Goal: Task Accomplishment & Management: Manage account settings

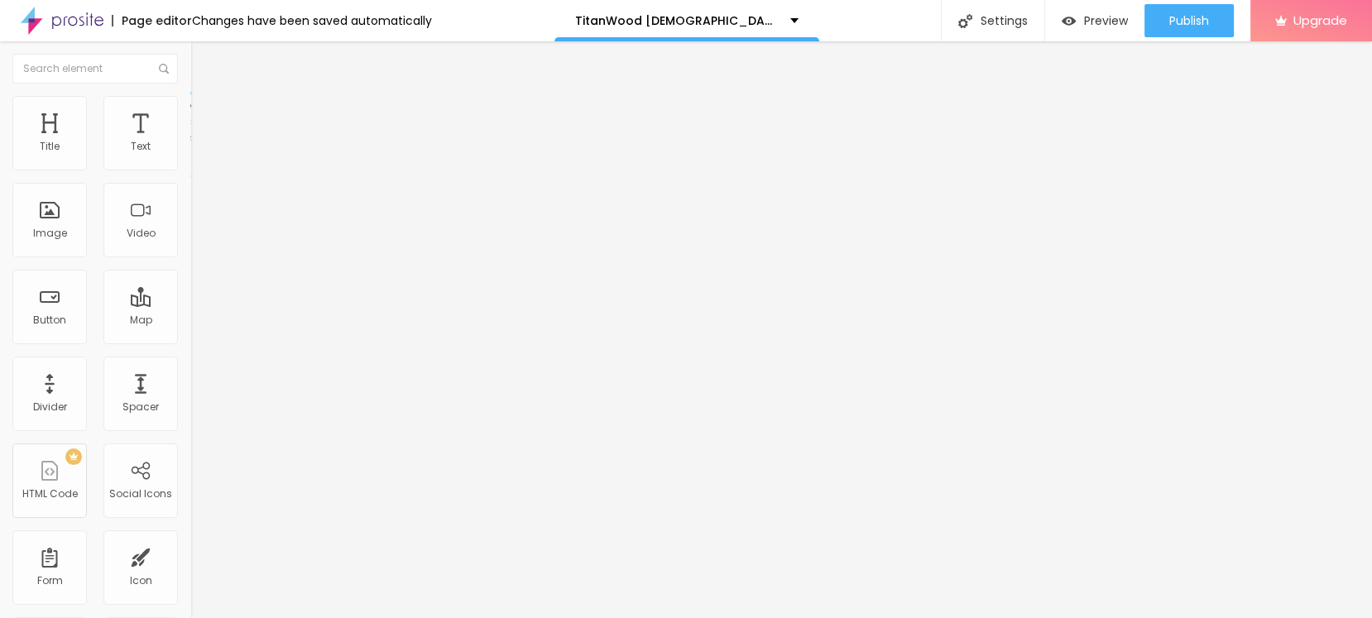
click at [203, 63] on div "Edit Coluna" at bounding box center [248, 60] width 91 height 13
click at [190, 245] on button "button" at bounding box center [201, 236] width 23 height 17
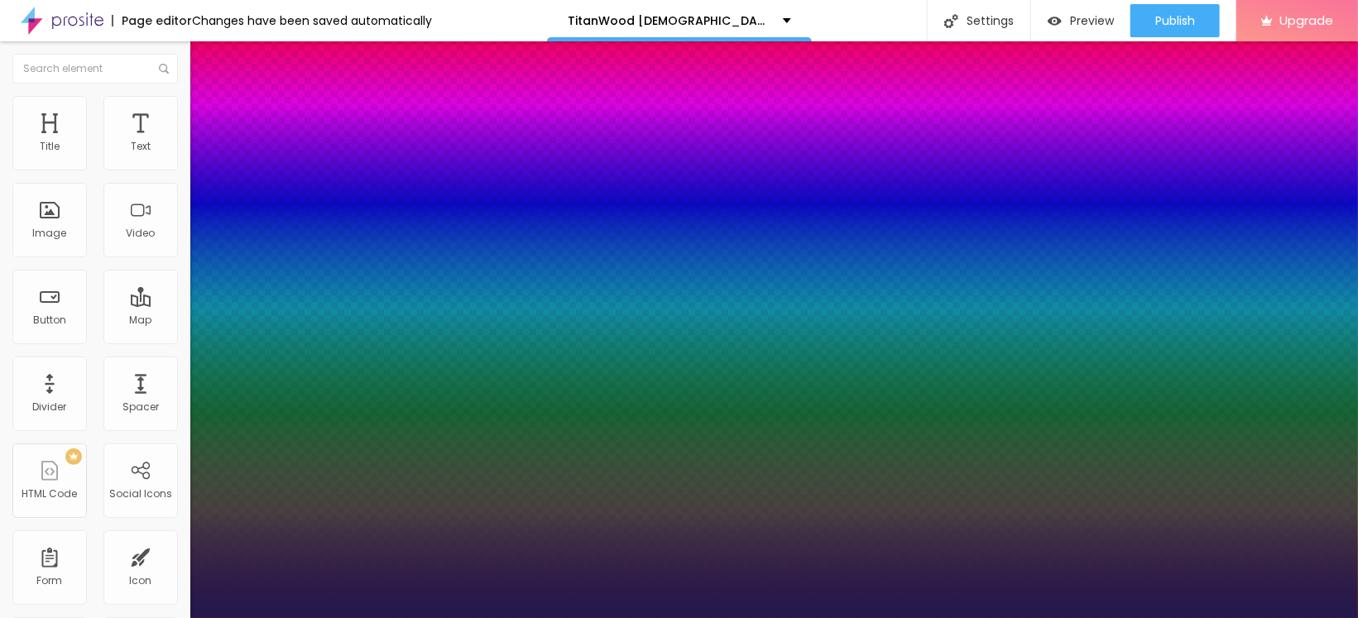
type input "1"
type input "38"
type input "1"
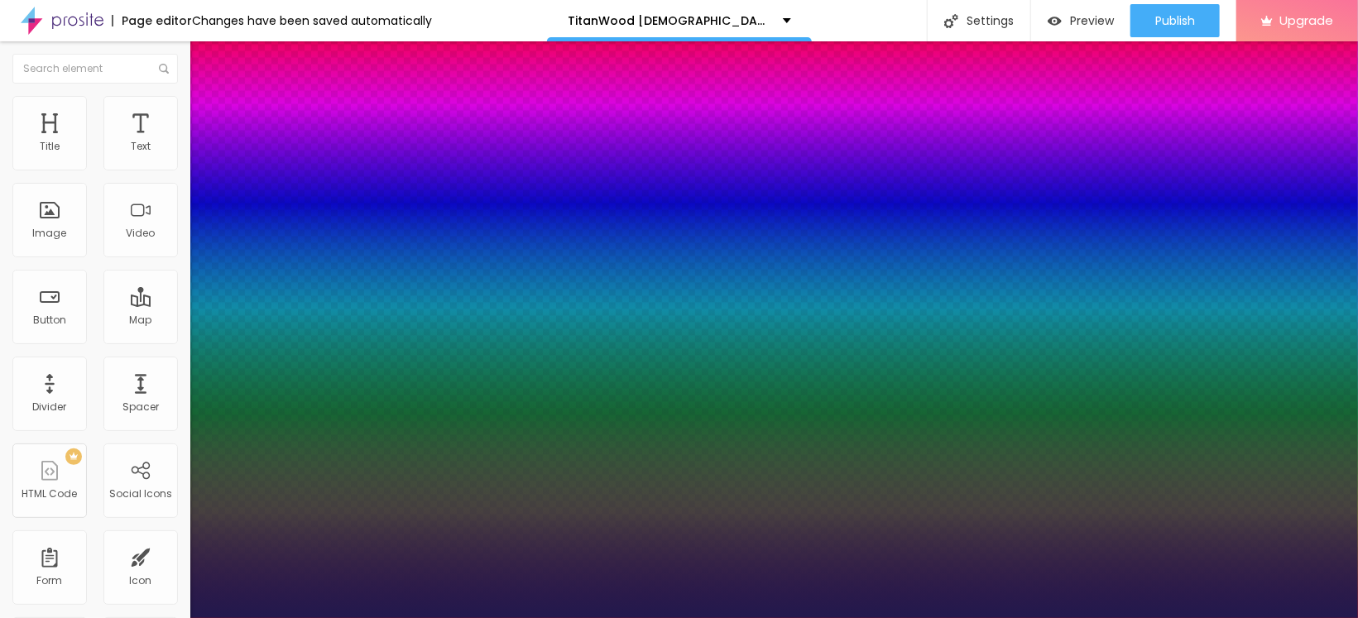
type input "38"
click at [459, 617] on div at bounding box center [679, 618] width 1358 height 0
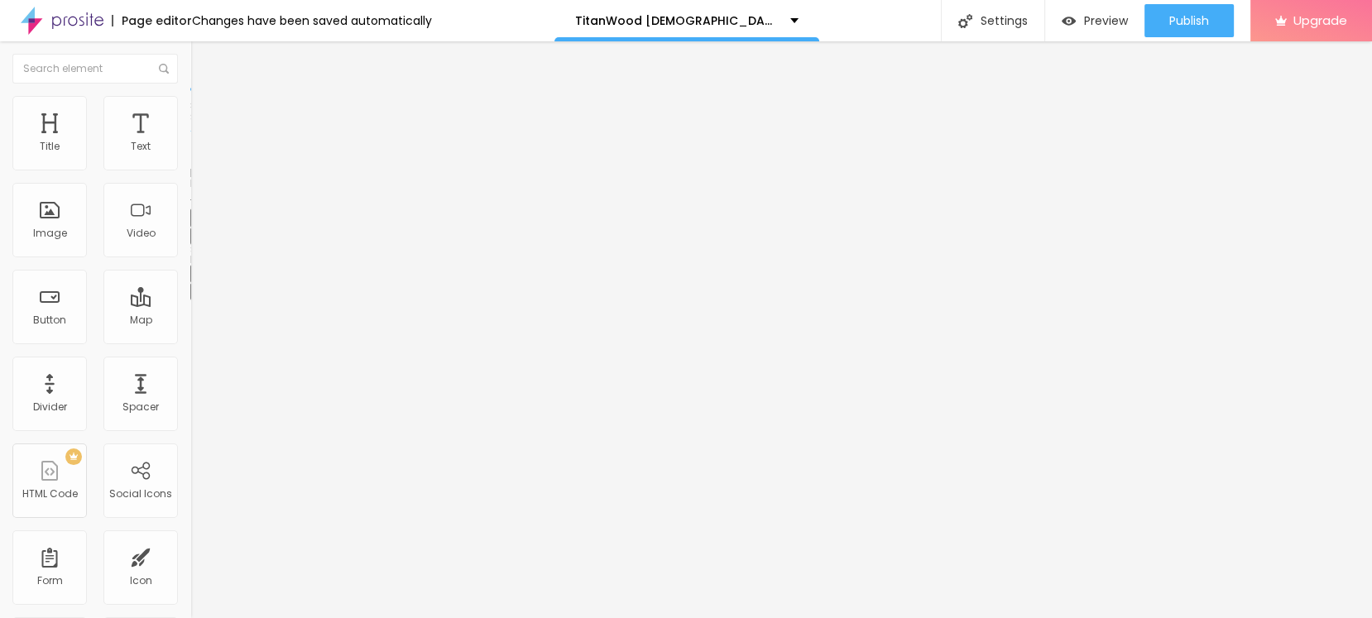
click at [203, 54] on img "button" at bounding box center [209, 60] width 13 height 13
click at [190, 69] on button "Edit Title" at bounding box center [285, 60] width 190 height 38
click at [190, 159] on button "button" at bounding box center [201, 149] width 23 height 17
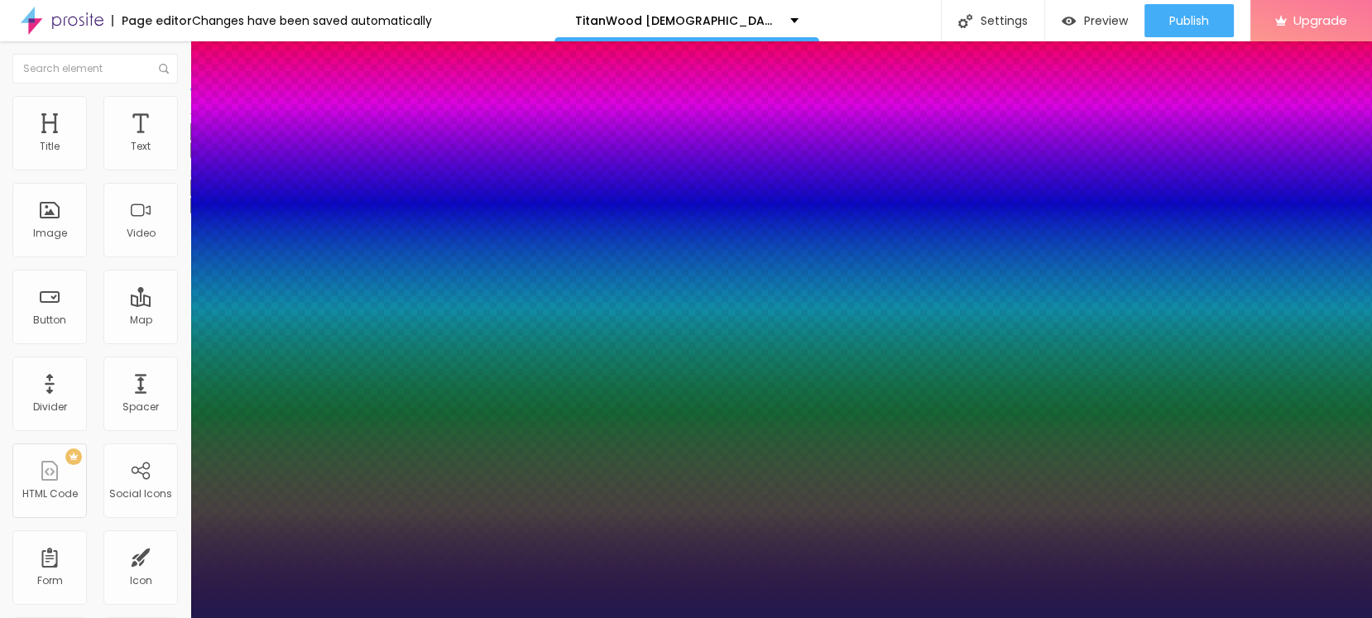
type input "1"
select select "PoiretOne"
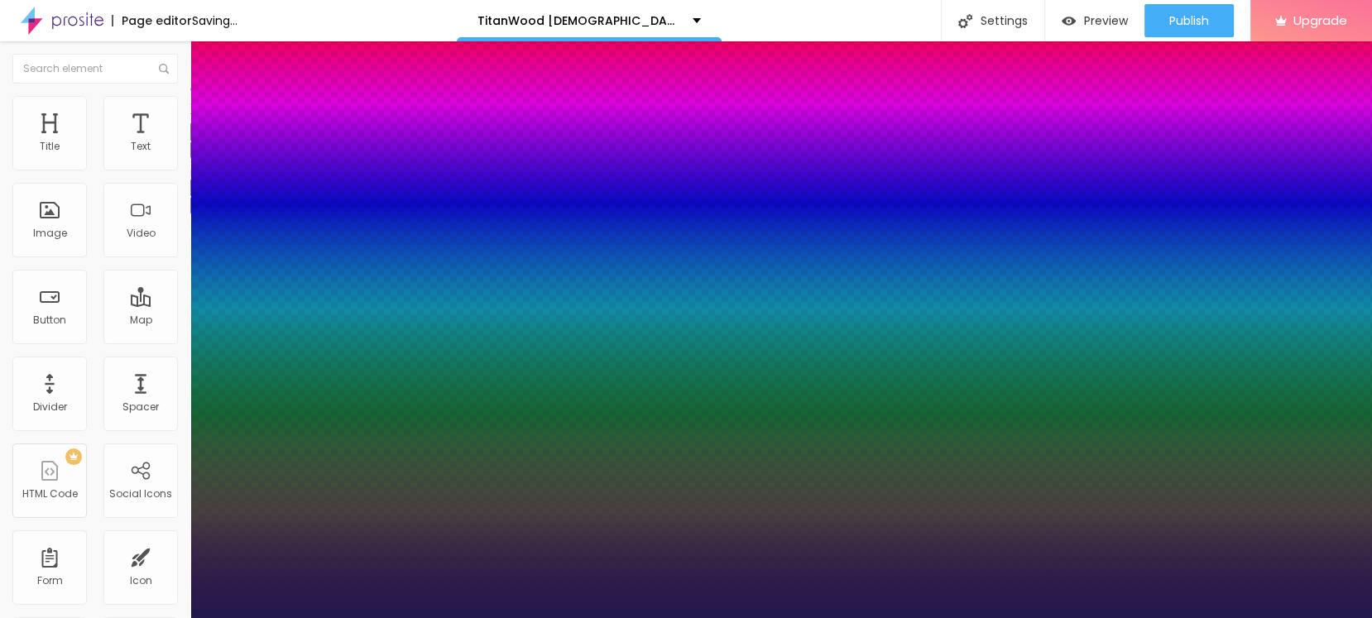
type input "1"
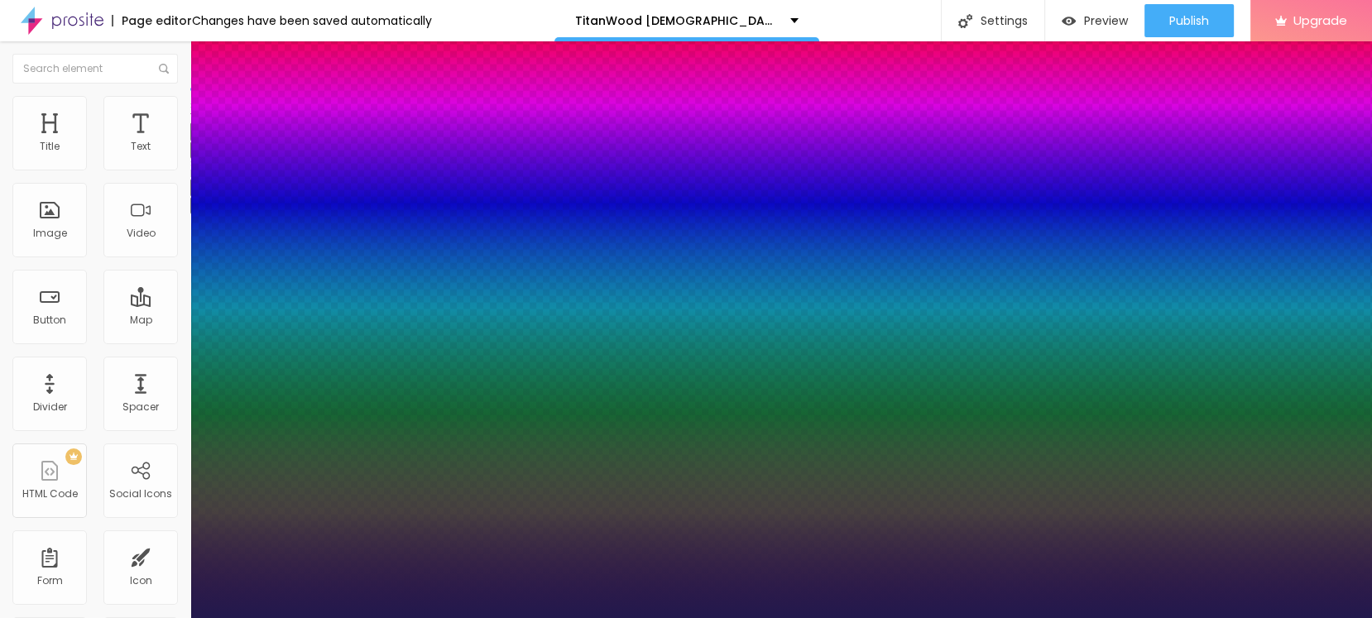
select select "SpaceMono"
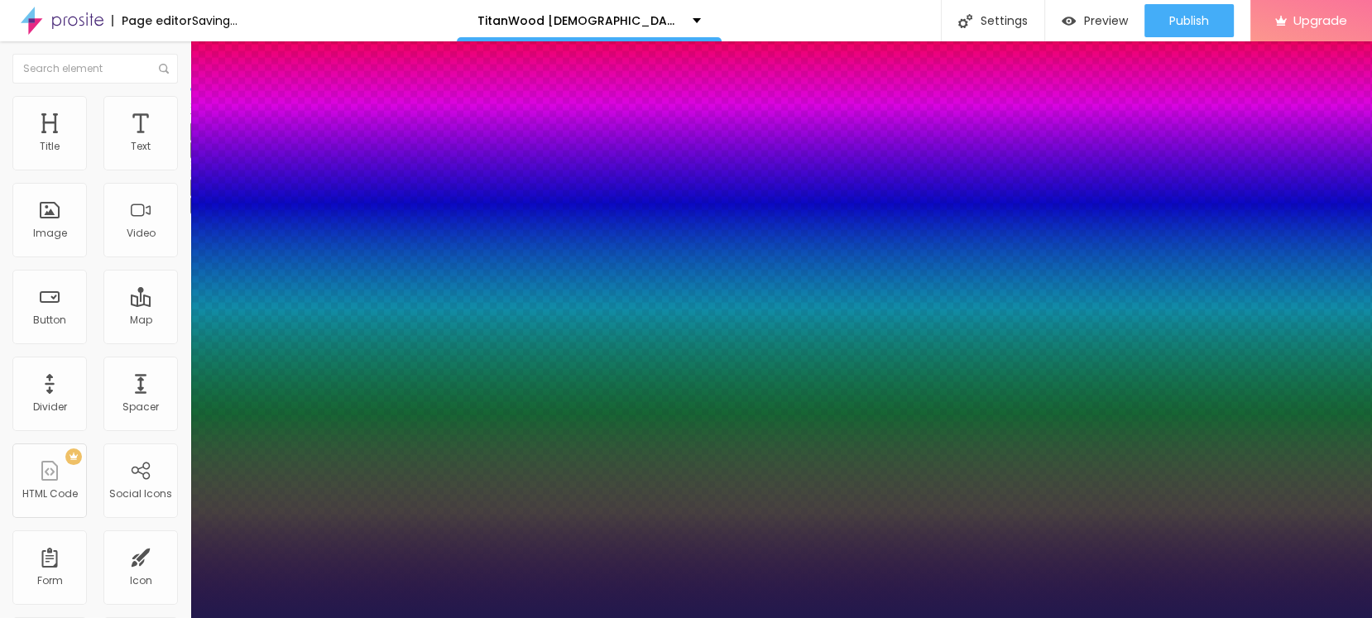
type input "1"
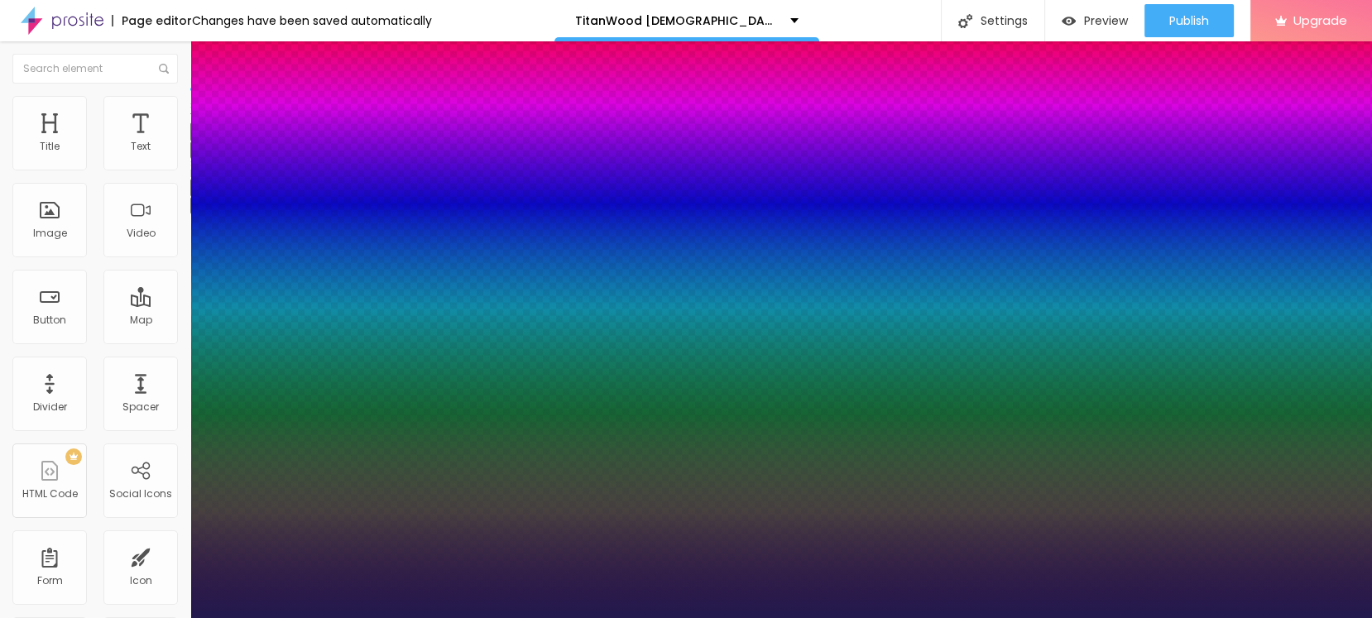
click at [762, 617] on div at bounding box center [686, 618] width 1372 height 0
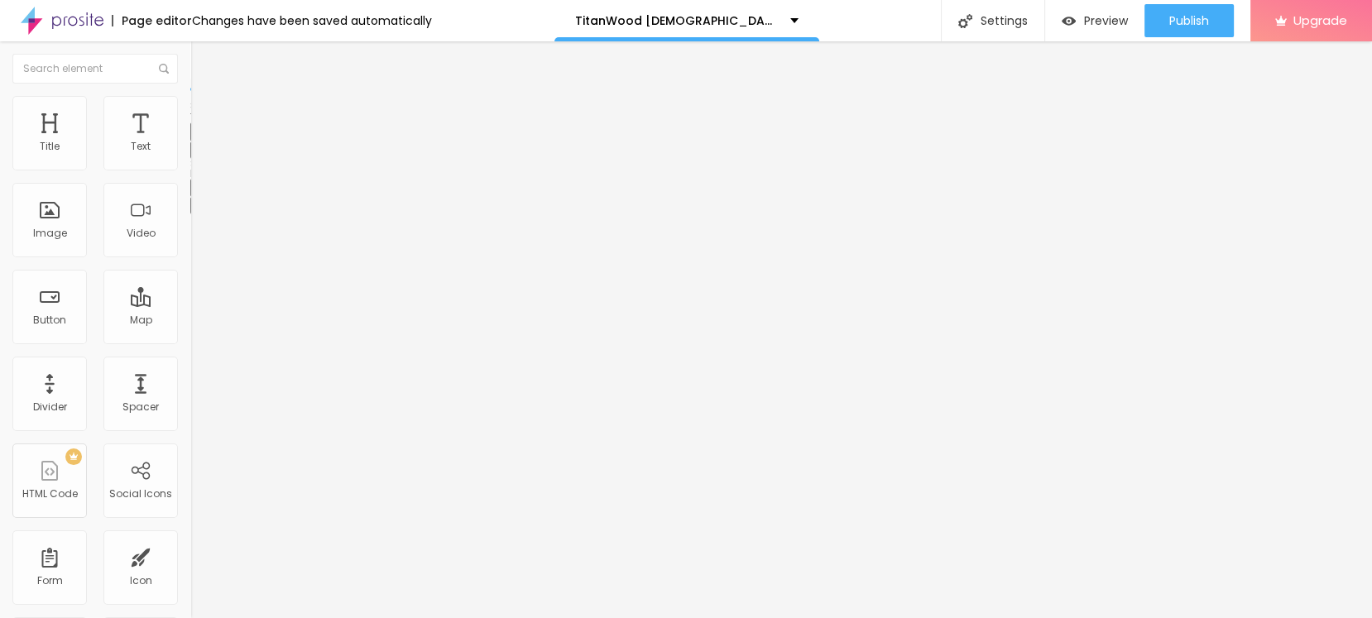
click at [199, 152] on icon "button" at bounding box center [202, 149] width 7 height 7
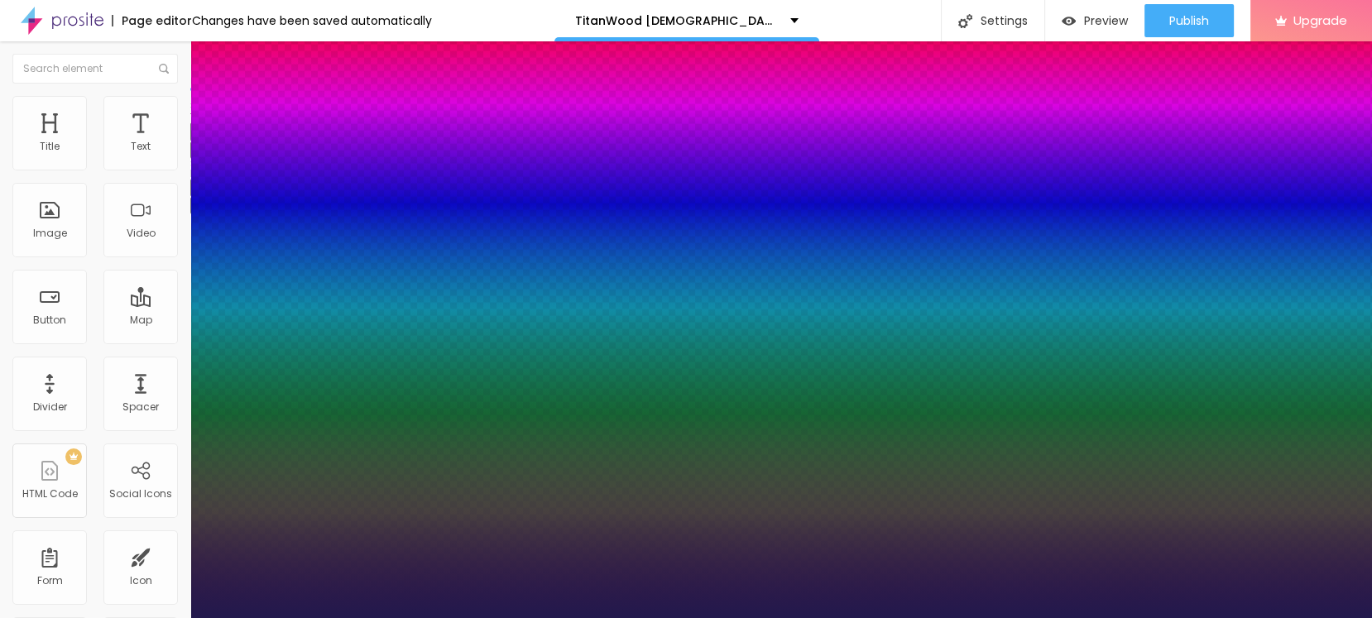
type input "1"
select select "Arvo"
type input "1"
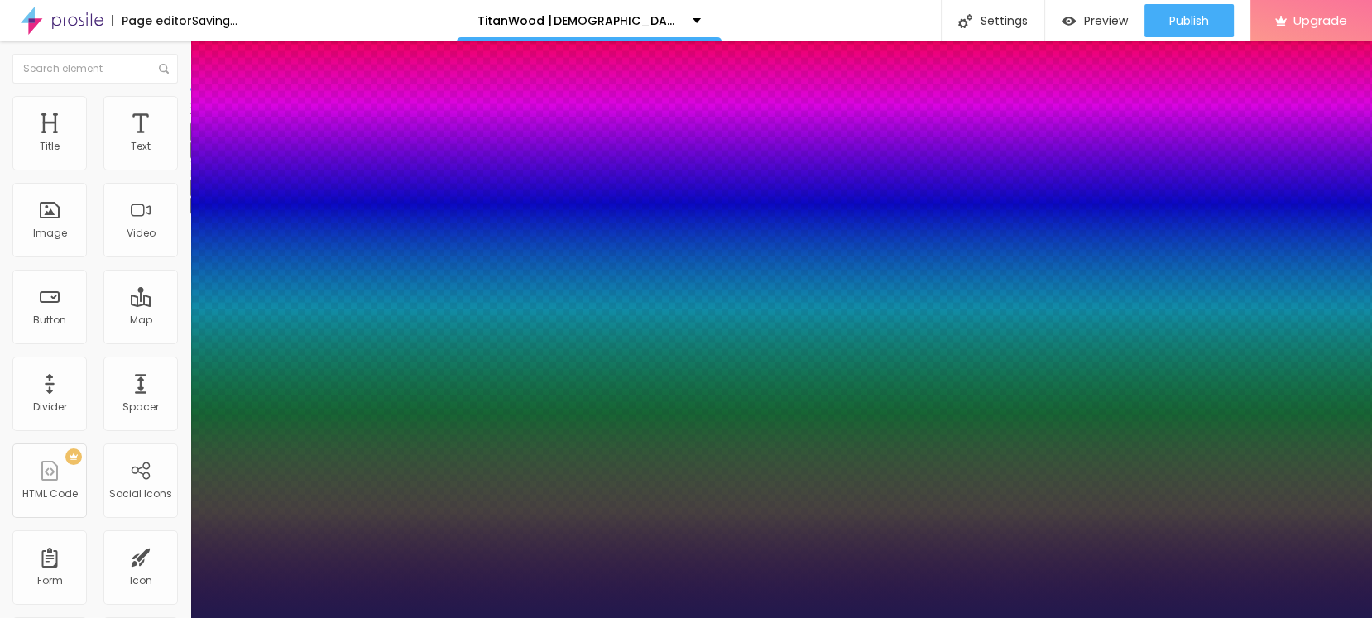
click at [787, 617] on div at bounding box center [686, 618] width 1372 height 0
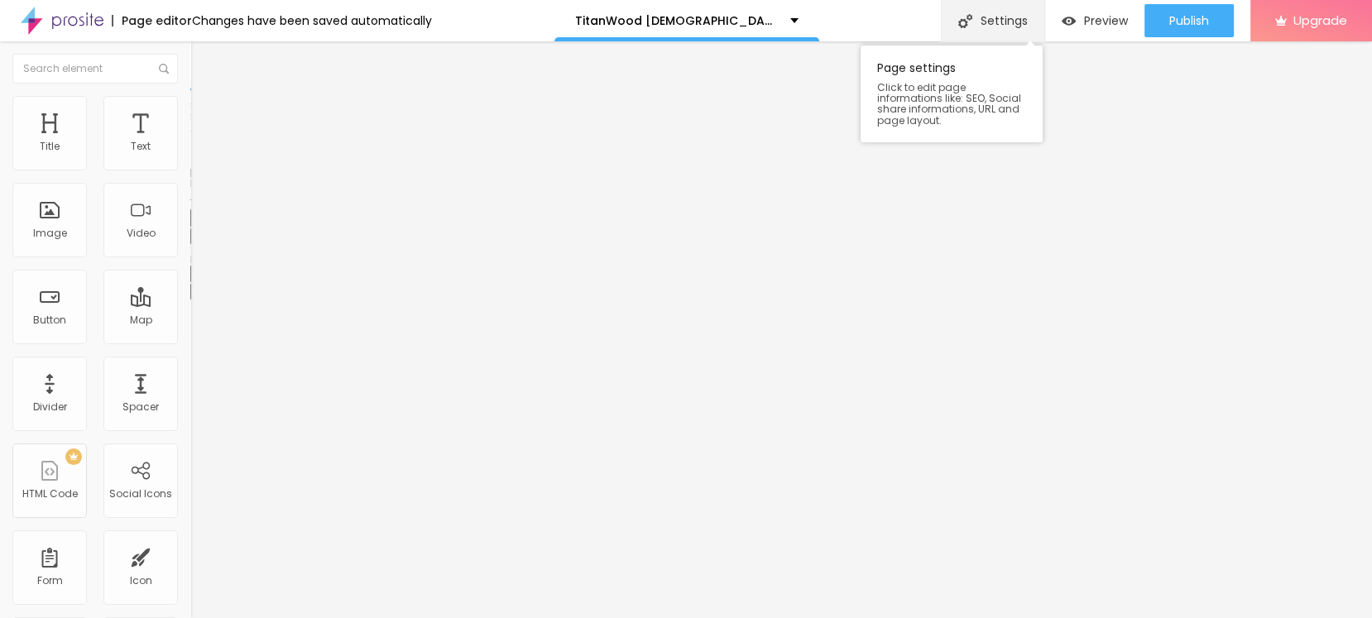
click at [1009, 26] on div "Settings" at bounding box center [992, 20] width 103 height 41
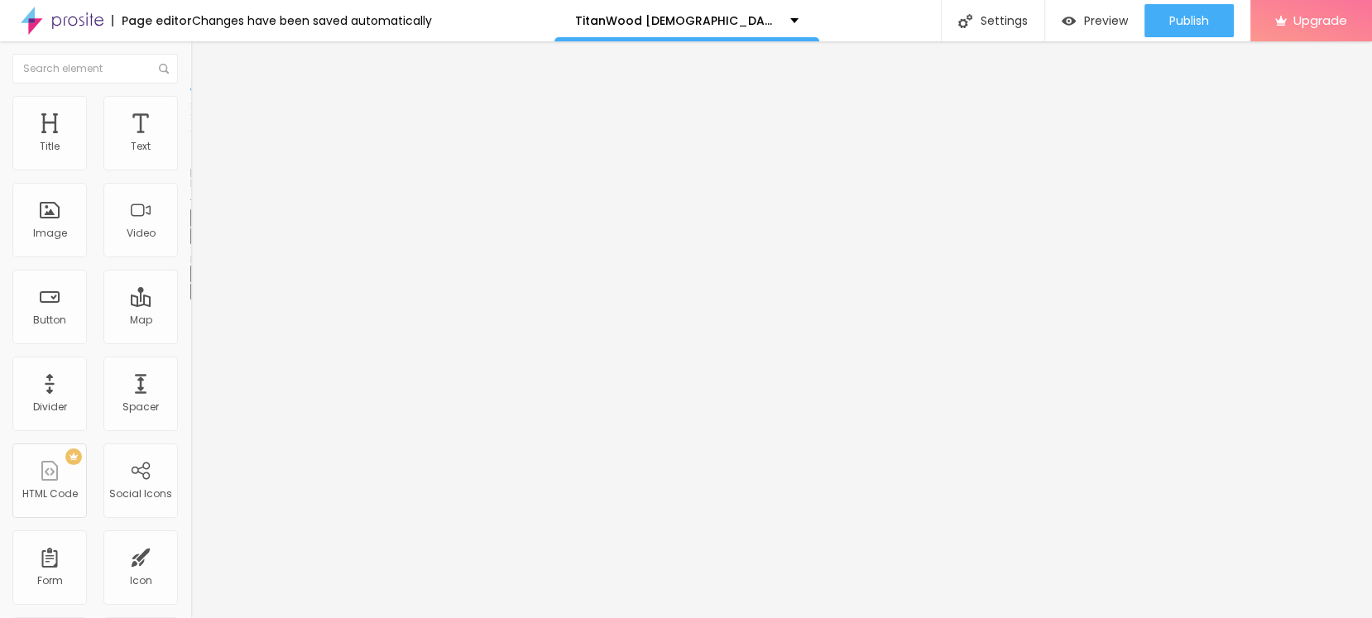
paste input "Wood Male Enhancement"
type input "TitanWood Male Enhancement"
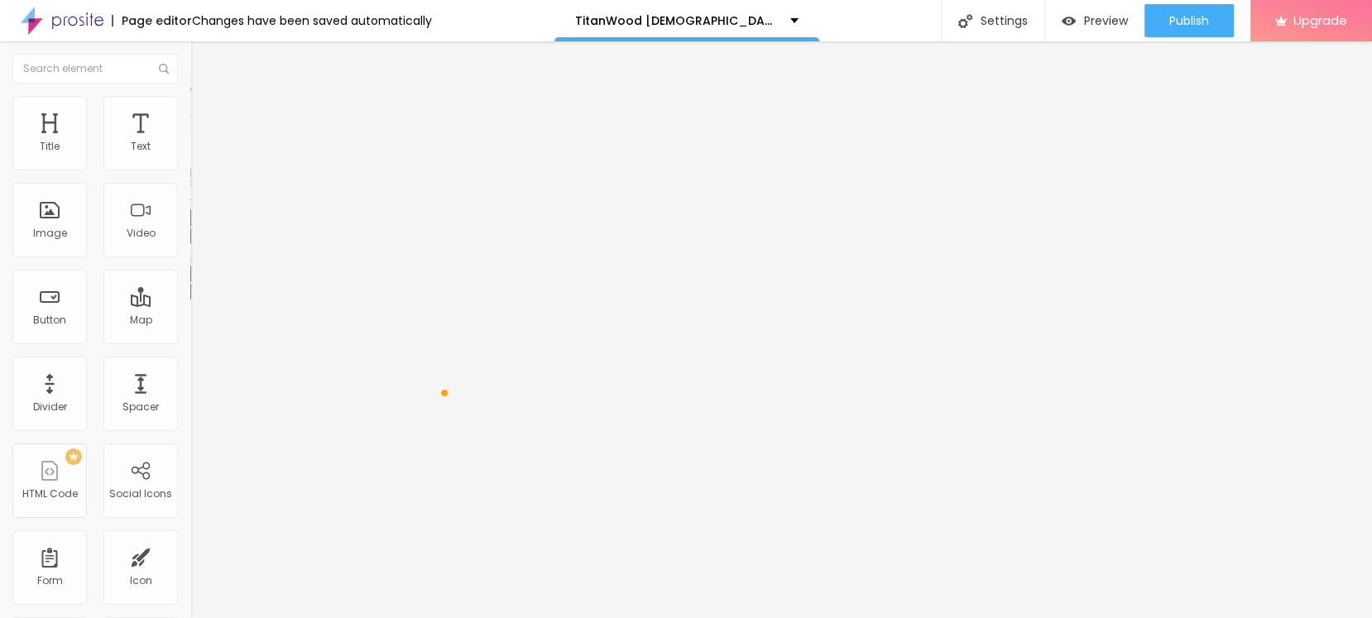
paste textarea "boost stamina, energy, and performance with natural ingredients for male vitali…"
type textarea "Titan Wood Male Enhancement Gummies boost stamina, energy, and performance with…"
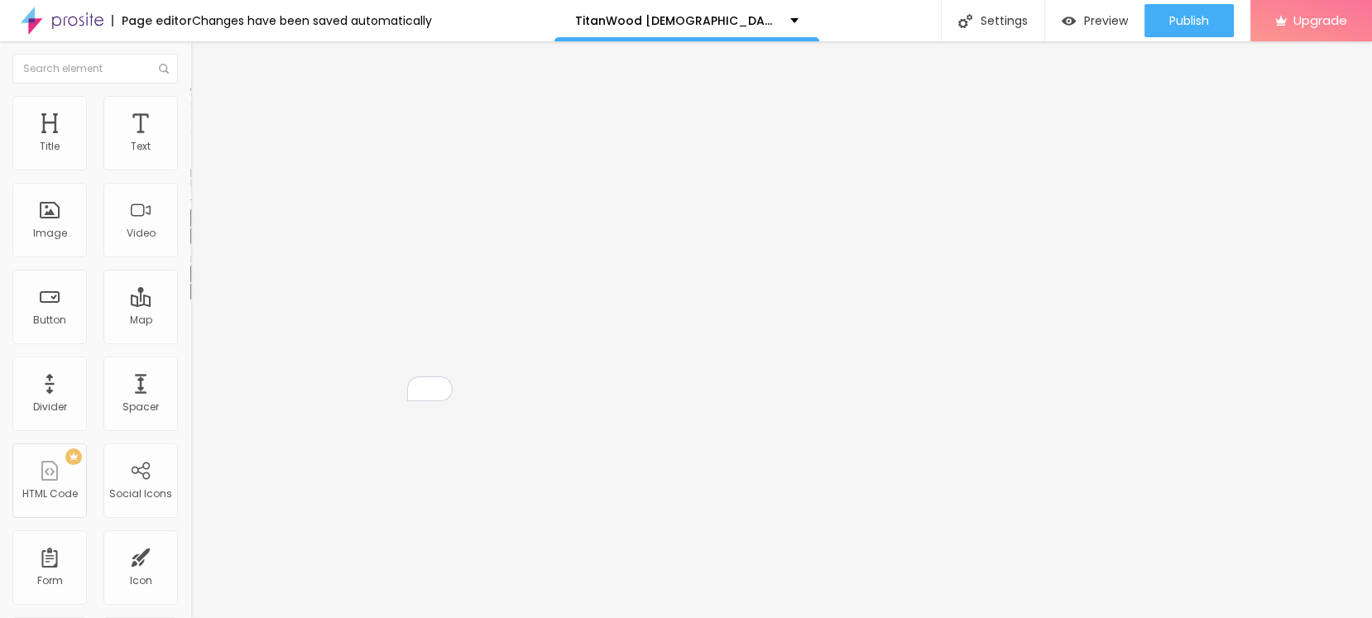
scroll to position [118, 0]
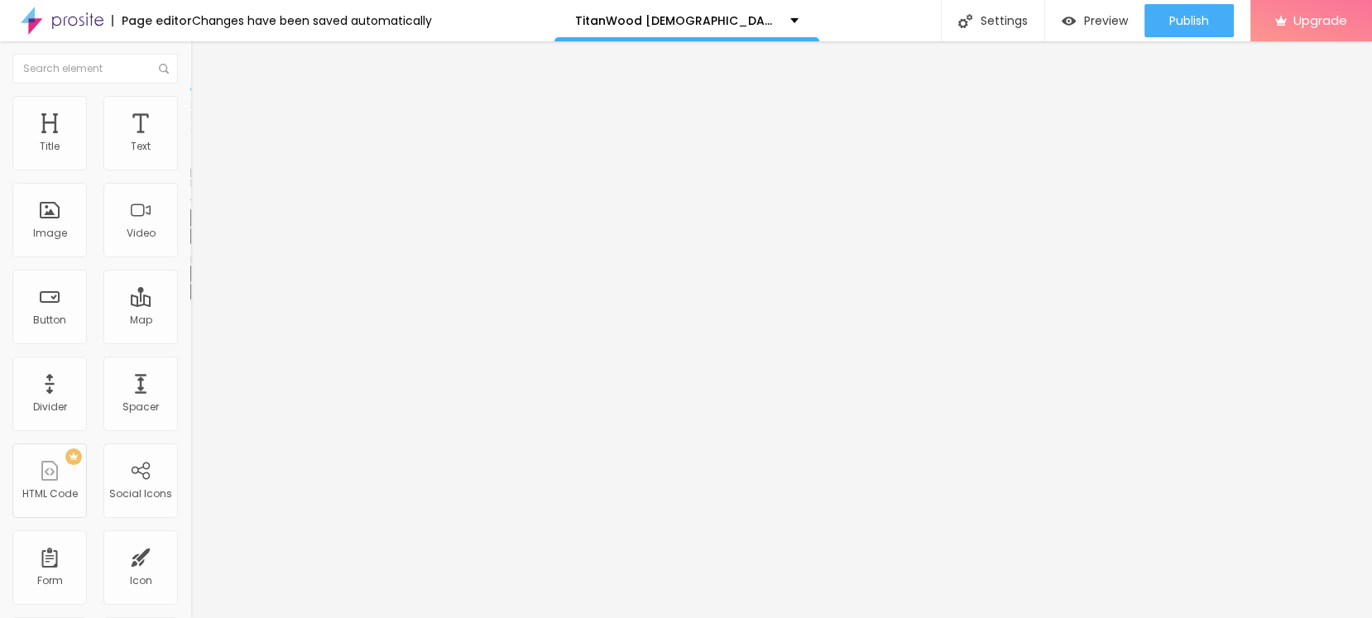
scroll to position [91, 0]
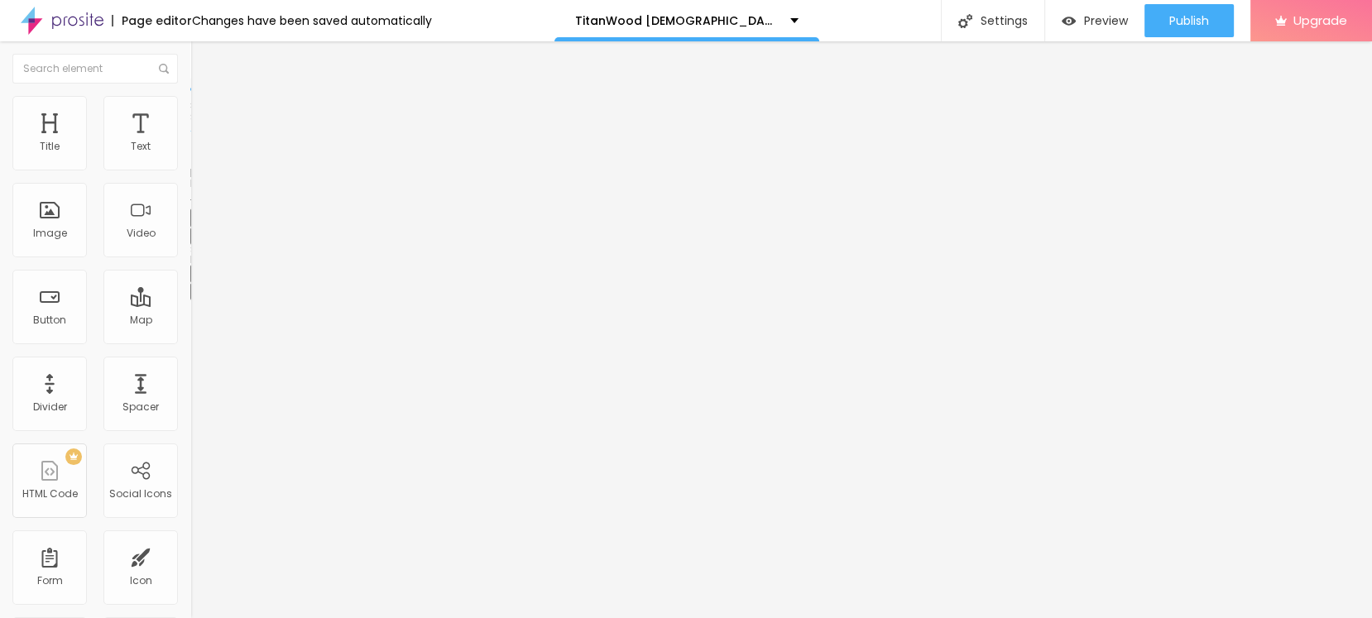
paste textarea "boost stamina, energy, and performance with natural ingredients for male vitali…"
type textarea "Titan Wood Male Enhancement Gummies boost stamina, energy, and performance with…"
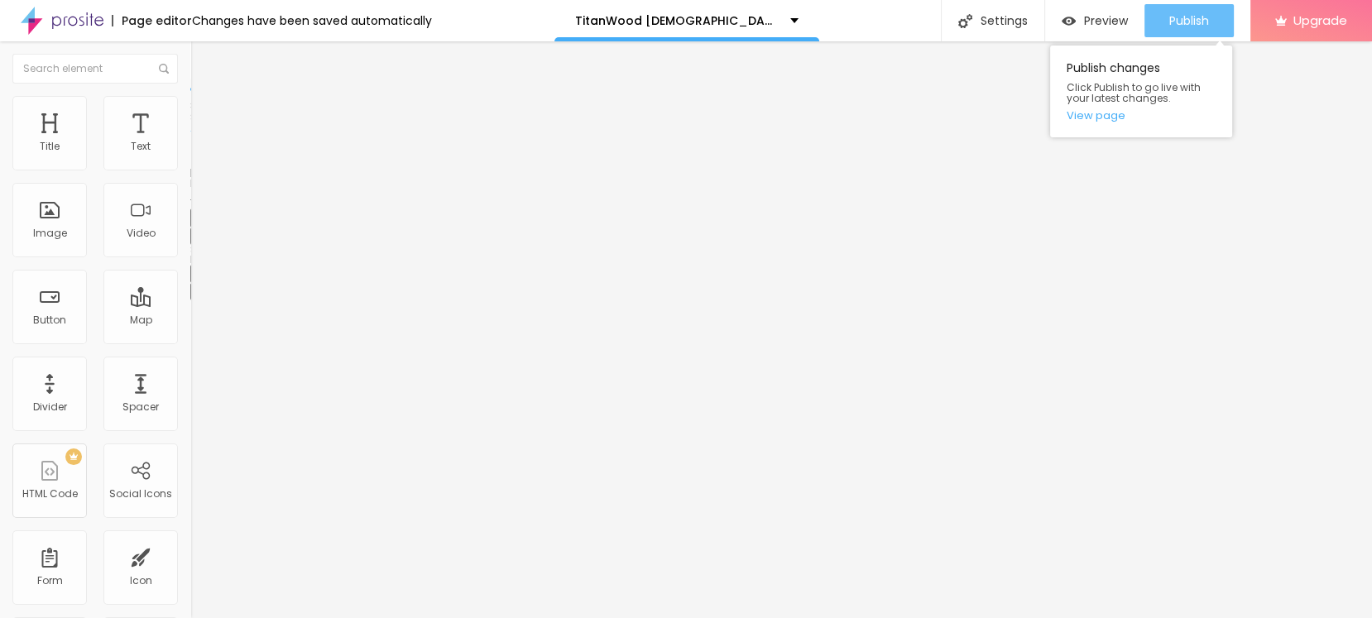
click at [1162, 18] on button "Publish" at bounding box center [1188, 20] width 89 height 33
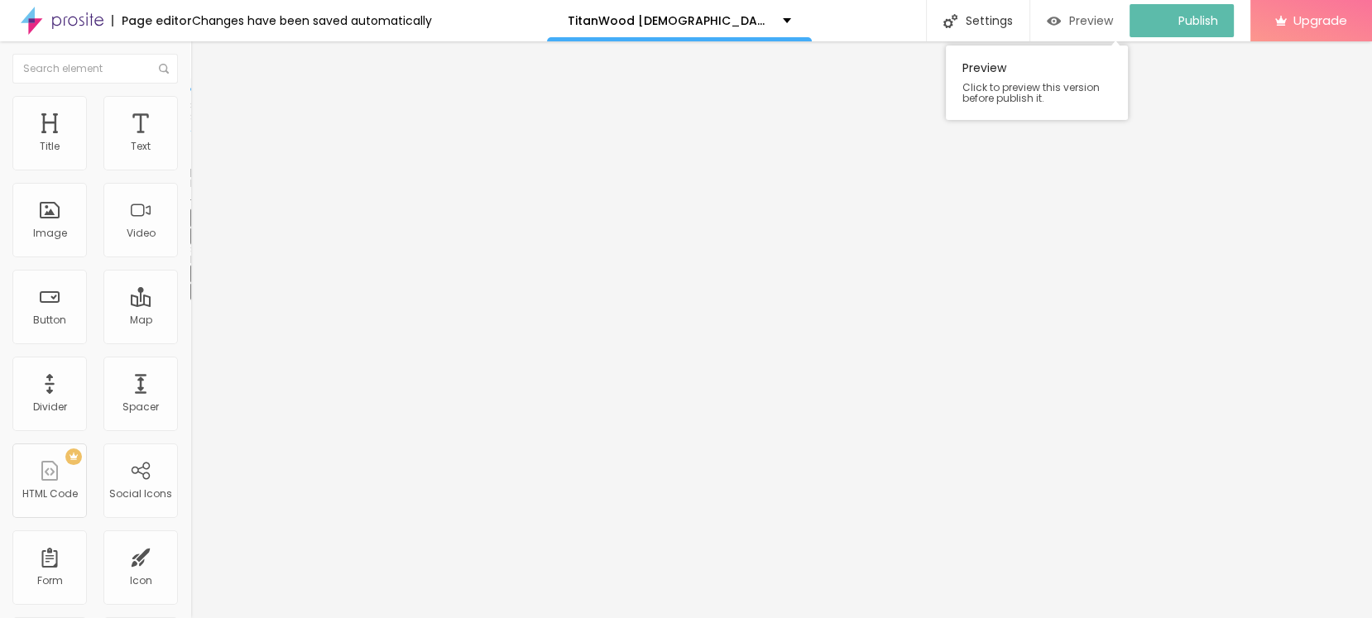
click at [1078, 21] on div "Preview" at bounding box center [1080, 21] width 66 height 14
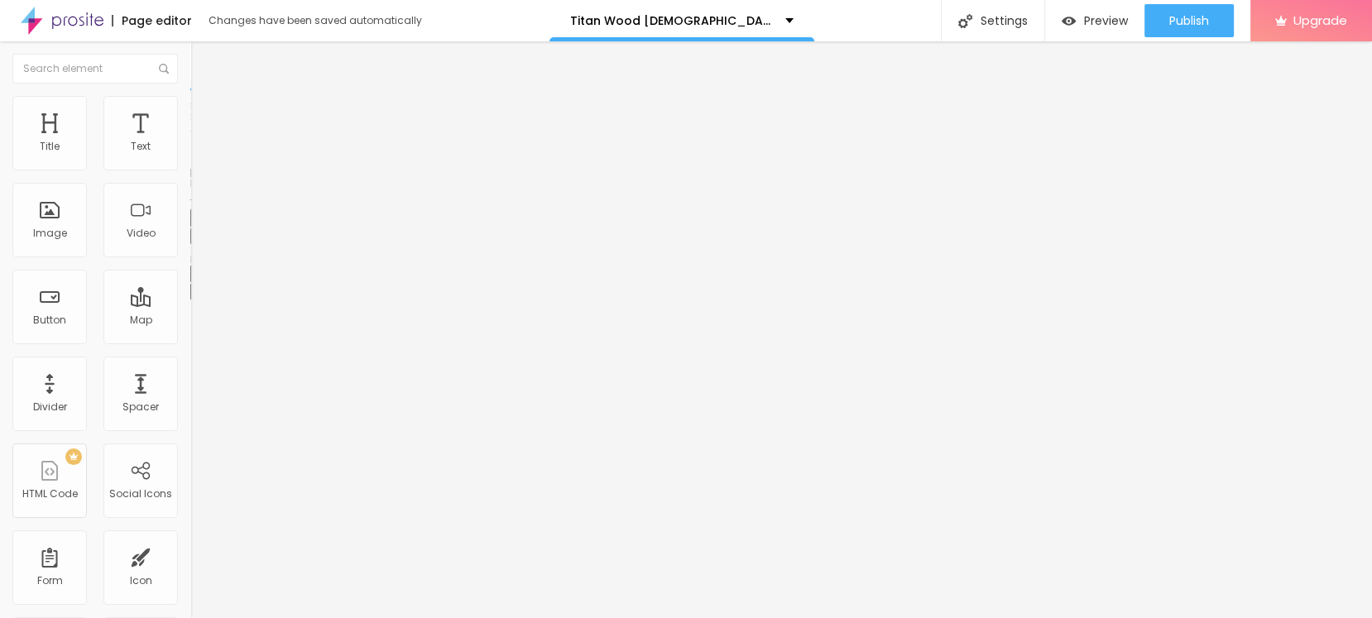
click at [199, 238] on icon "button" at bounding box center [202, 235] width 7 height 7
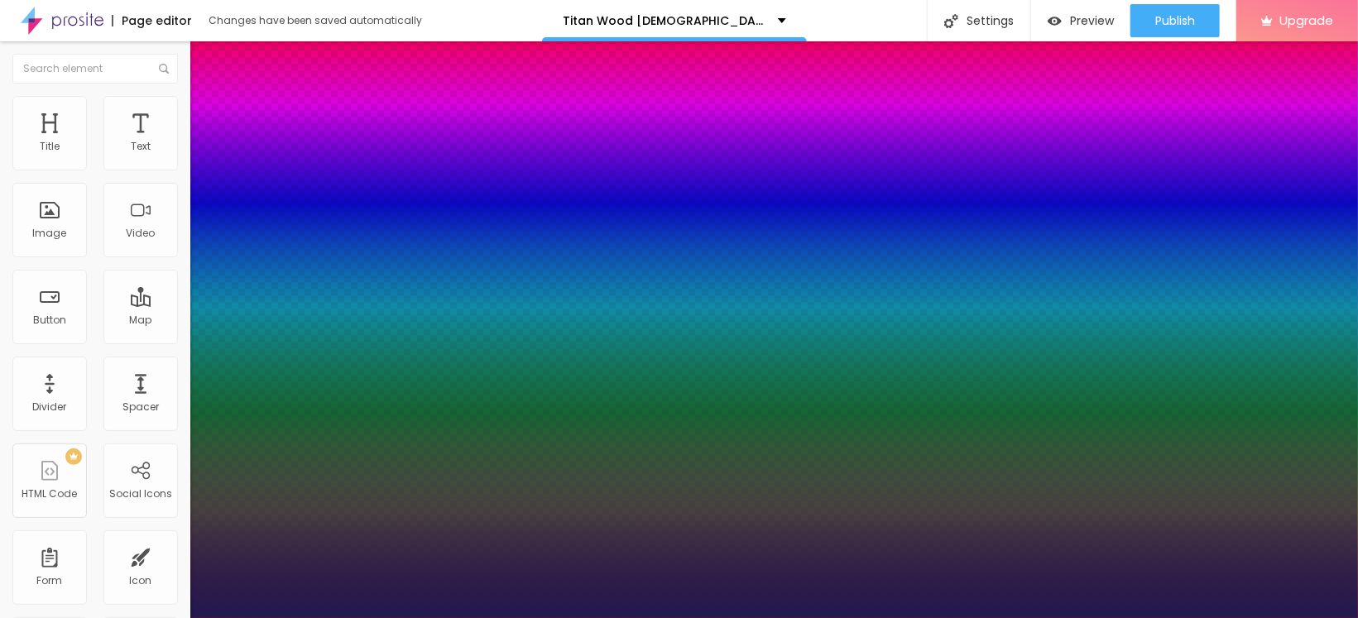
type input "1"
type input "23"
type input "1"
type input "23"
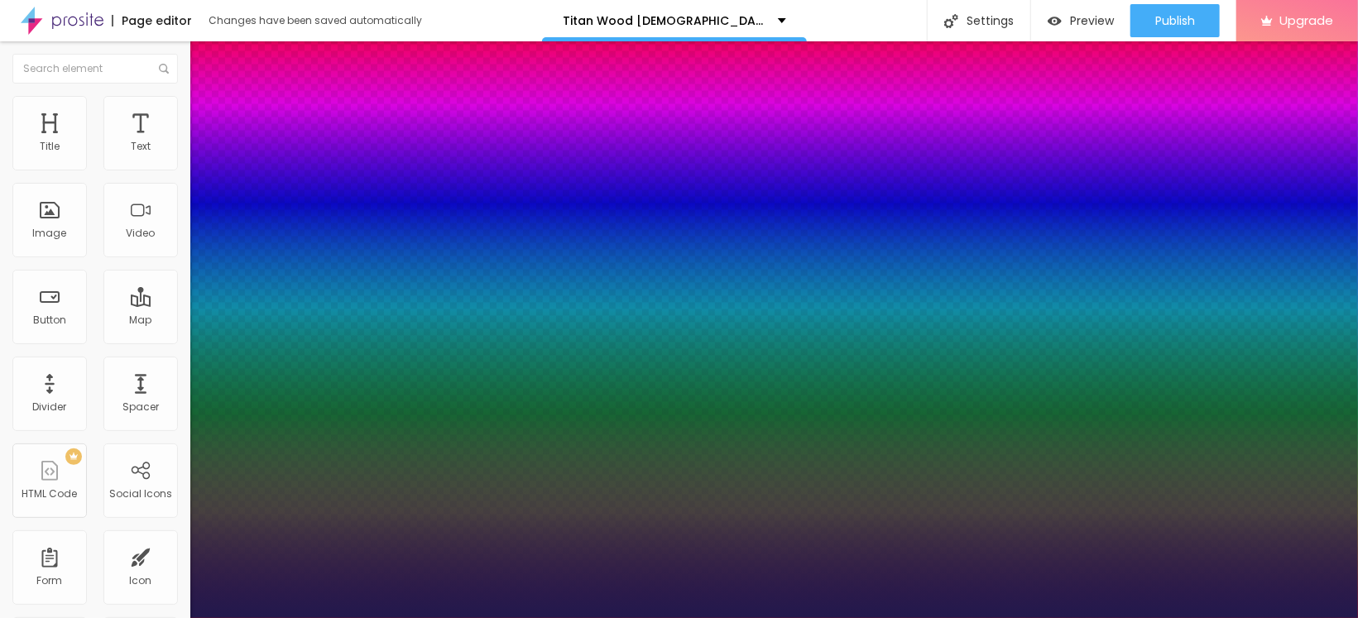
type input "1"
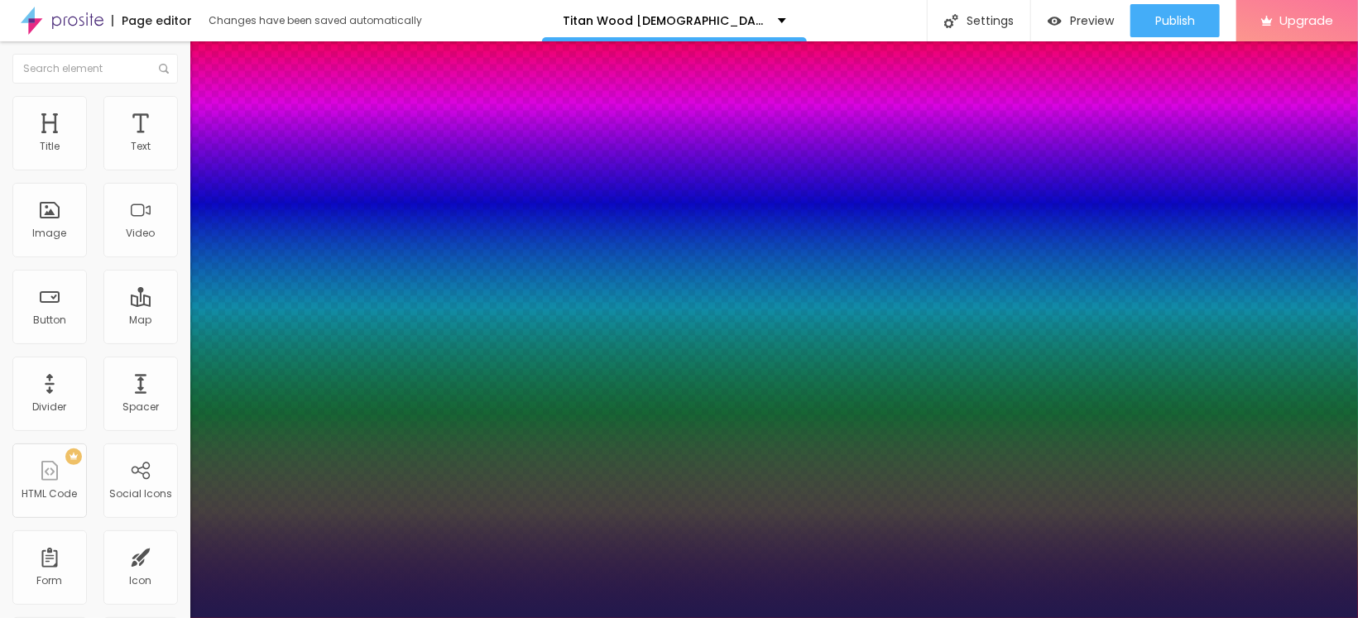
type input "27"
type input "1"
type input "27"
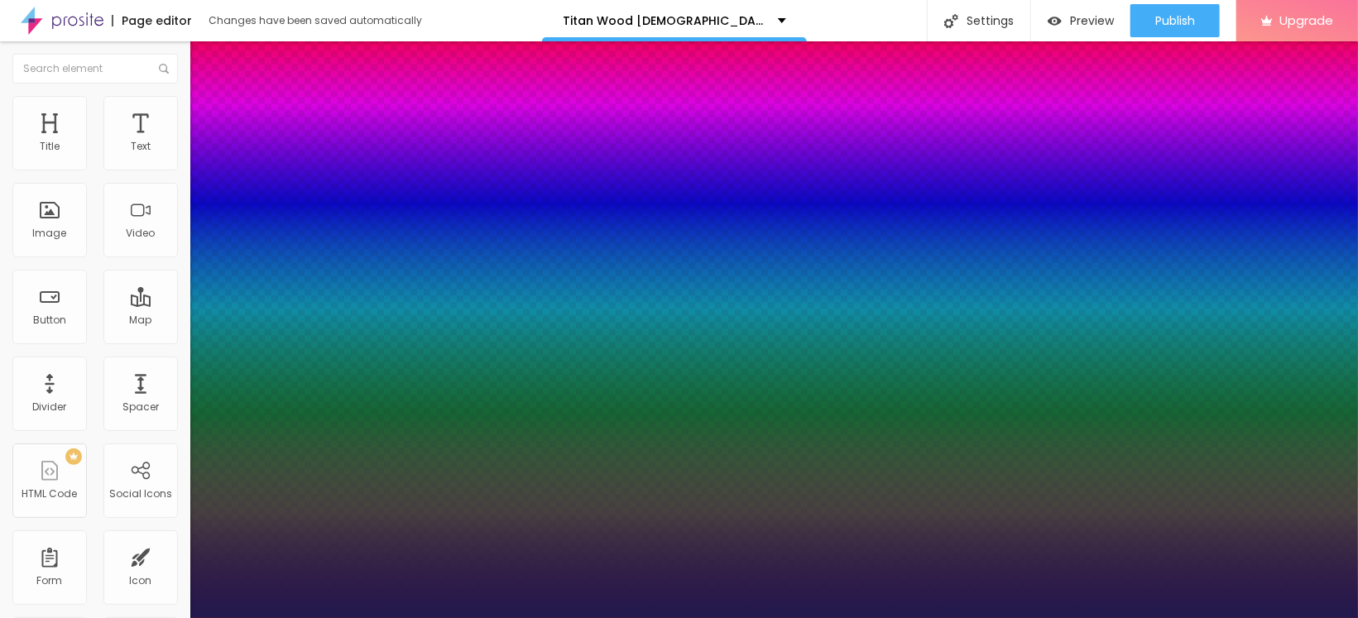
click at [750, 617] on div at bounding box center [679, 618] width 1358 height 0
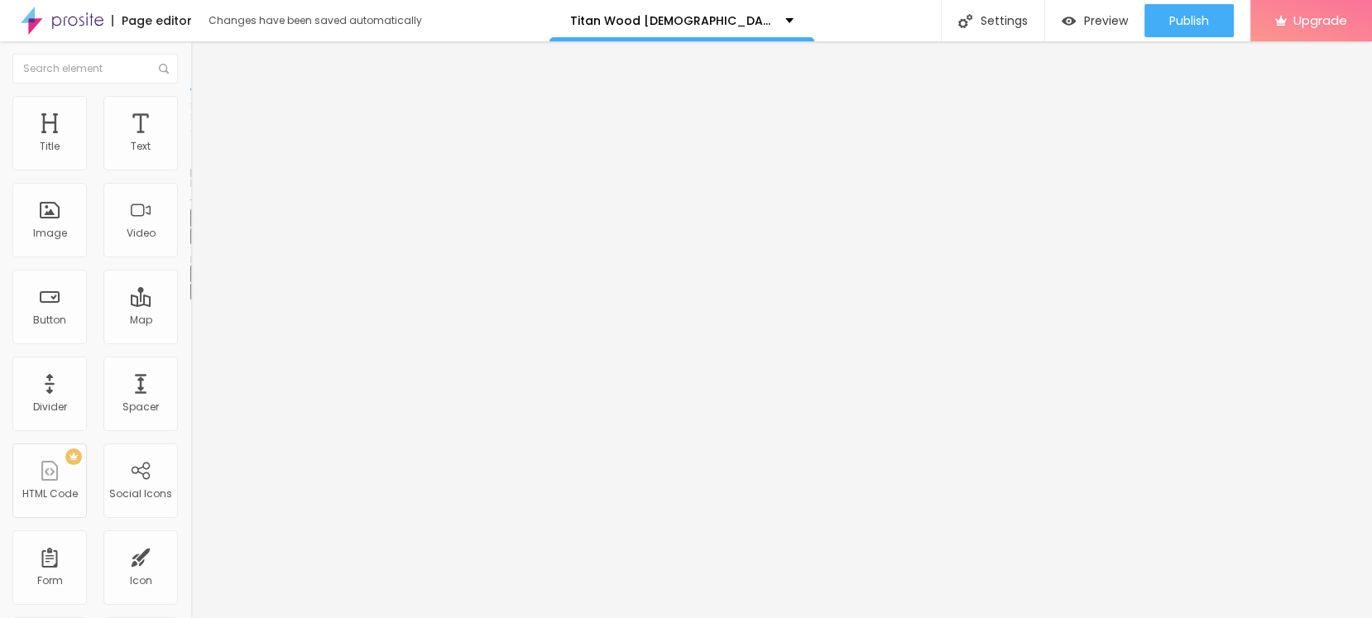
click at [203, 58] on div "Edit Title" at bounding box center [240, 60] width 74 height 13
click at [190, 159] on button "button" at bounding box center [201, 149] width 23 height 17
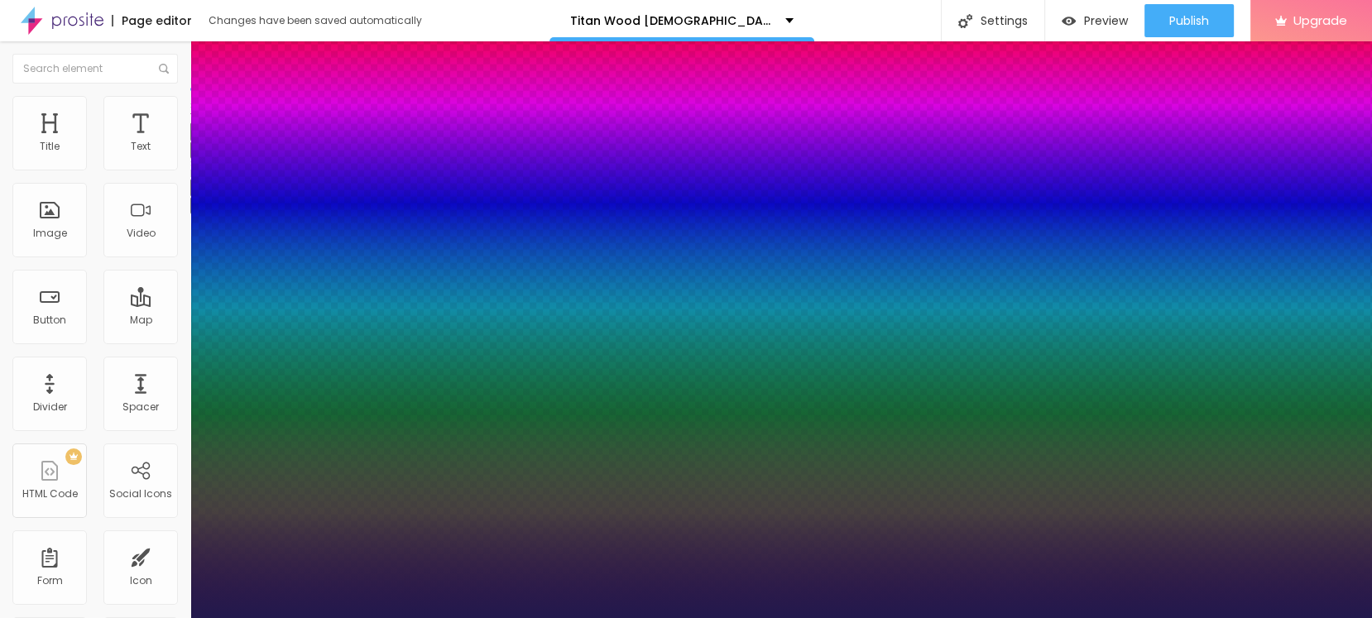
type input "1"
click at [135, 617] on div at bounding box center [686, 618] width 1372 height 0
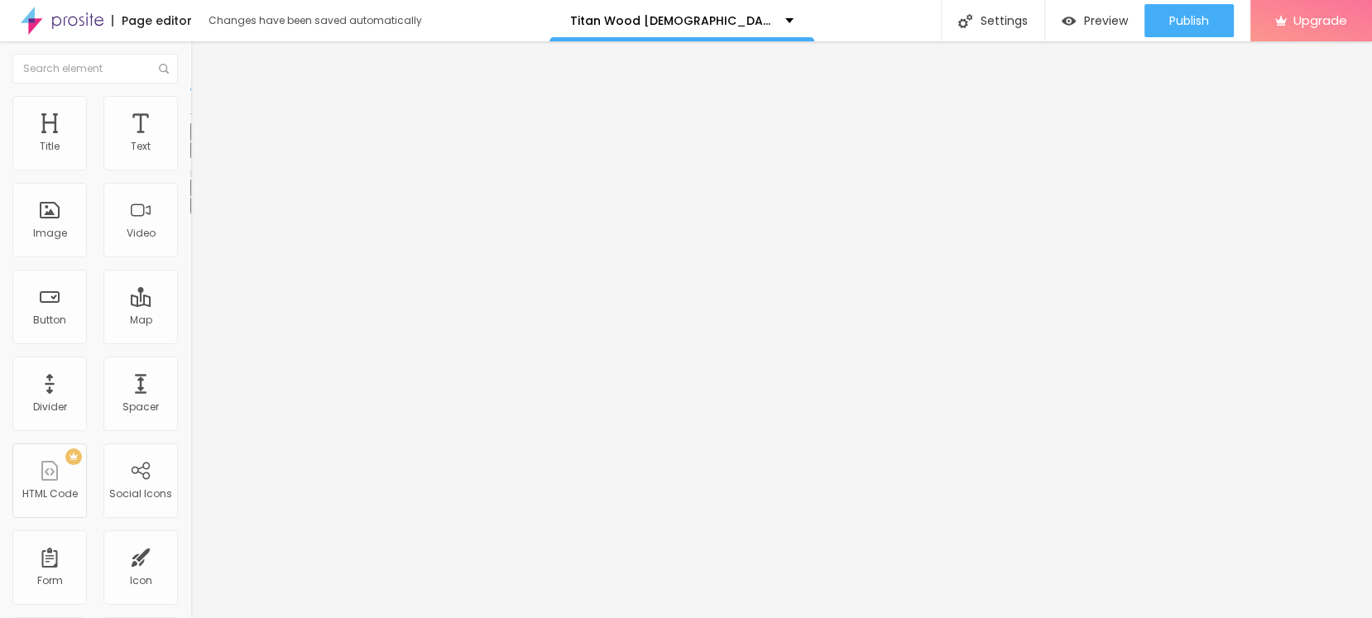
click at [190, 101] on img at bounding box center [197, 103] width 15 height 15
drag, startPoint x: 65, startPoint y: 299, endPoint x: 48, endPoint y: 263, distance: 39.6
click at [190, 591] on input "text" at bounding box center [289, 599] width 199 height 17
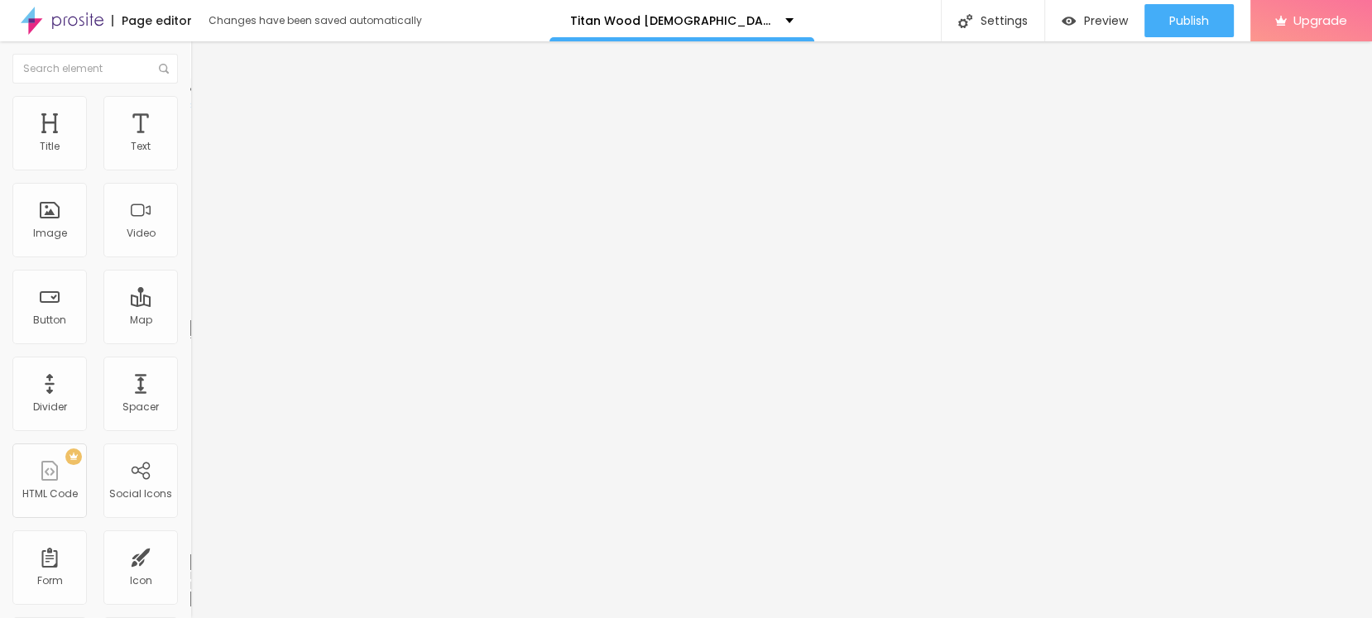
click at [197, 201] on icon "button" at bounding box center [202, 204] width 10 height 10
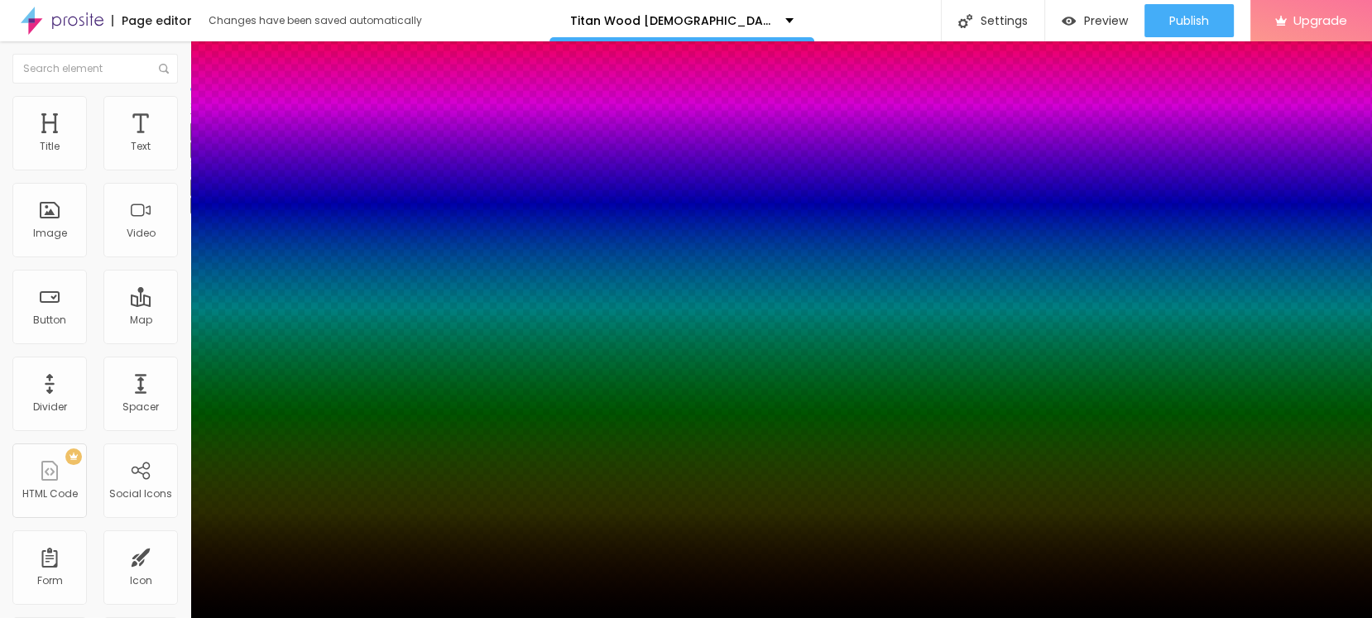
click at [157, 617] on div at bounding box center [686, 618] width 1372 height 0
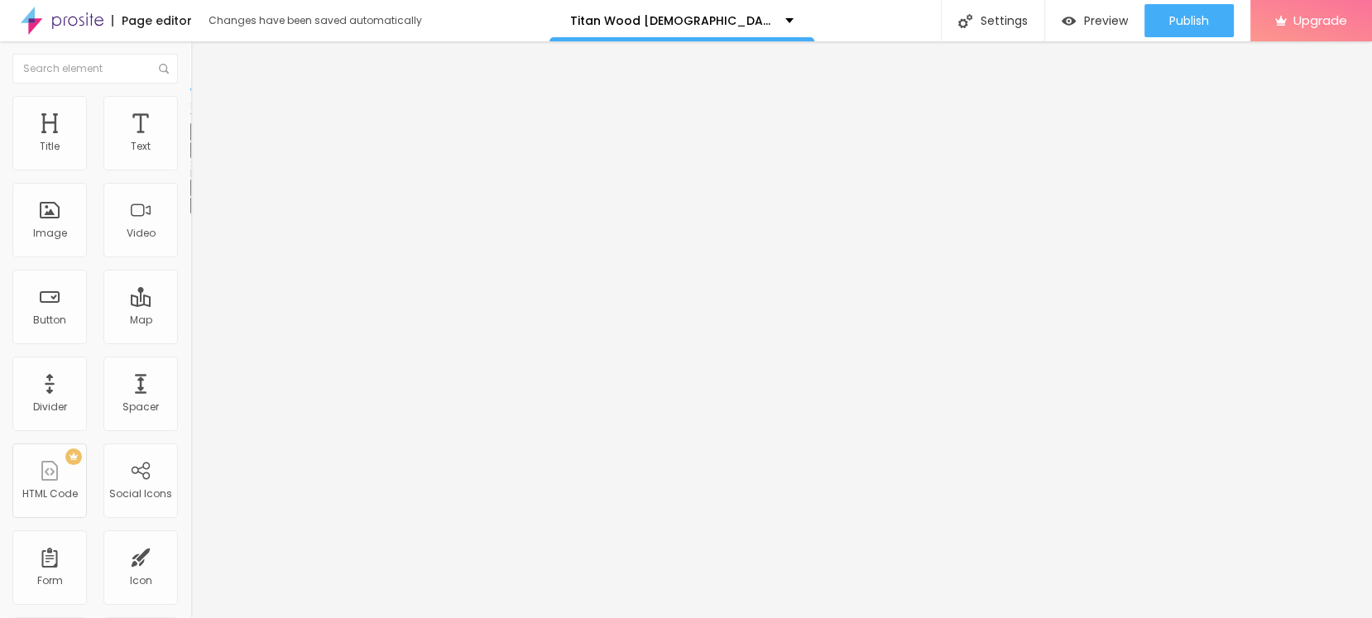
click at [190, 159] on button "button" at bounding box center [201, 149] width 23 height 17
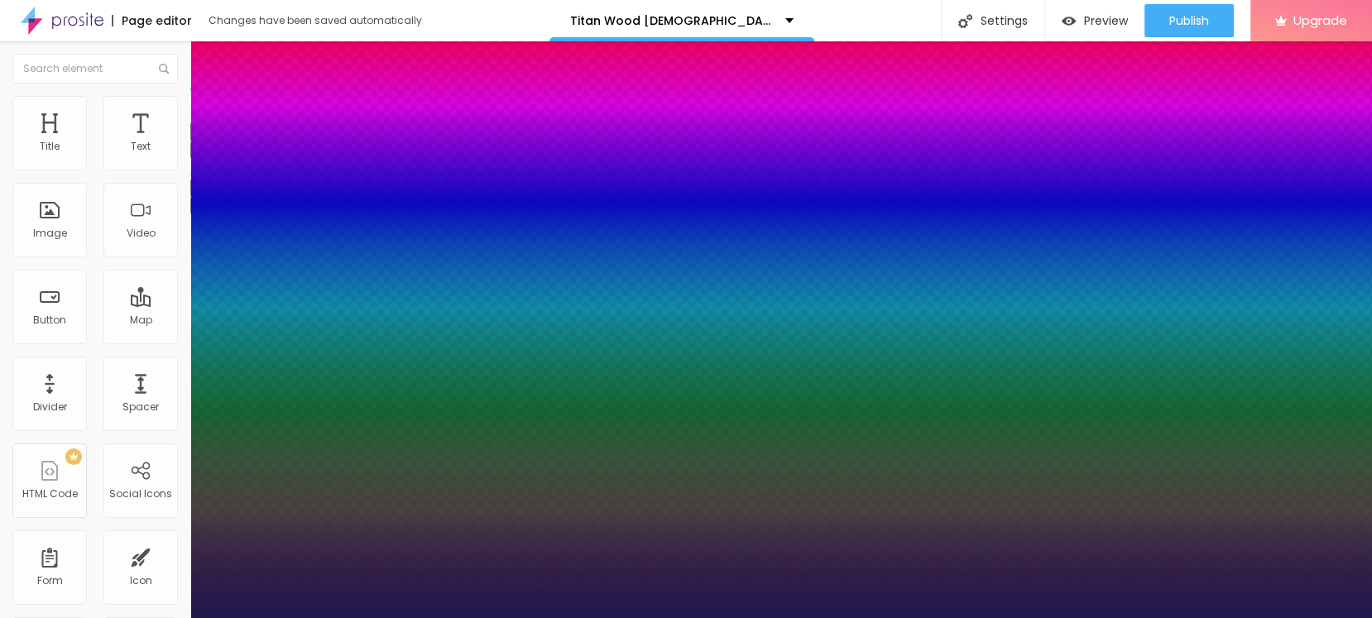
type input "1"
click at [134, 617] on div at bounding box center [686, 618] width 1372 height 0
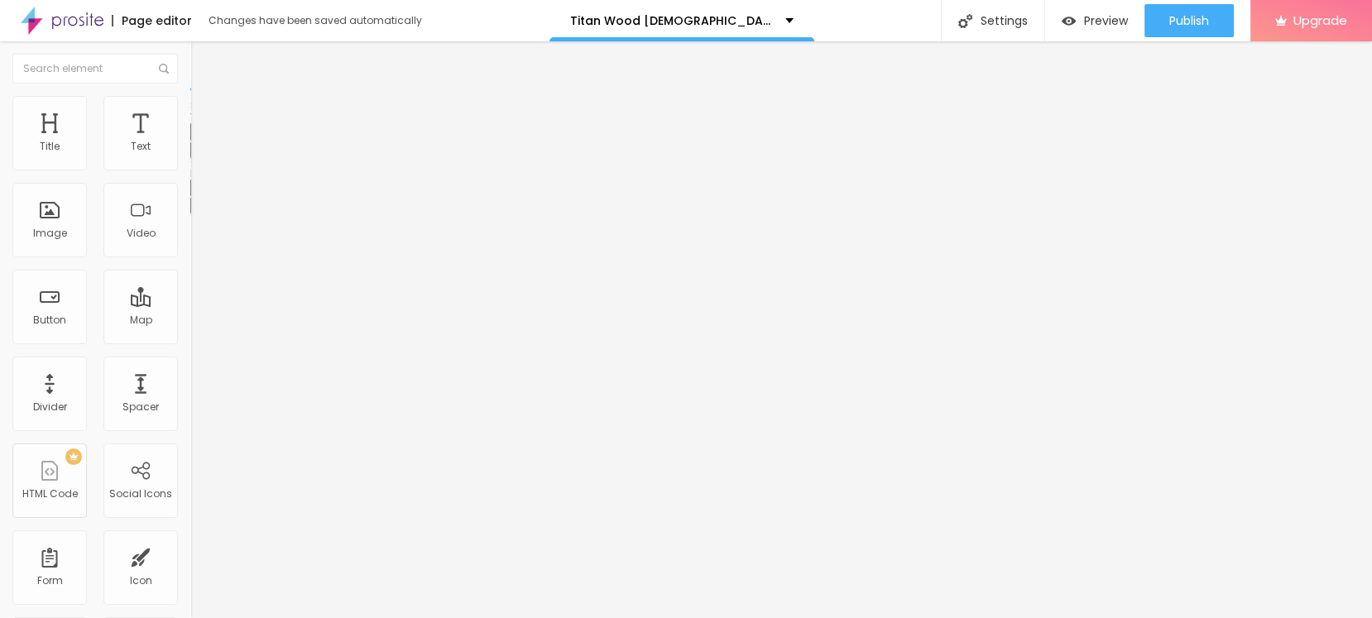
click at [190, 106] on img at bounding box center [197, 103] width 15 height 15
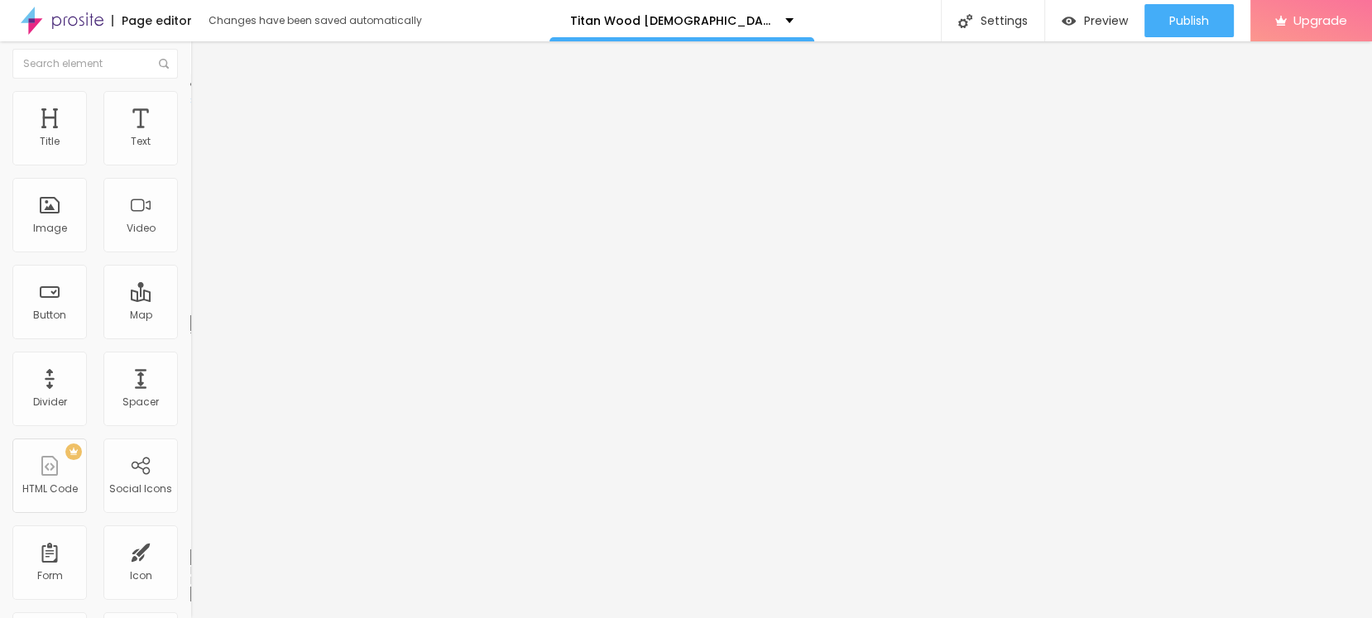
paste input "<h3><strong>Titan Wood Male Enhancement Gummies &ndash; Boost Performance, Stre…"
type input "<h3><strong>Titan Wood Male Enhancement Gummies &ndash; Boost Performance, Stre…"
click at [190, 586] on input "text" at bounding box center [289, 594] width 199 height 17
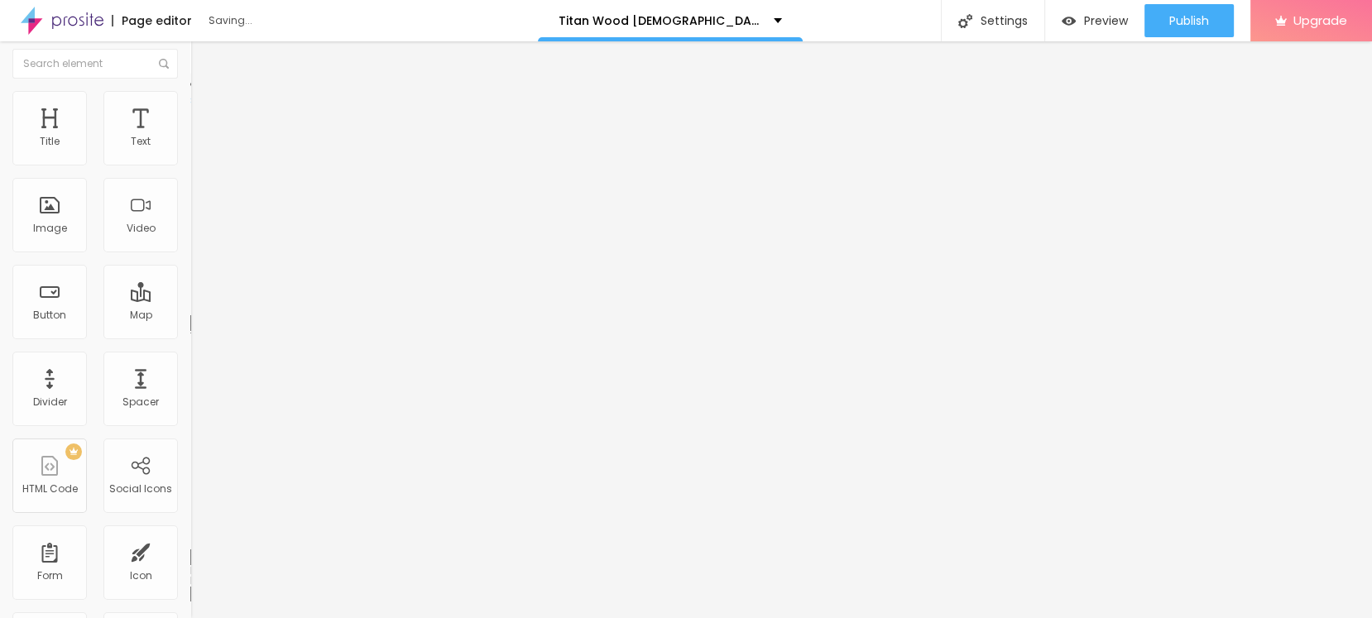
scroll to position [0, 0]
paste input "<h3><strong>Titan Wood Male Enhancement Gummies &ndash; Boost Performance, Stre…"
type input "<h3><strong>Titan Wood Male Enhancement Gummies &ndash; Boost Performance, Stre…"
click at [190, 242] on div "10 Top spacing 10 Bottom spacing Html ID Html classes Visible on devices Phone …" at bounding box center [285, 456] width 190 height 696
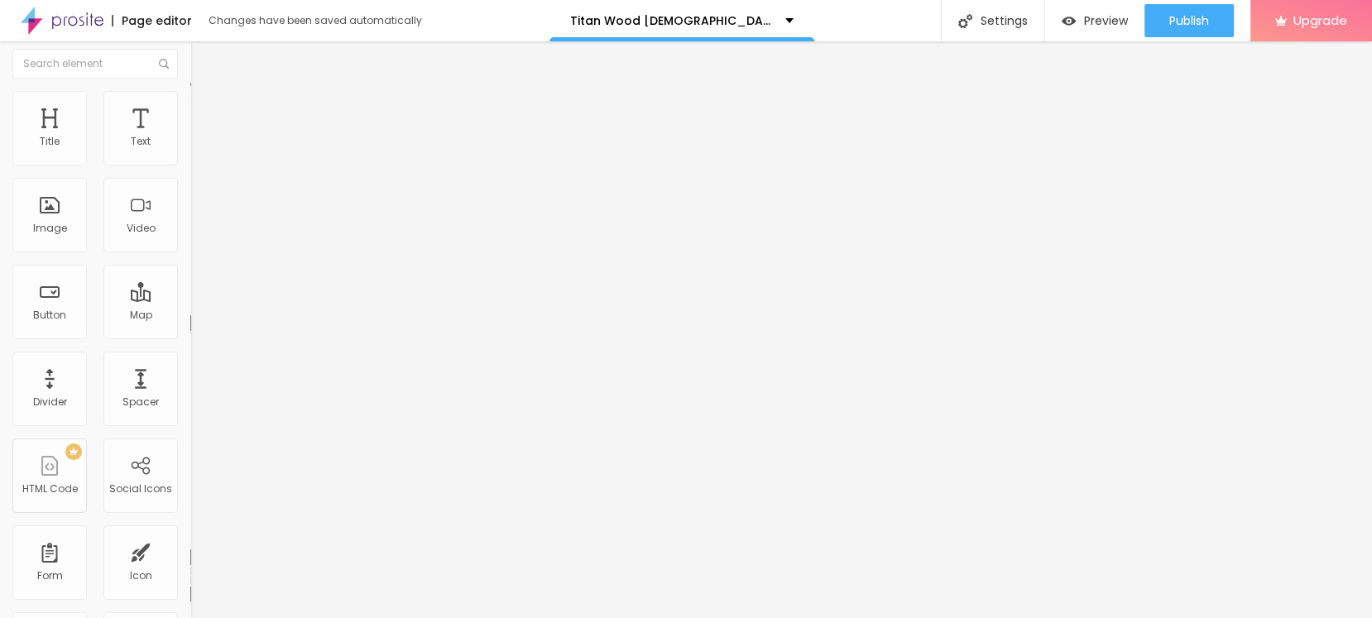
scroll to position [0, 0]
click at [190, 89] on img at bounding box center [197, 81] width 15 height 15
click at [190, 66] on button "Edit Text" at bounding box center [285, 60] width 190 height 38
click at [203, 63] on img "button" at bounding box center [209, 60] width 13 height 13
click at [190, 142] on span "Add image" at bounding box center [224, 135] width 68 height 14
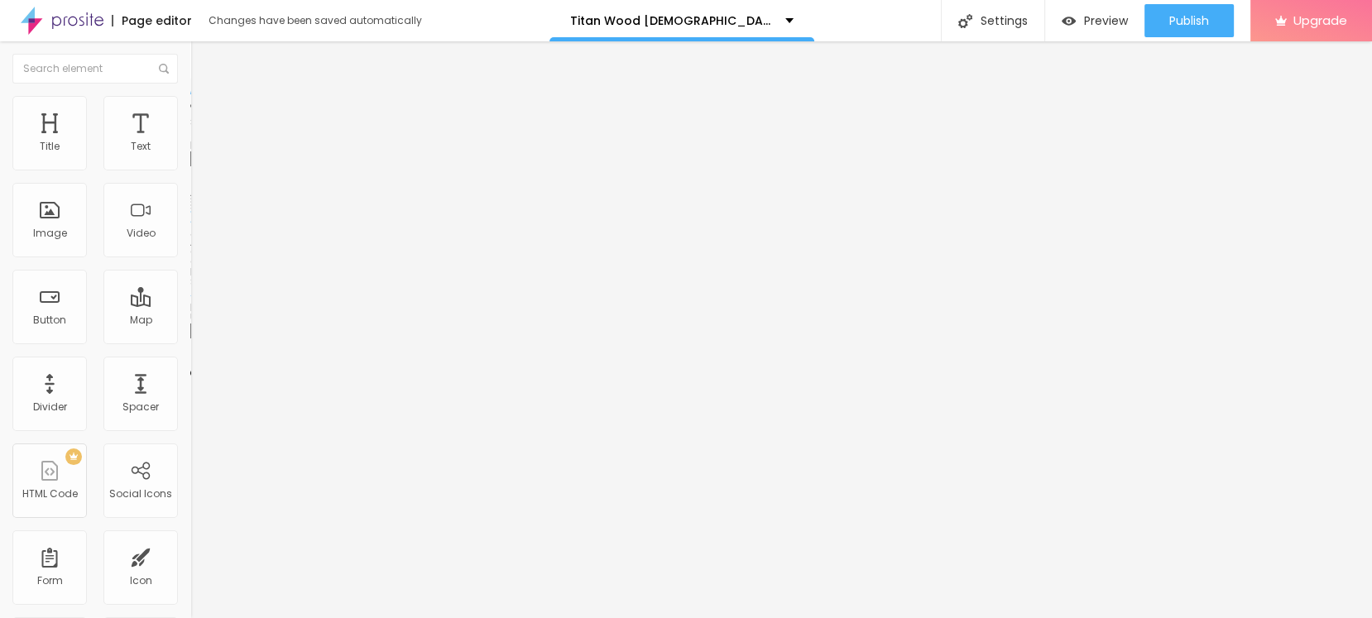
drag, startPoint x: 37, startPoint y: 276, endPoint x: 38, endPoint y: 288, distance: 11.6
click at [190, 151] on div "Image description (Alt)" at bounding box center [285, 146] width 190 height 10
drag, startPoint x: 42, startPoint y: 293, endPoint x: 48, endPoint y: 299, distance: 8.8
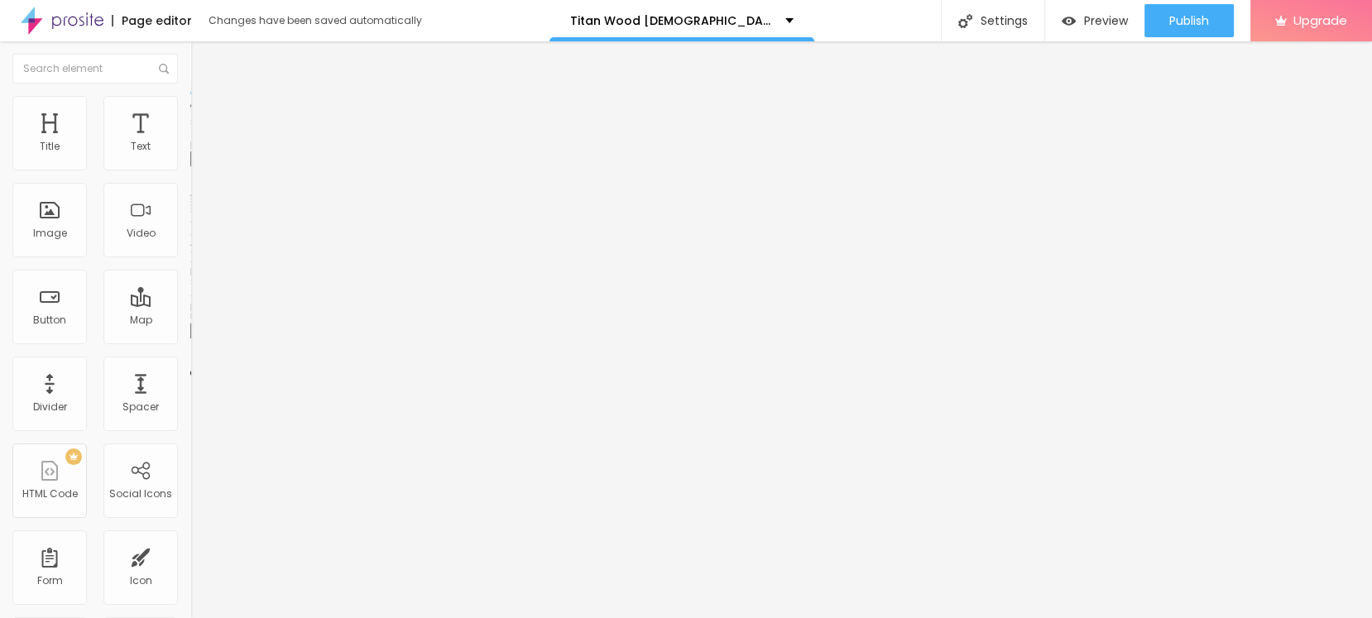
click at [190, 167] on input "text" at bounding box center [289, 159] width 199 height 17
paste input "Titan Wood Male Enhancement"
type input "Titan Wood Male Enhancement"
click at [190, 339] on input "https://" at bounding box center [289, 331] width 199 height 17
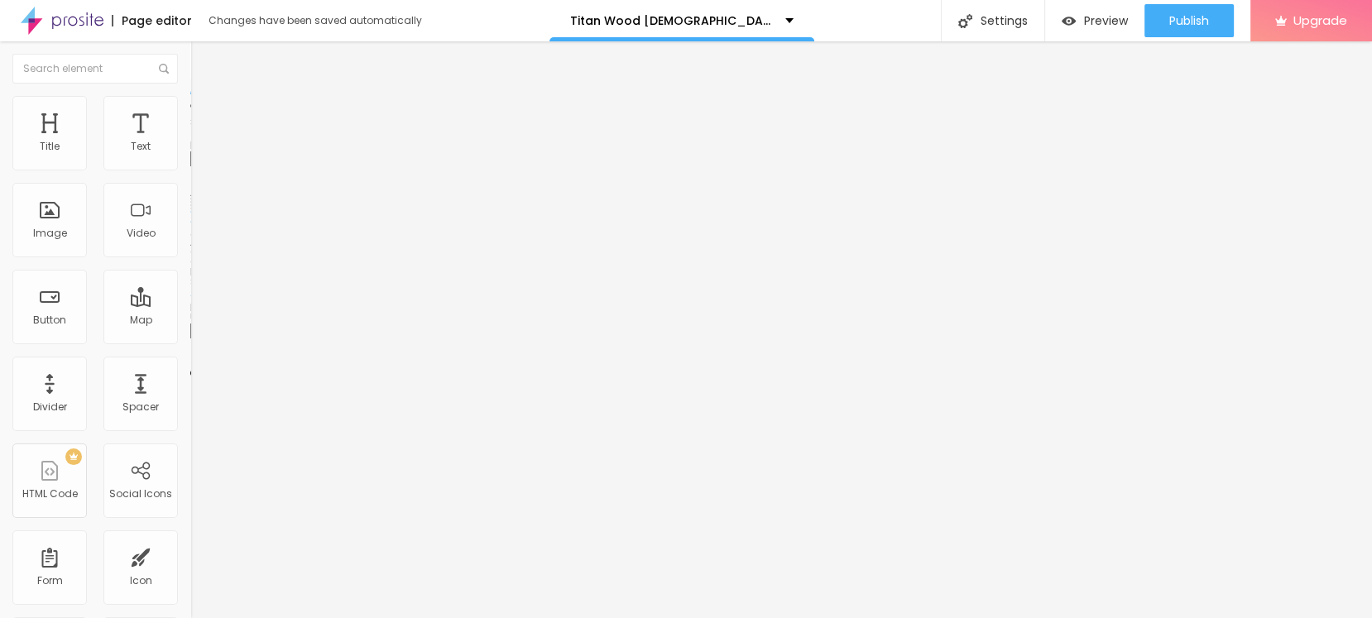
scroll to position [0, 0]
paste input "sales24hour.com/buy-titan-wood-male-enhancement"
type input "https://sales24hour.com/buy-titan-wood-male-enhancement"
click at [190, 107] on li "Style" at bounding box center [285, 104] width 190 height 17
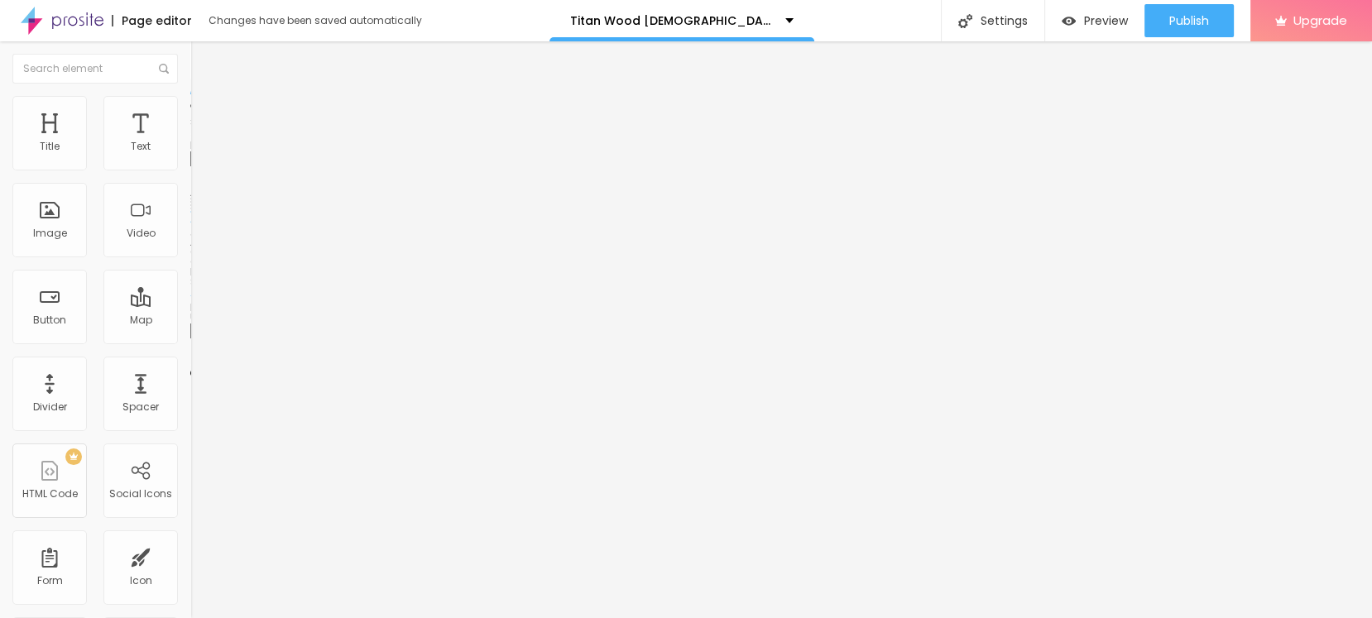
scroll to position [0, 0]
type input "80"
type input "75"
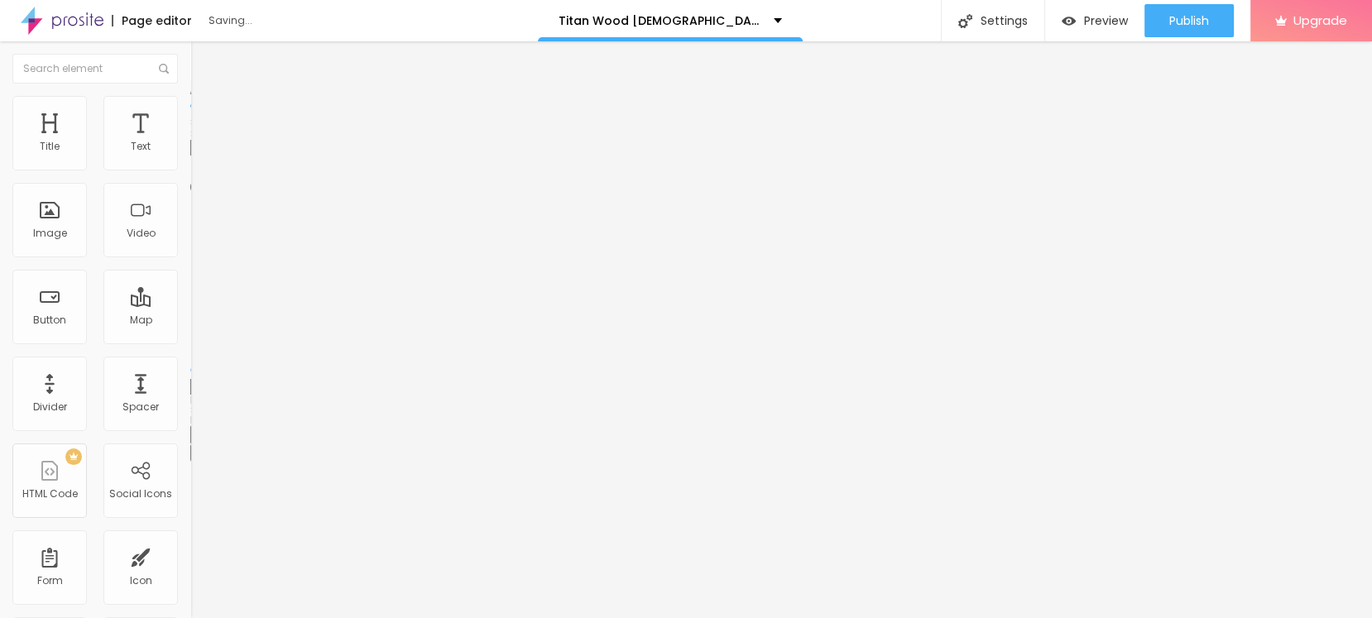
type input "70"
type input "65"
type input "60"
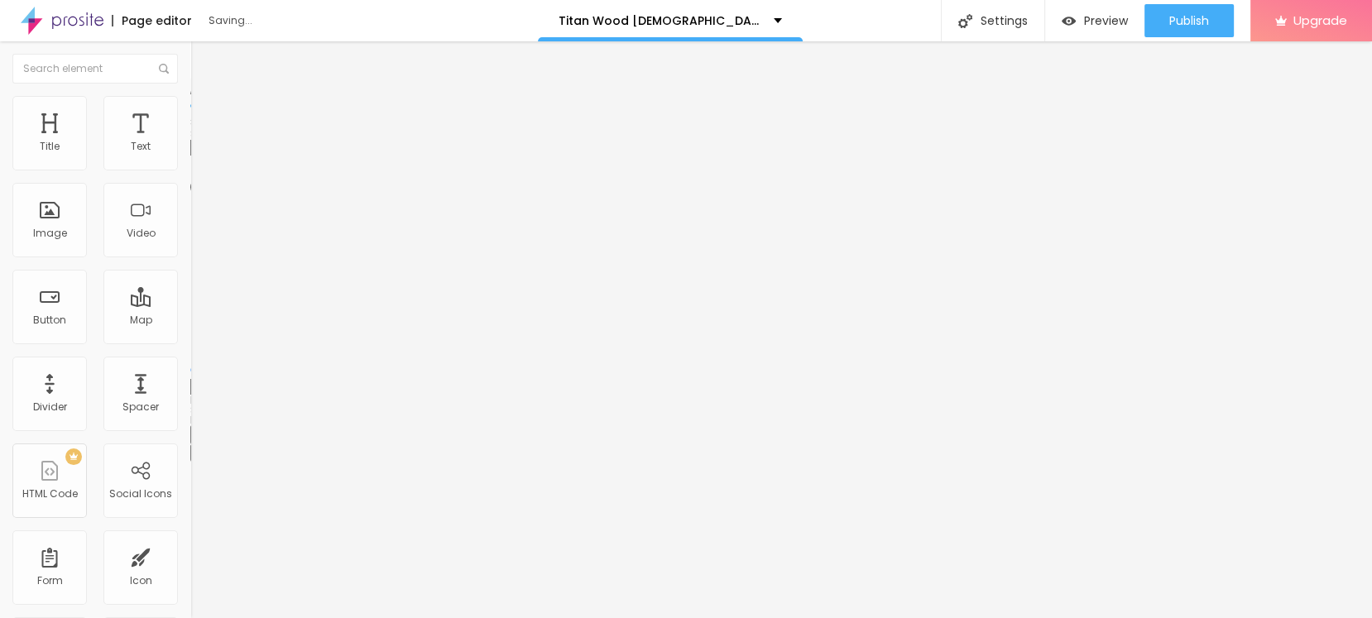
type input "60"
type input "55"
type input "50"
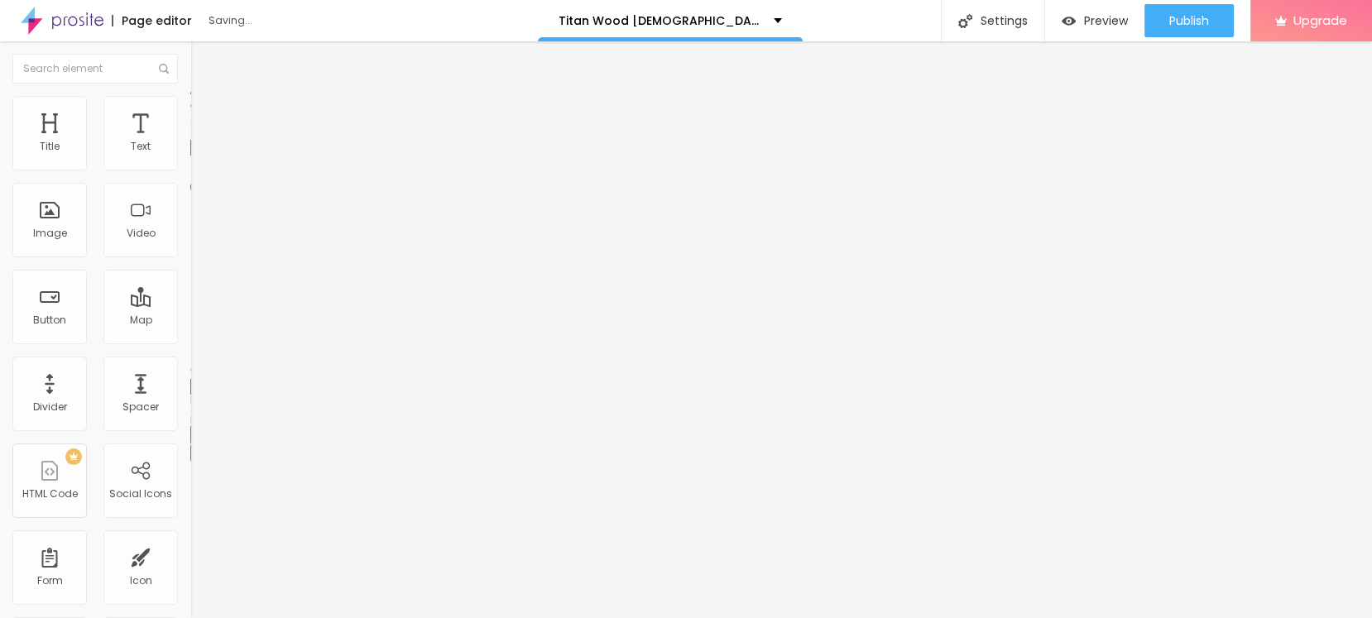
type input "45"
type input "40"
type input "35"
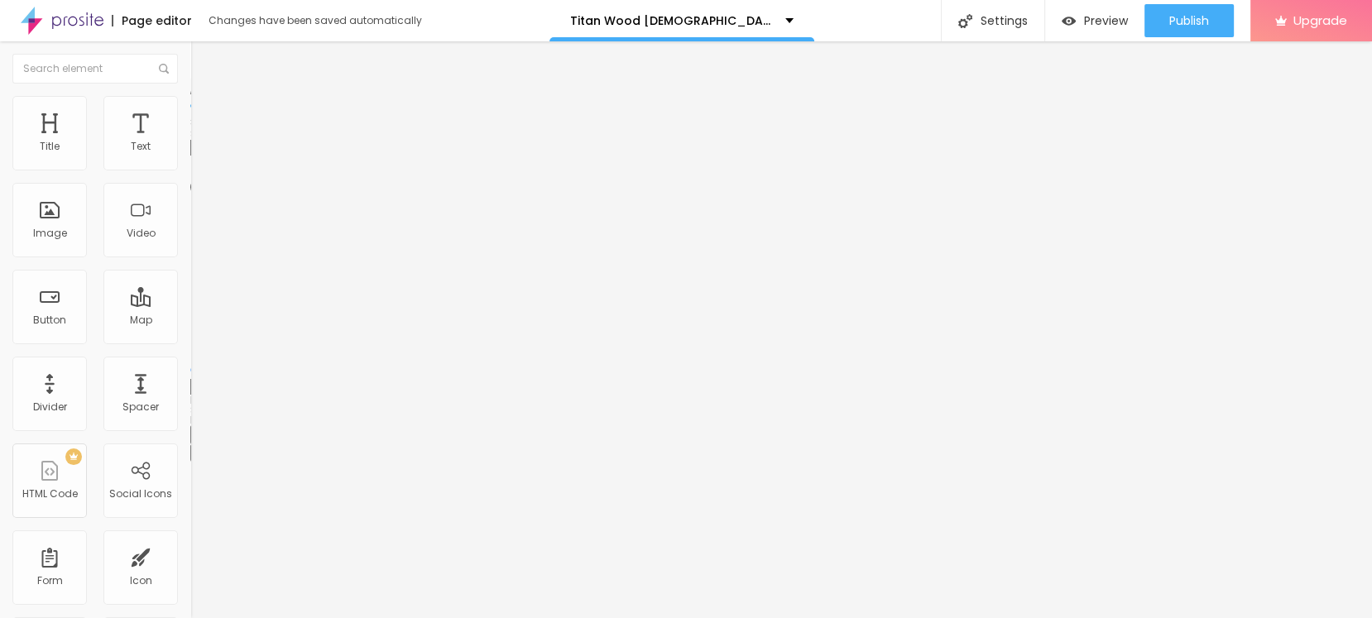
drag, startPoint x: 144, startPoint y: 178, endPoint x: 60, endPoint y: 181, distance: 83.6
type input "35"
click at [190, 170] on input "range" at bounding box center [243, 162] width 107 height 13
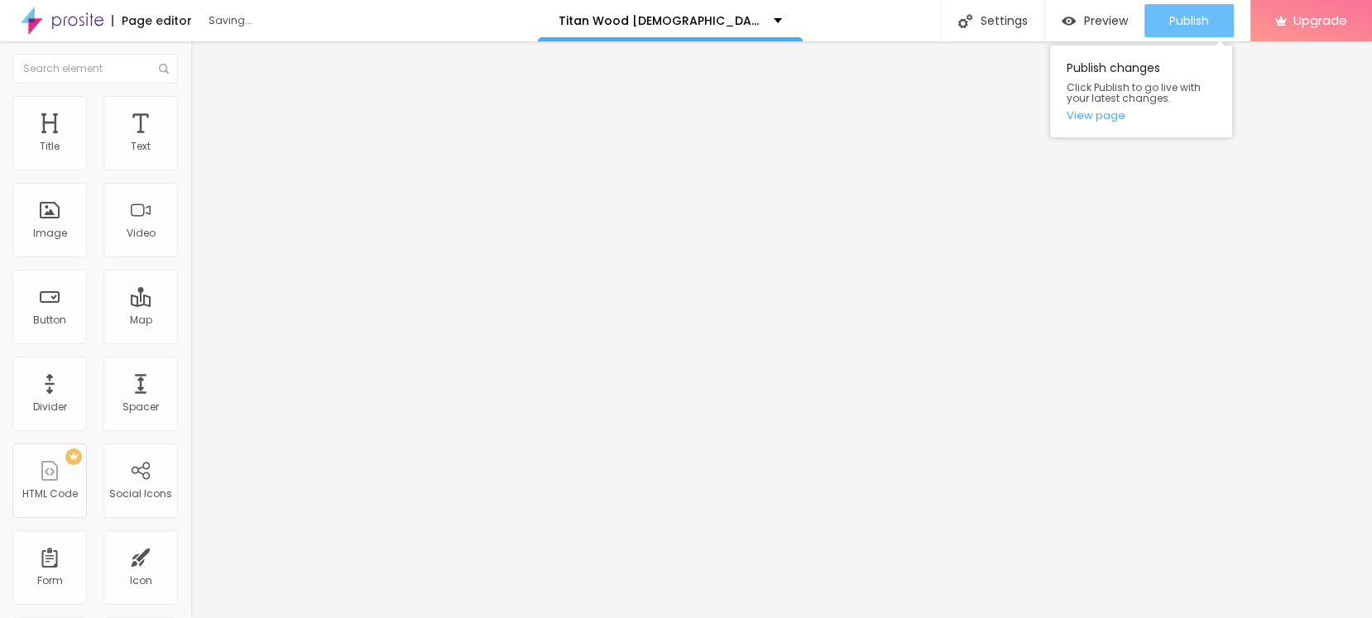
click at [1177, 29] on div "Publish" at bounding box center [1189, 20] width 40 height 33
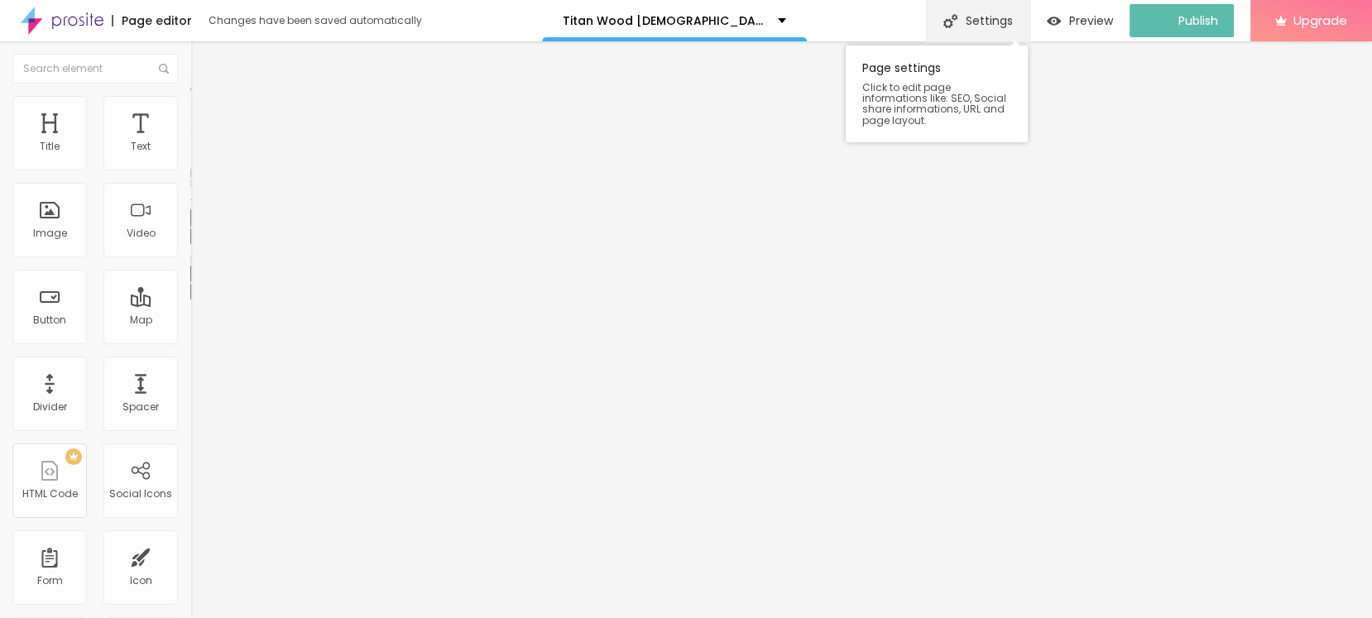
click at [1005, 22] on div "Settings" at bounding box center [977, 20] width 103 height 41
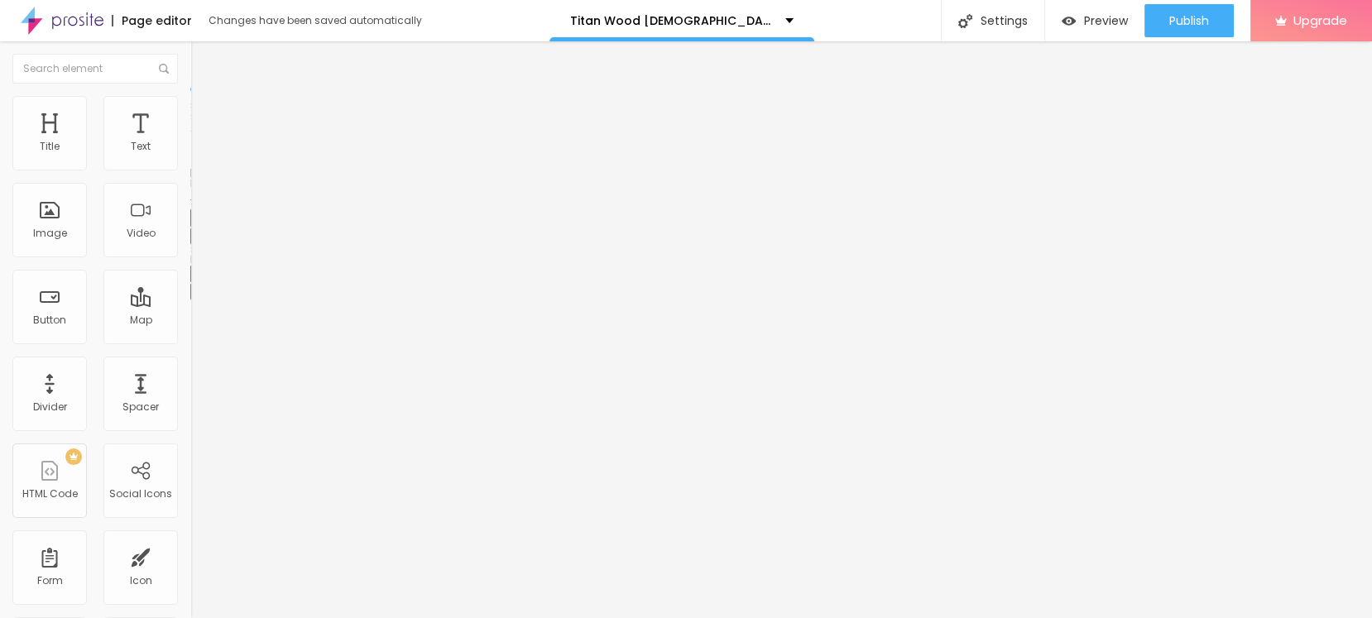
paste input "text"
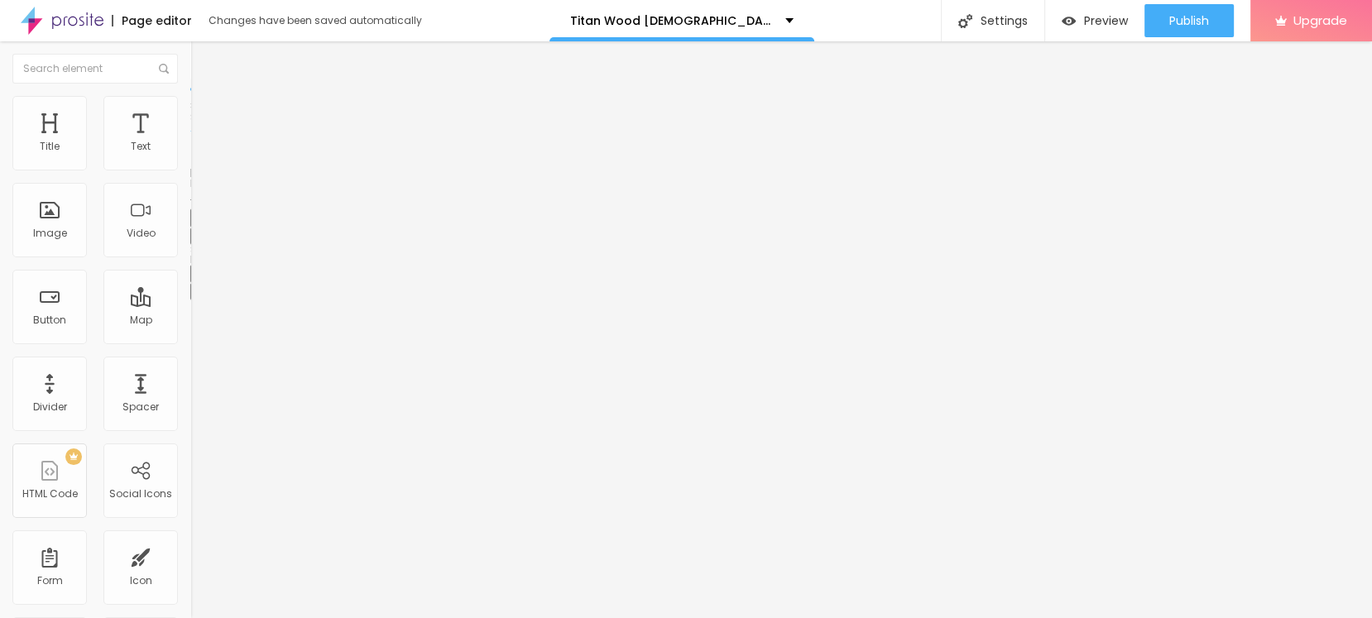
type input "Titan Wood Male Enhancement"
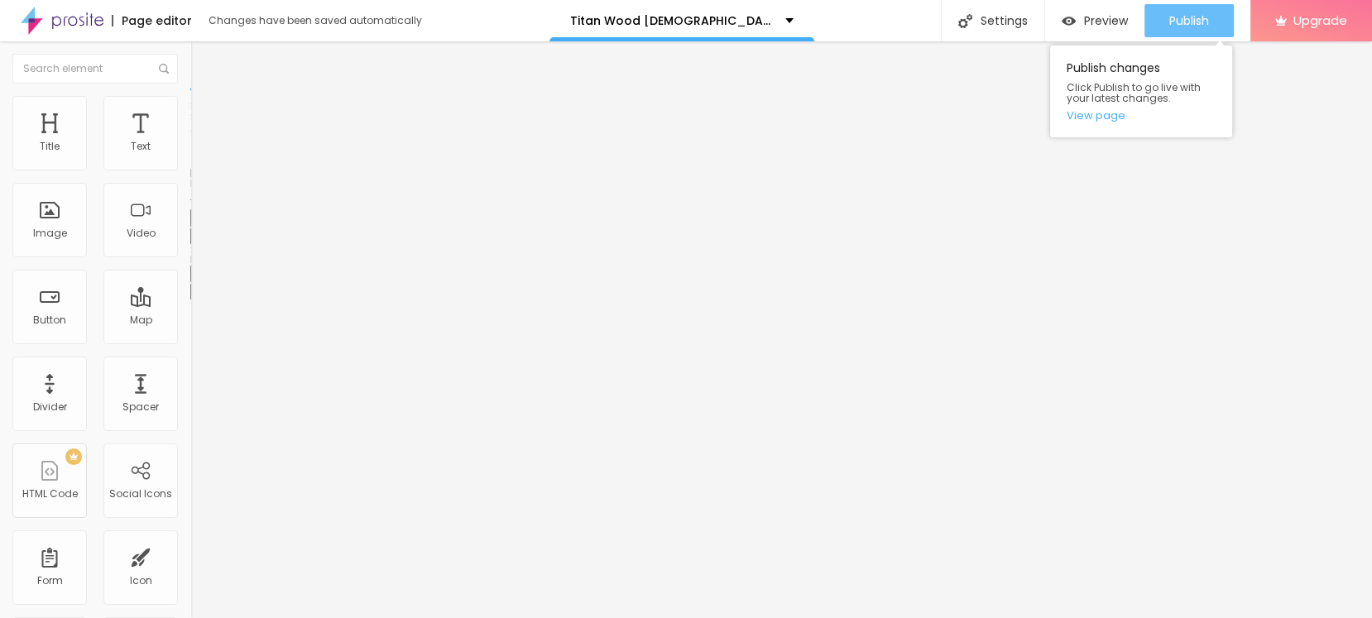
click at [1172, 24] on span "Publish" at bounding box center [1189, 20] width 40 height 13
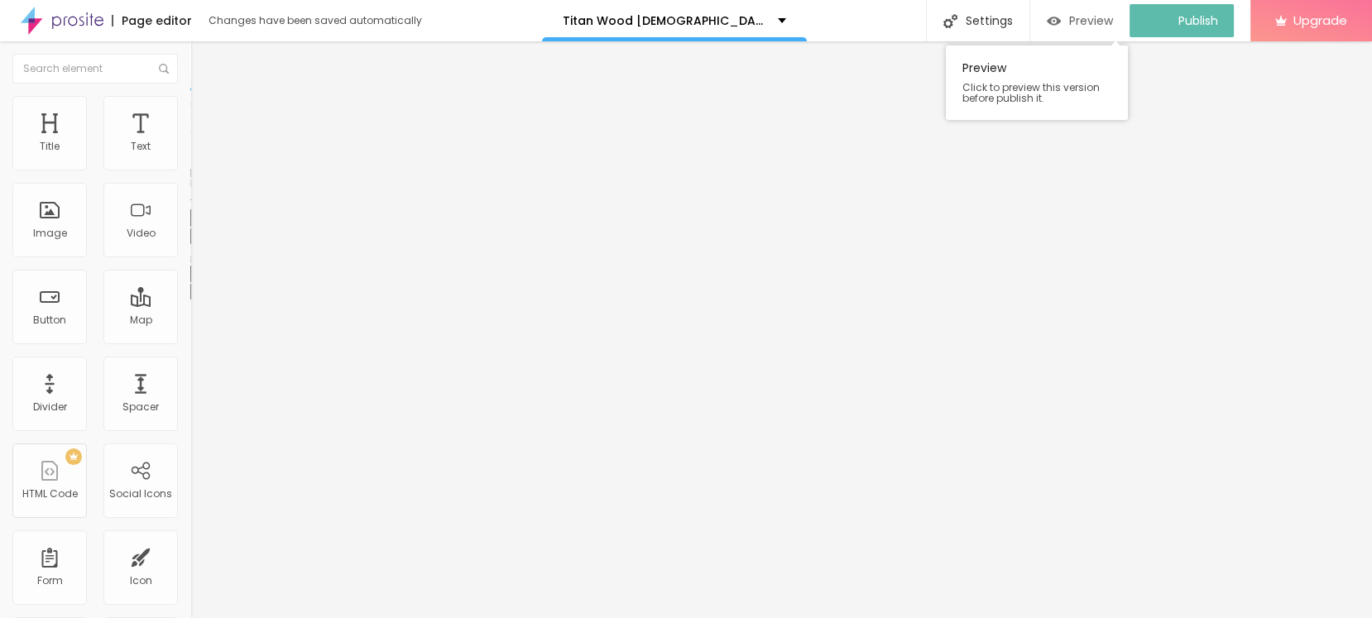
click at [1055, 19] on button "Preview" at bounding box center [1079, 20] width 99 height 33
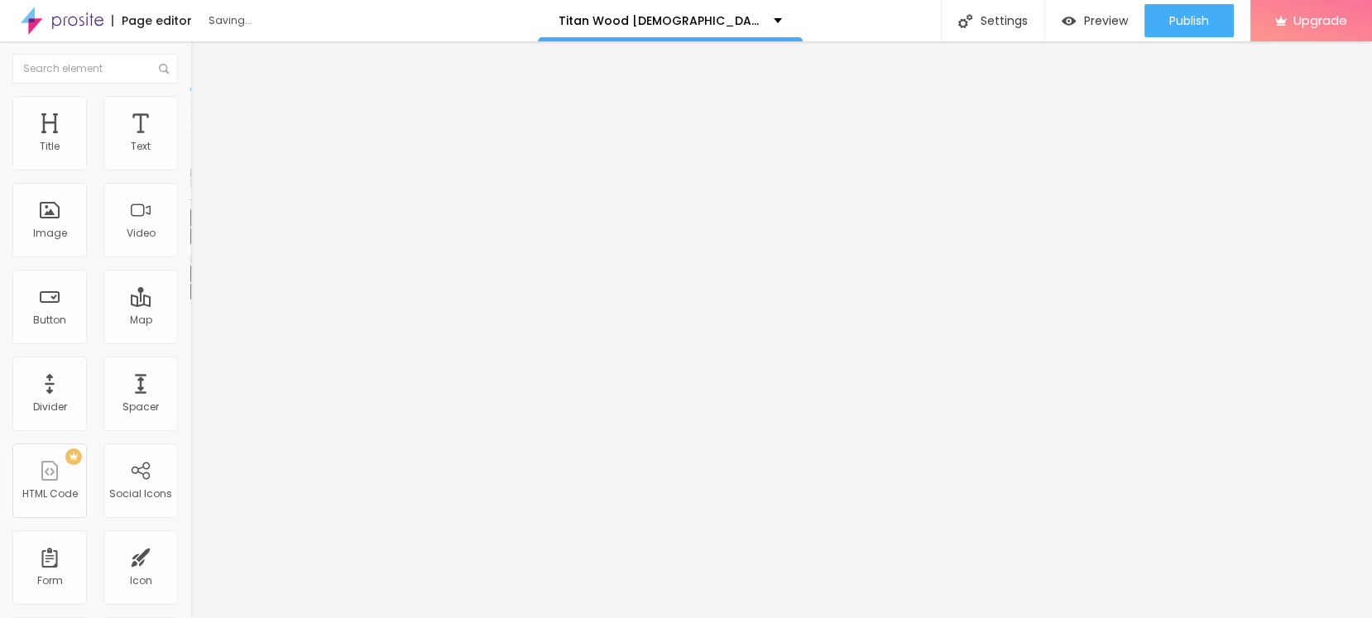
click at [197, 240] on icon "button" at bounding box center [202, 235] width 10 height 10
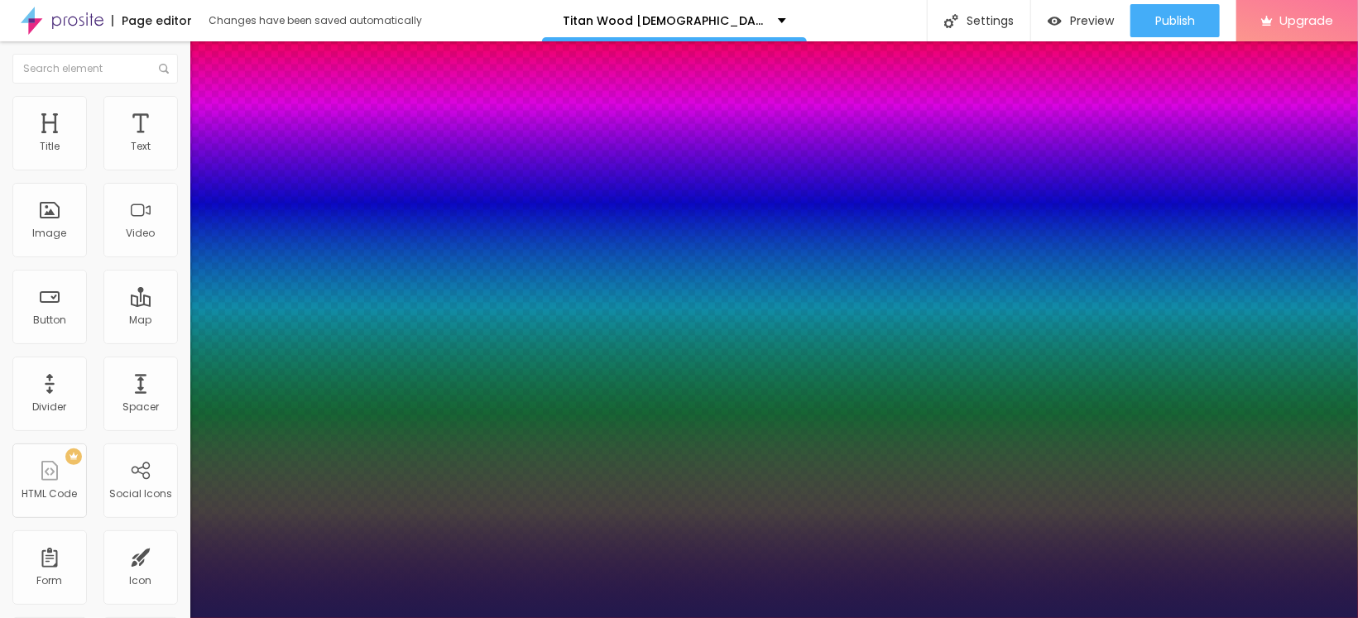
type input "1"
type input "28"
type input "1"
type input "28"
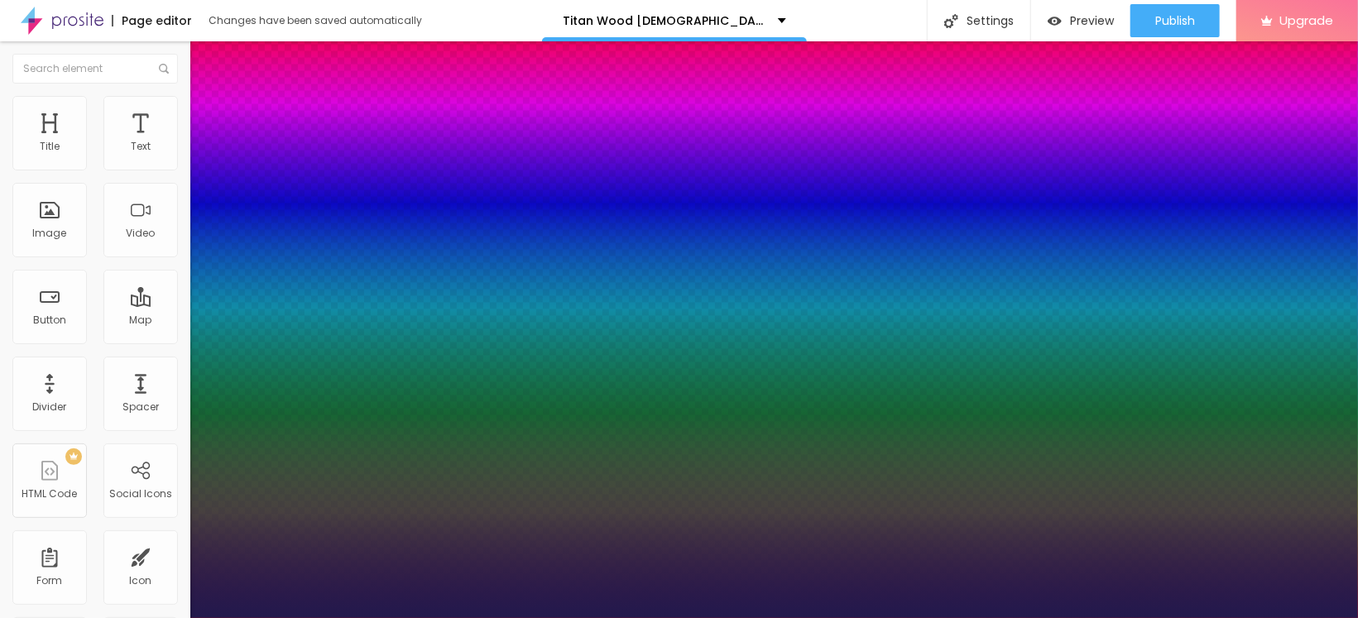
type input "1"
click at [50, 556] on div at bounding box center [679, 618] width 1358 height 0
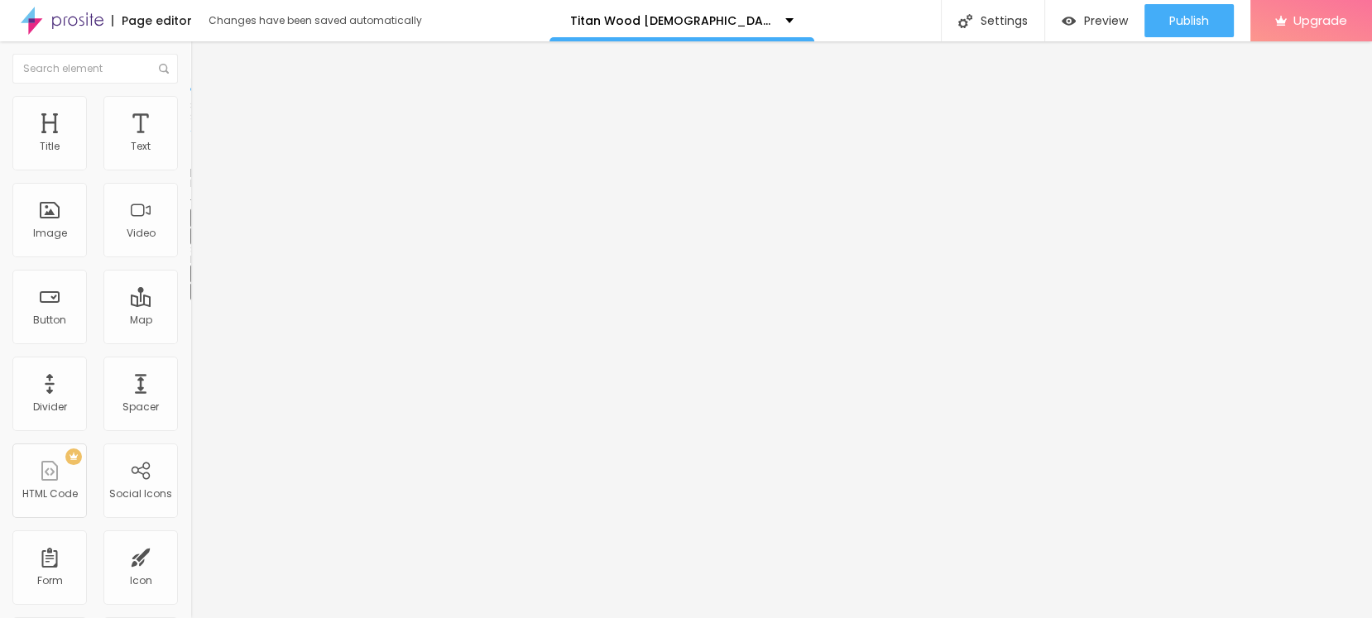
click at [203, 60] on div "Edit Title" at bounding box center [240, 60] width 74 height 13
click at [190, 142] on span "Add image" at bounding box center [224, 135] width 68 height 14
click at [190, 167] on input "text" at bounding box center [289, 159] width 199 height 17
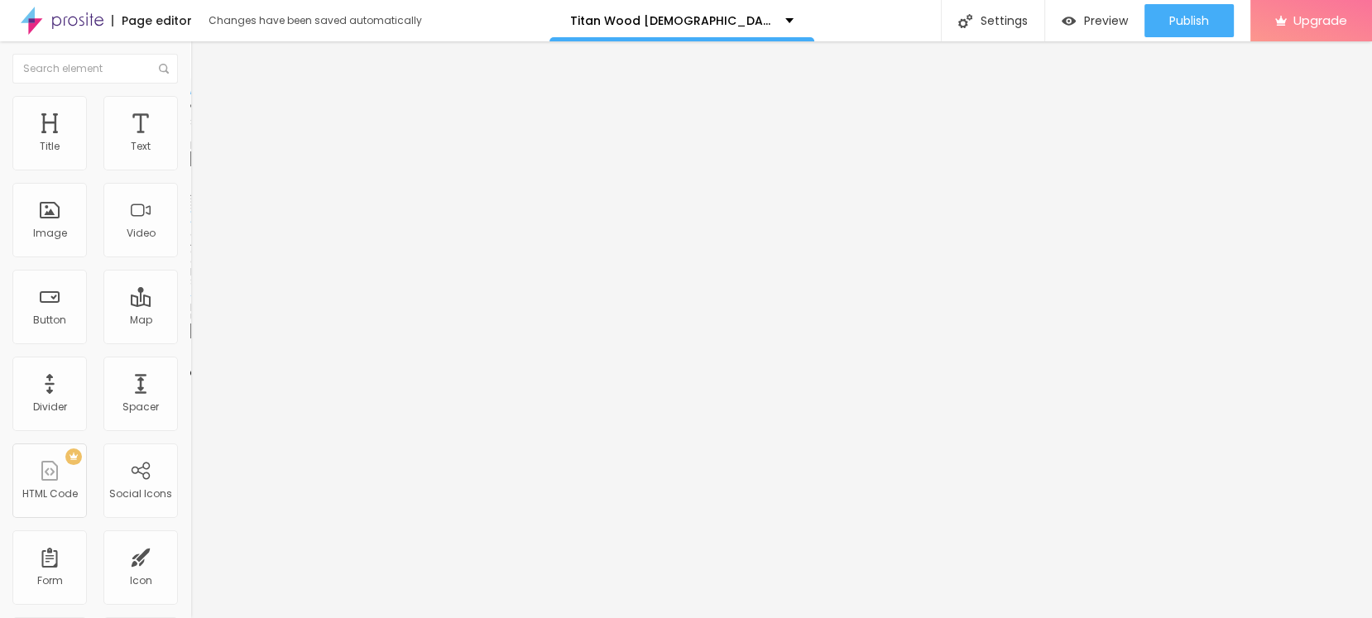
paste input "https://sales24hour.com/buy-titan-wood-male-enhancement"
type input "https://sales24hour.com/buy-titan-wood-male-enhancement"
click at [190, 339] on input "https://" at bounding box center [289, 331] width 199 height 17
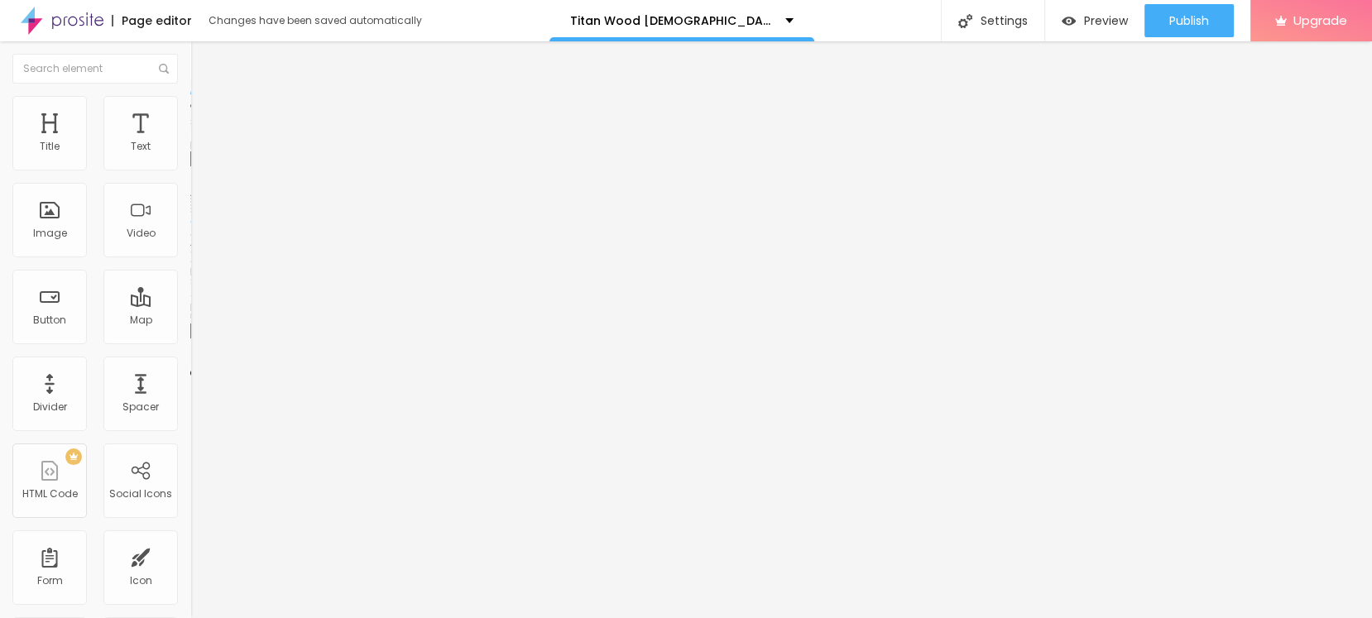
paste input "sales24hour.com/buy-titan-wood-male-enhancement"
type input "https://sales24hour.com/buy-titan-wood-male-enhancement"
click at [190, 167] on input "https://sales24hour.com/buy-titan-wood-male-enhancement" at bounding box center [289, 159] width 199 height 17
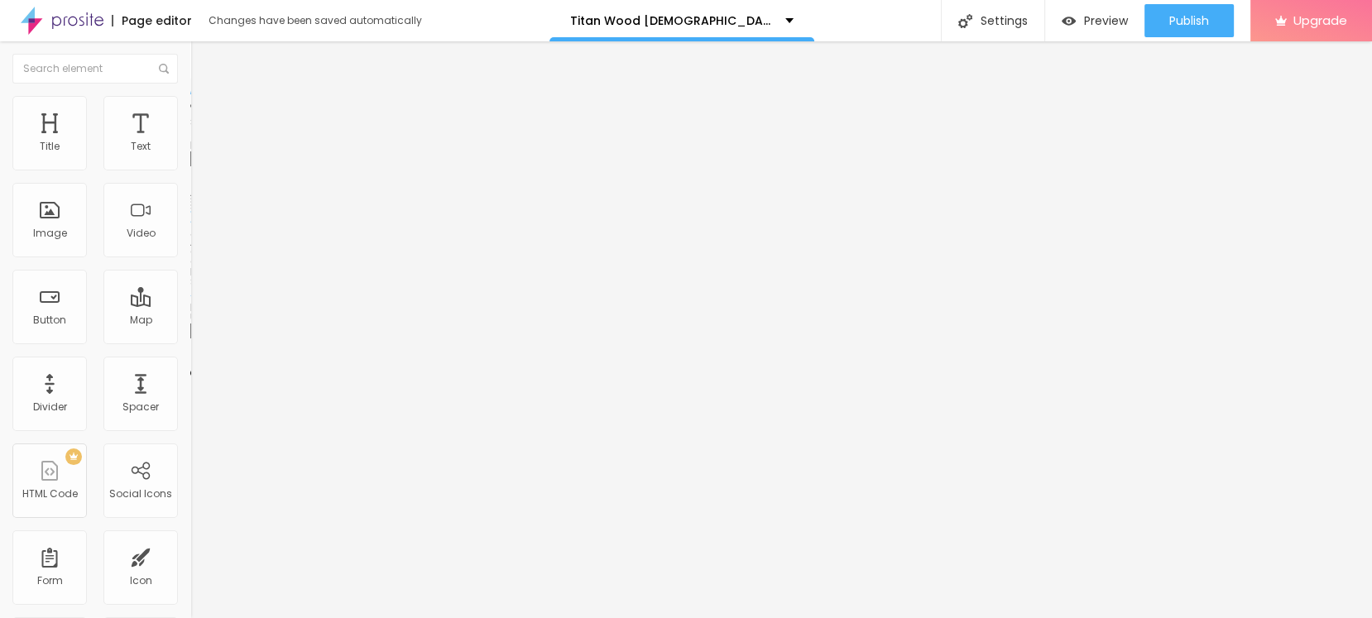
click at [190, 167] on input "https://sales24hour.com/buy-titan-wood-male-enhancement" at bounding box center [289, 159] width 199 height 17
paste input "Titan Wood Male E"
type input "Titan Wood Male Enhancement"
click at [190, 105] on img at bounding box center [197, 103] width 15 height 15
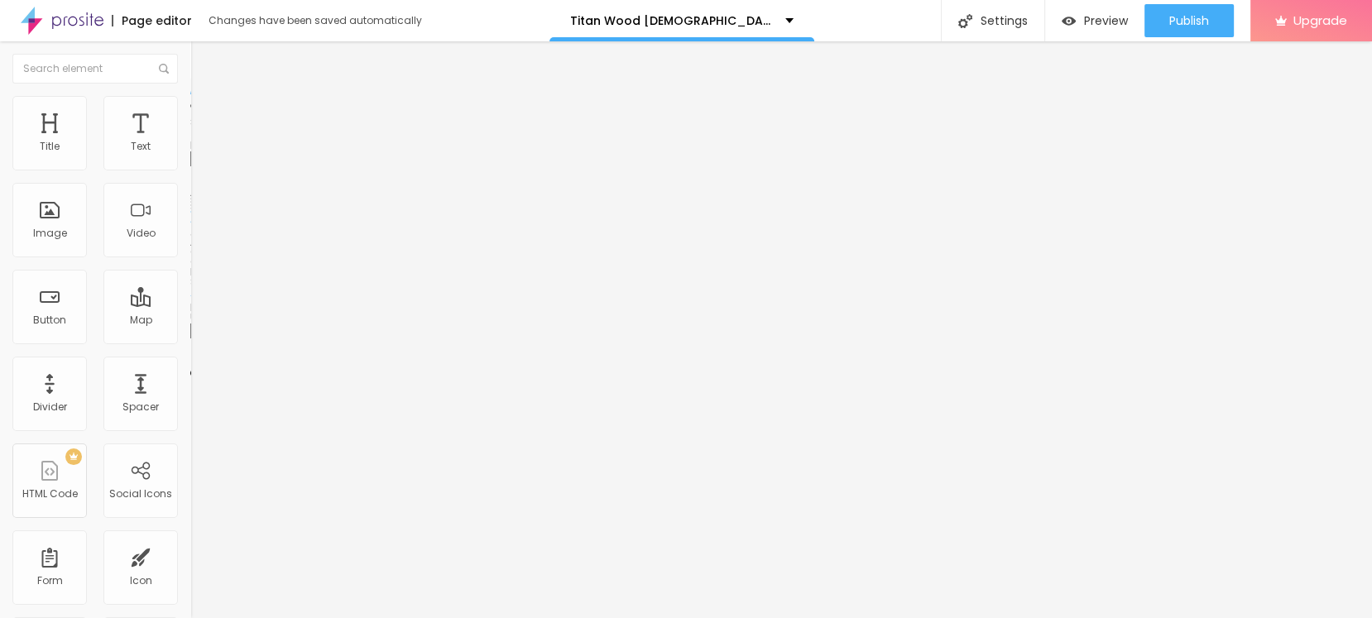
scroll to position [0, 0]
click at [190, 171] on div at bounding box center [285, 163] width 190 height 15
type input "45"
click at [190, 170] on input "range" at bounding box center [243, 162] width 107 height 13
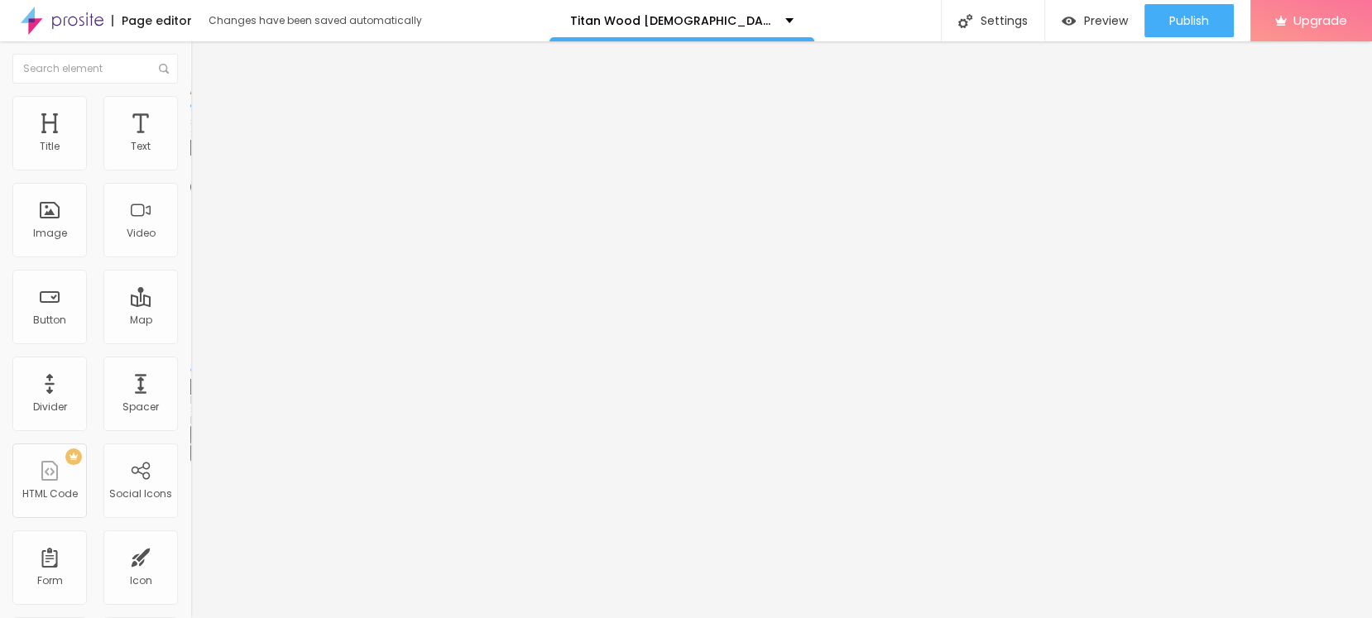
type input "45"
click at [190, 363] on input "range" at bounding box center [243, 369] width 107 height 13
type input "43"
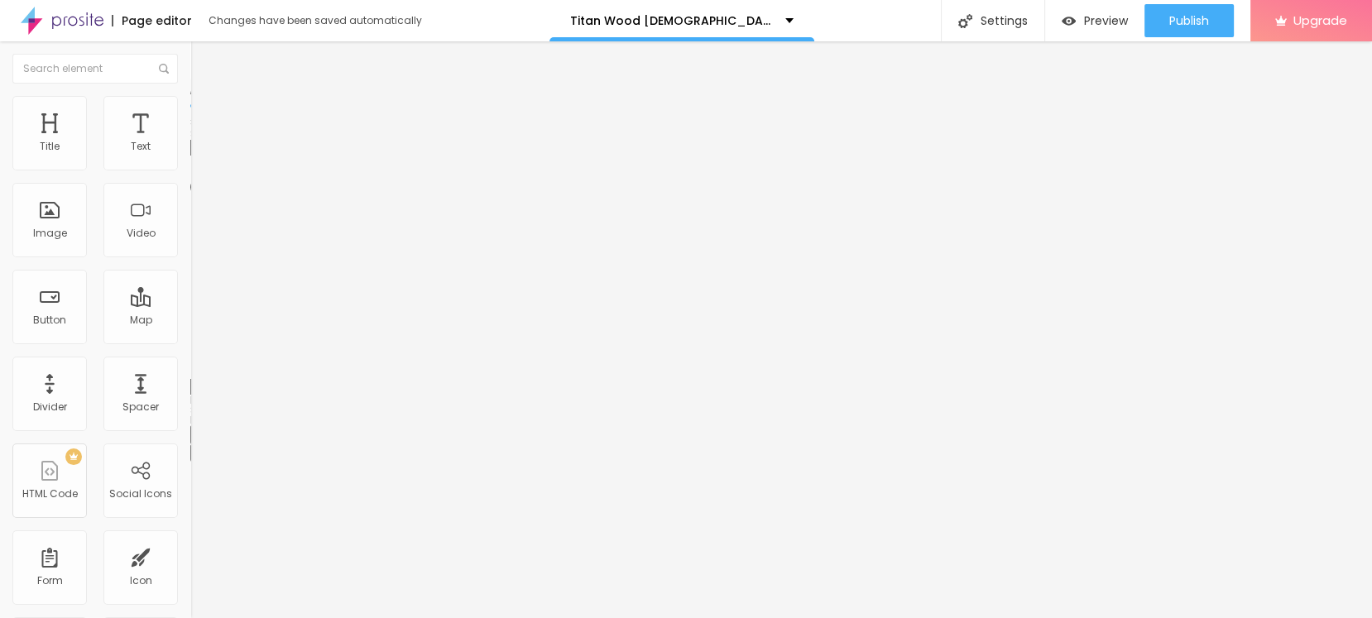
type input "46"
click at [190, 363] on input "range" at bounding box center [243, 369] width 107 height 13
type input "46"
type input "53"
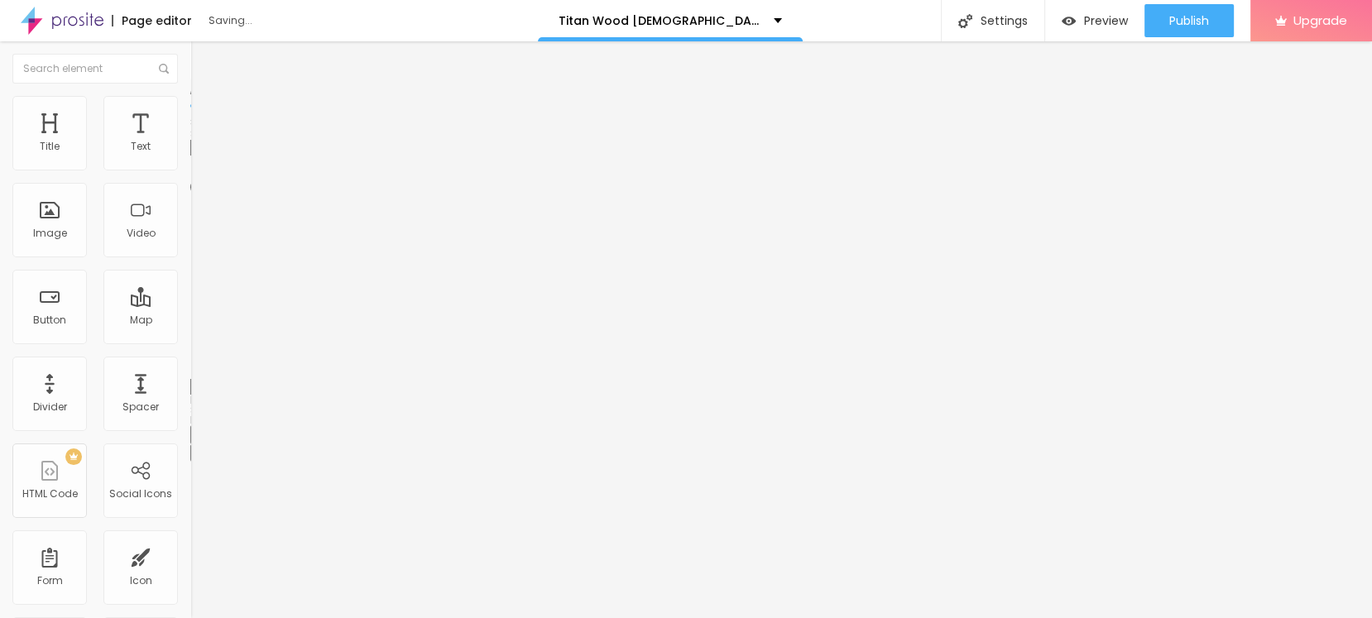
type input "65"
type input "76"
type input "83"
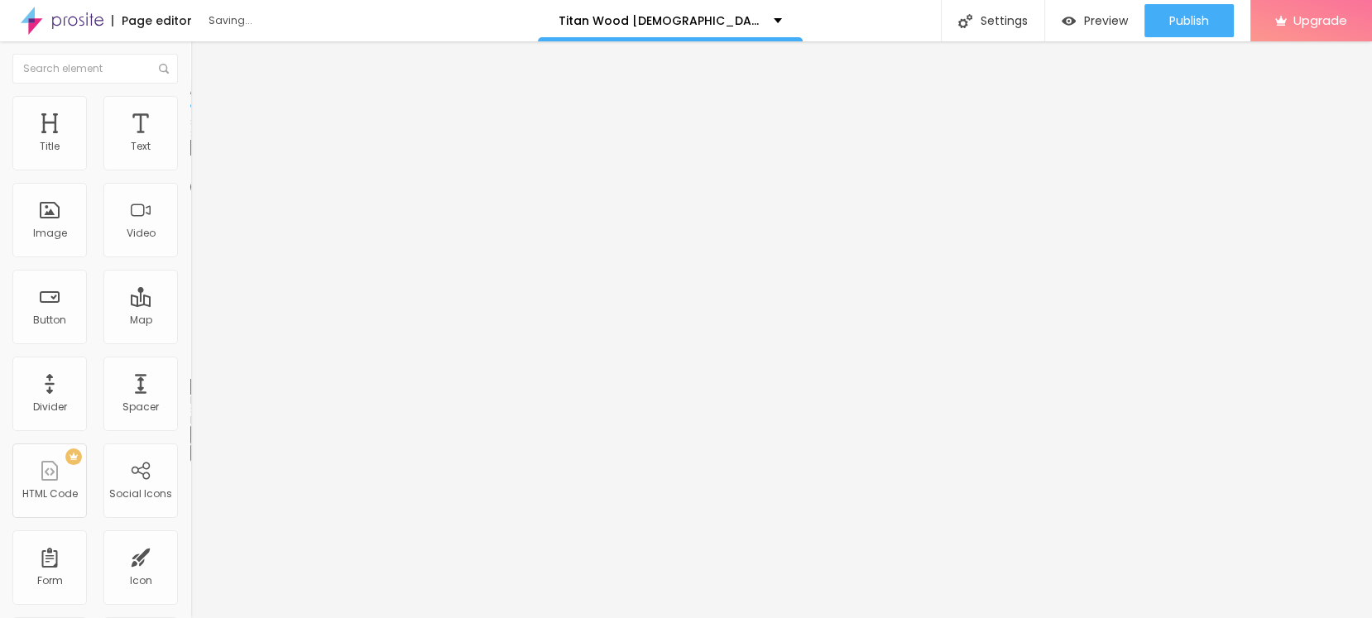
type input "83"
type input "87"
type input "92"
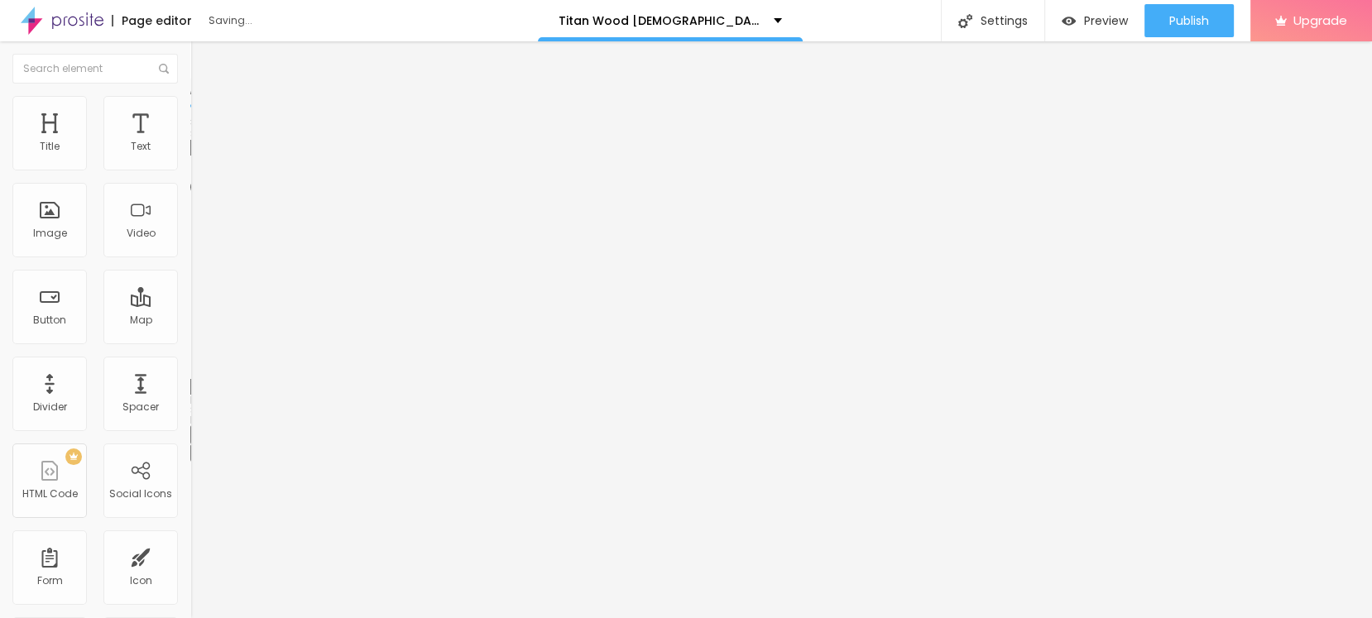
type input "96"
type input "97"
type input "100"
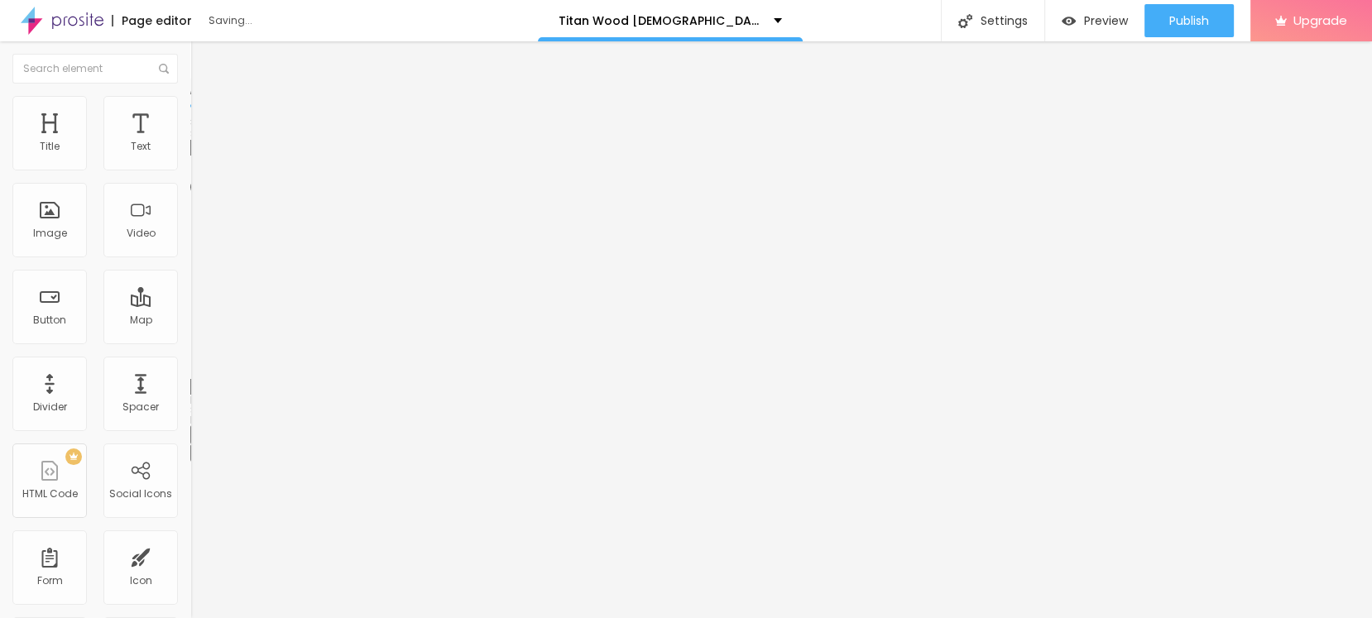
type input "100"
type input "102"
type input "104"
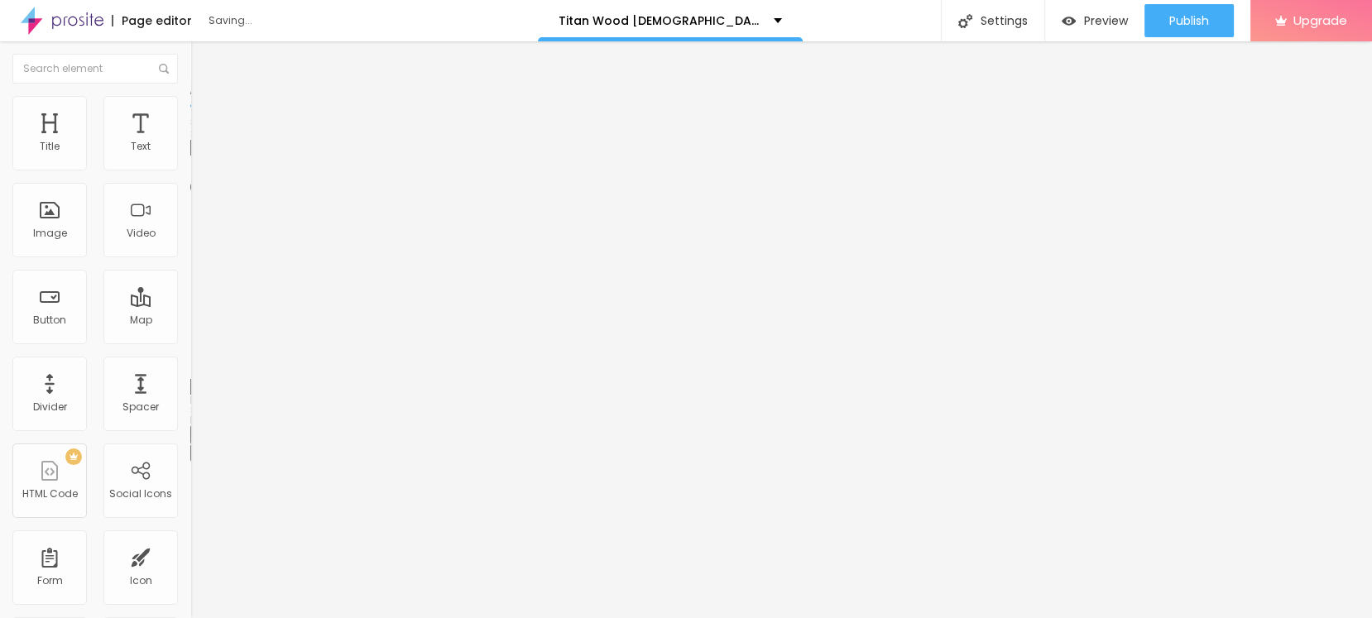
type input "112"
type input "117"
type input "120"
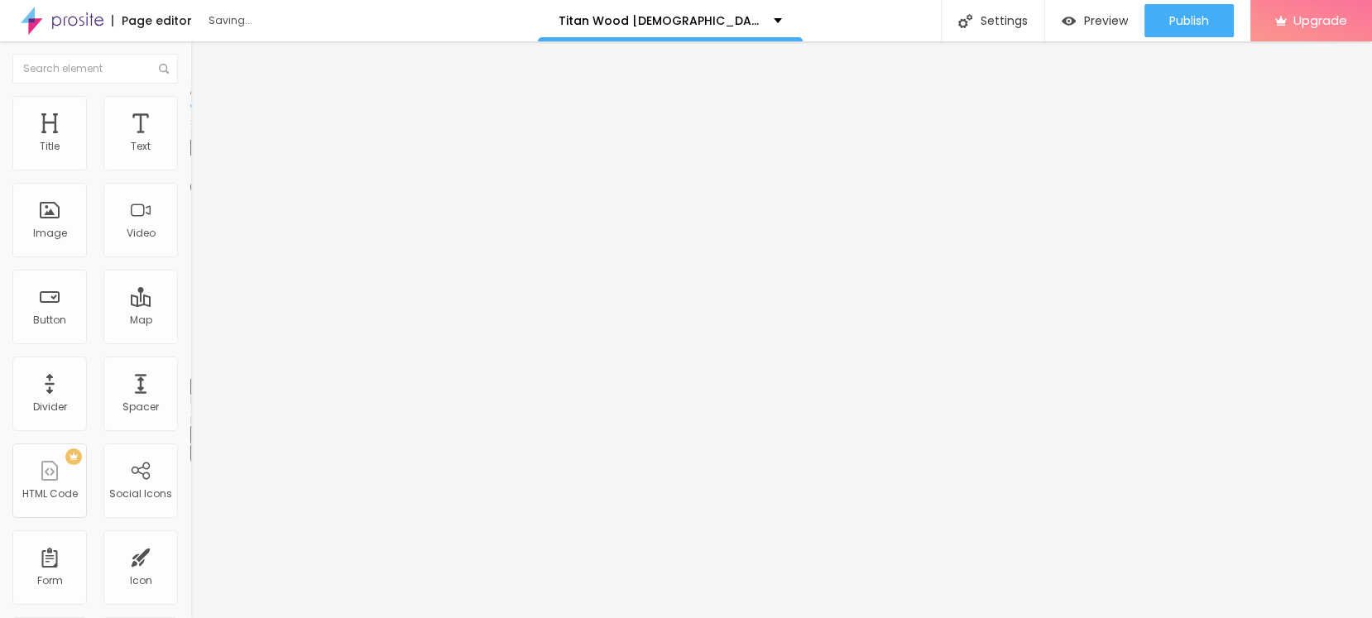
type input "120"
type input "129"
type input "134"
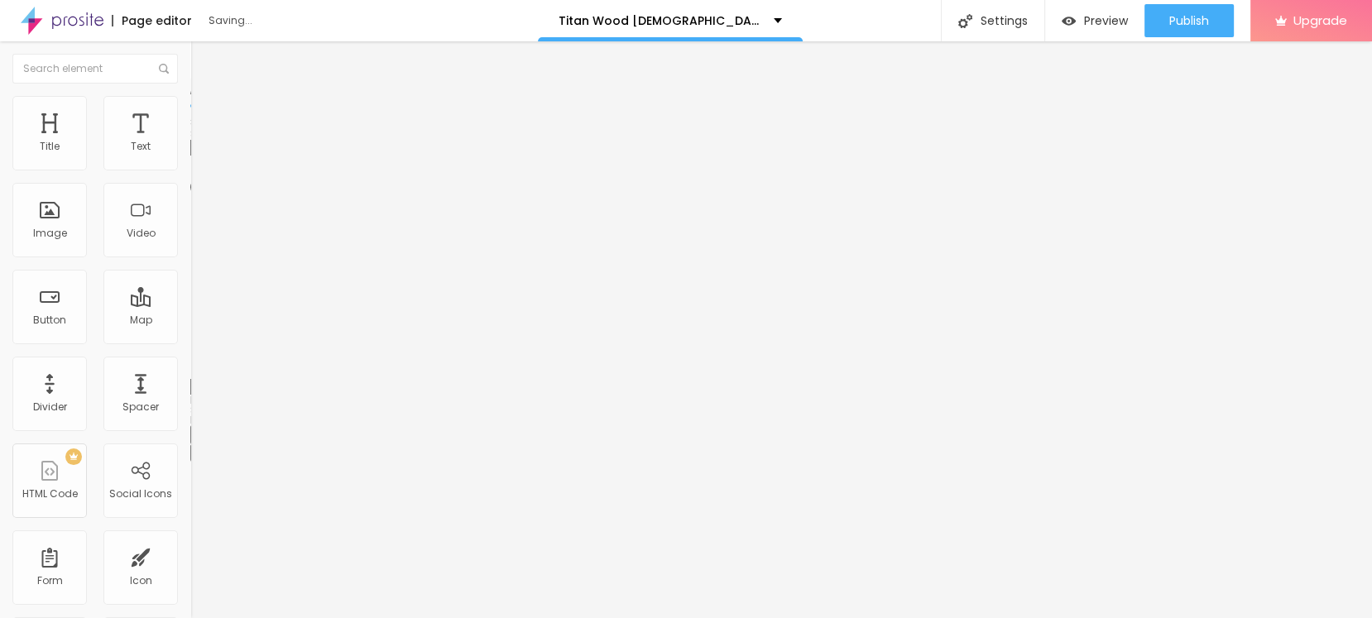
type input "136"
type input "139"
type input "140"
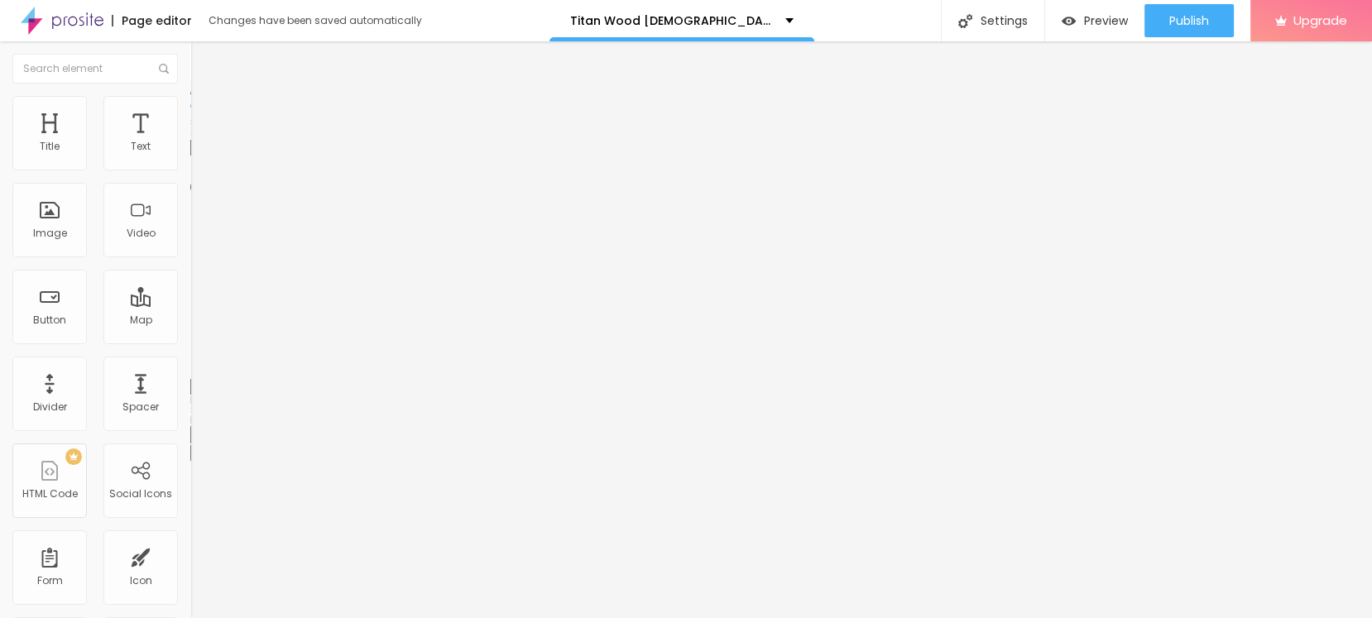
type input "140"
type input "143"
type input "146"
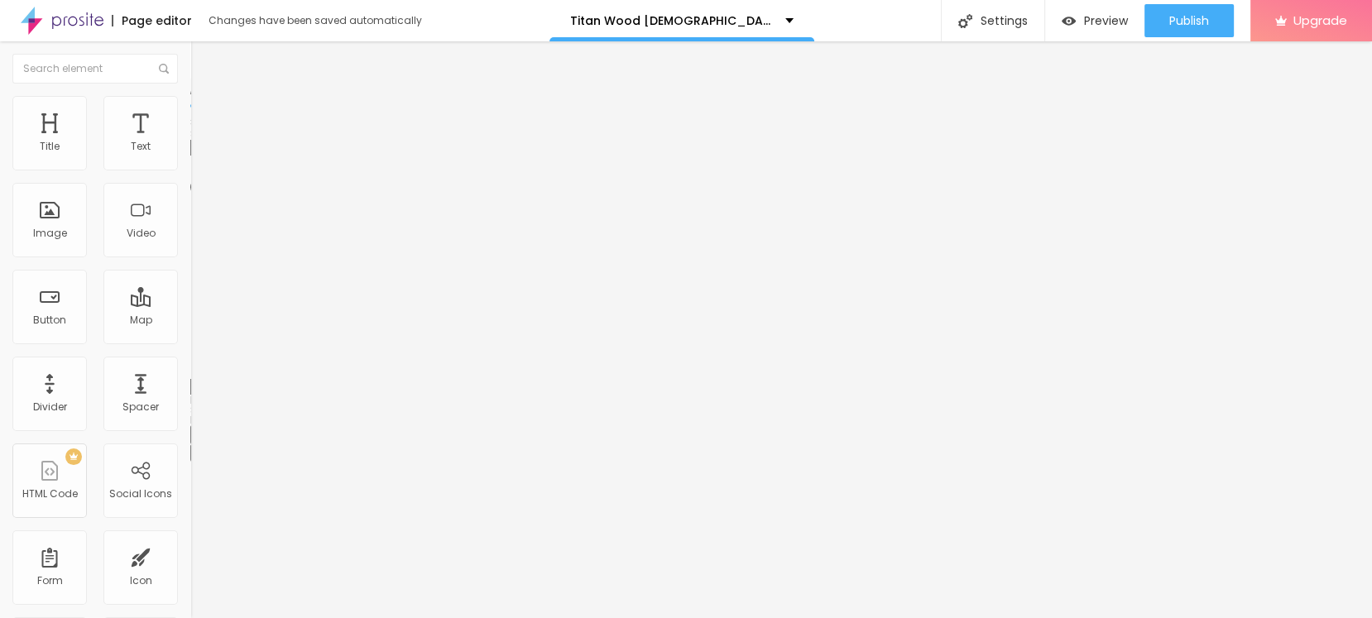
type input "148"
type input "150"
type input "148"
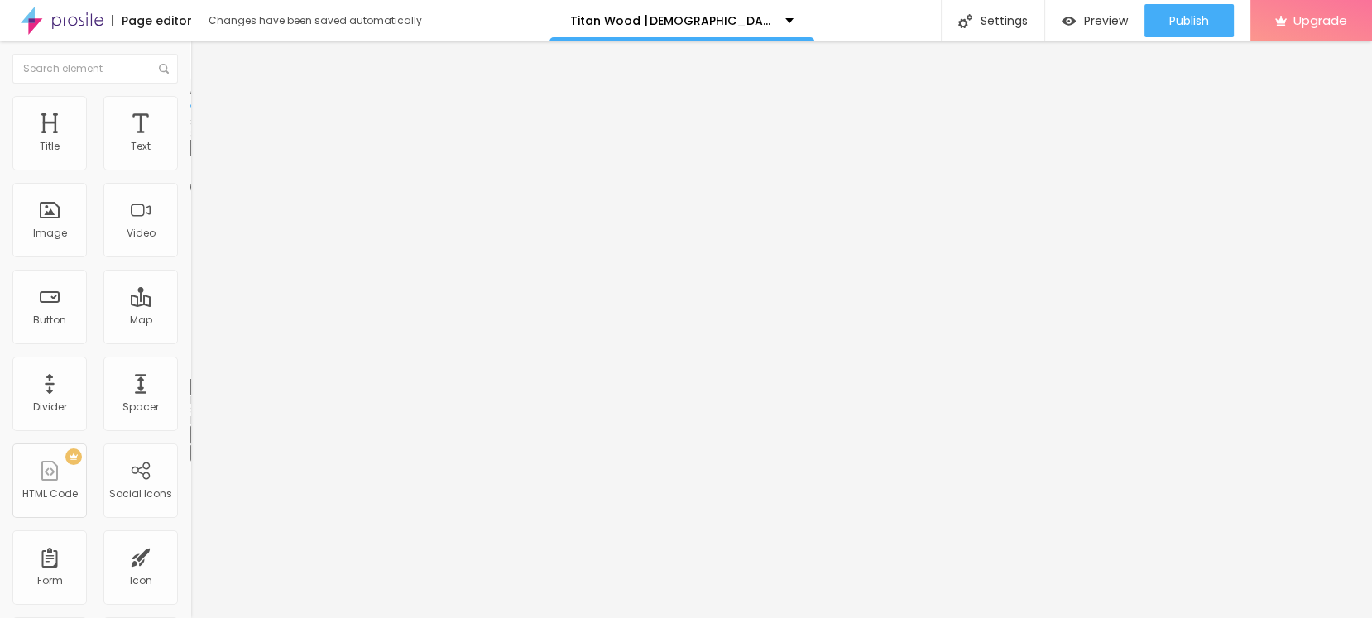
type input "148"
type input "146"
type input "144"
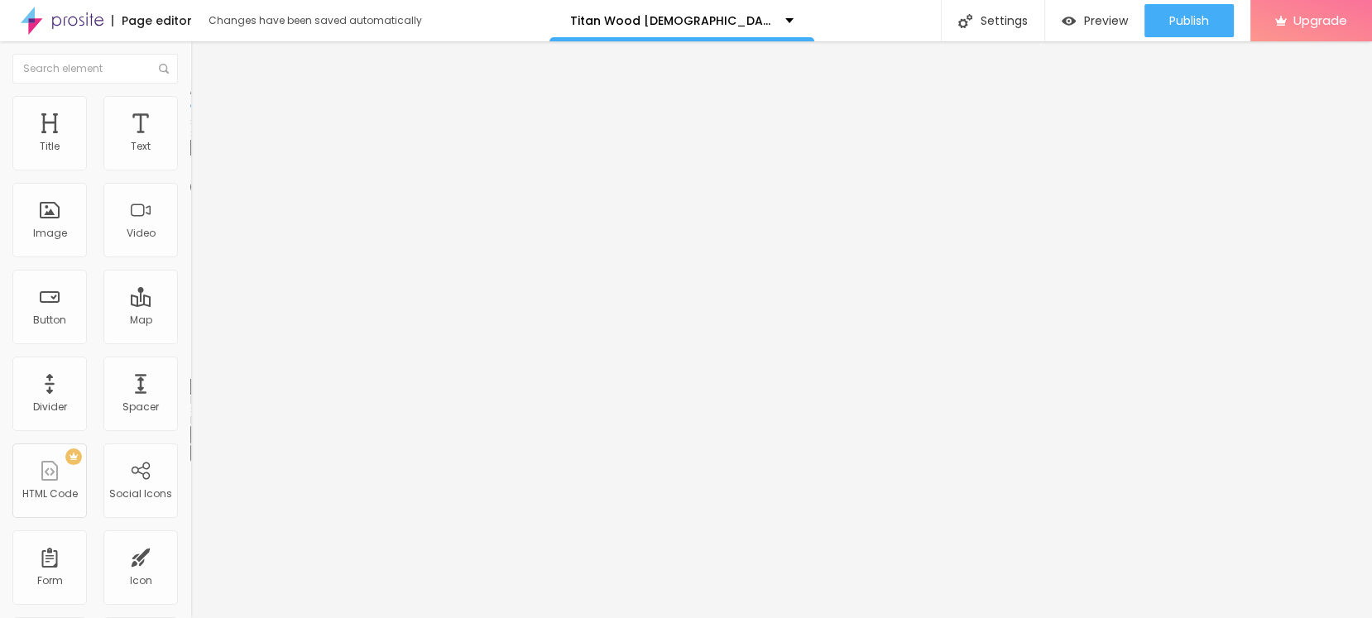
type input "143"
type input "137"
type input "134"
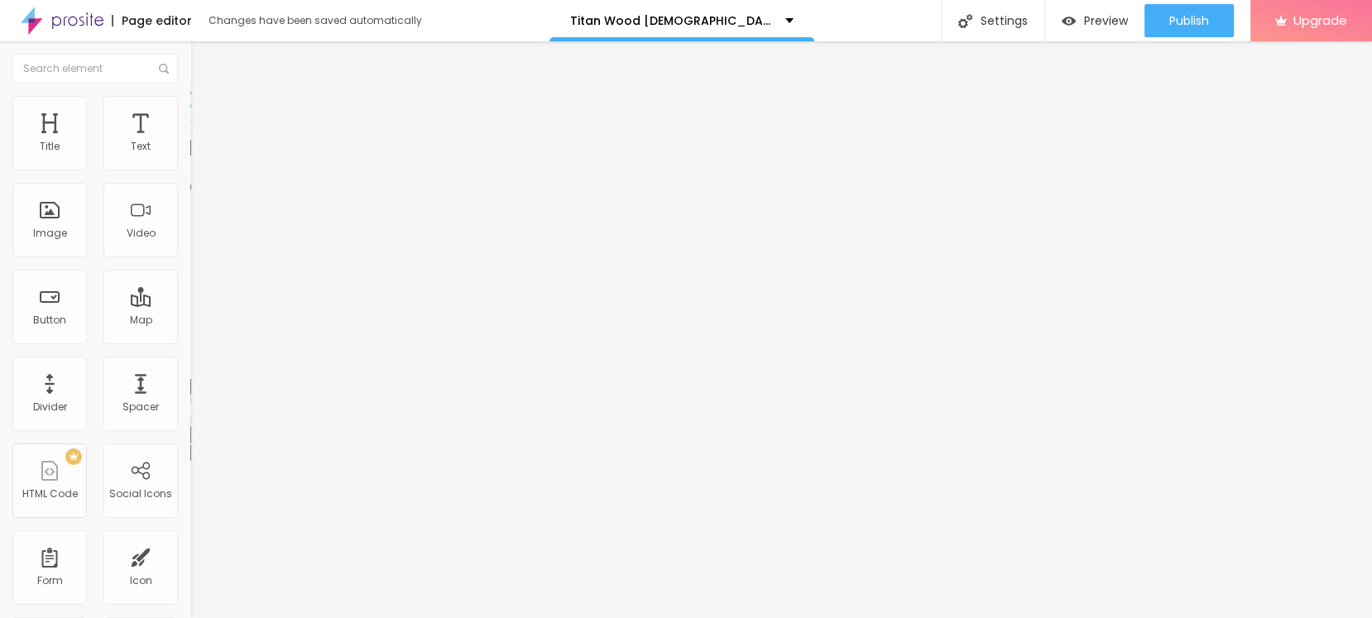
type input "134"
drag, startPoint x: 63, startPoint y: 202, endPoint x: 106, endPoint y: 199, distance: 43.1
type input "134"
click at [190, 363] on input "range" at bounding box center [243, 369] width 107 height 13
type input "55"
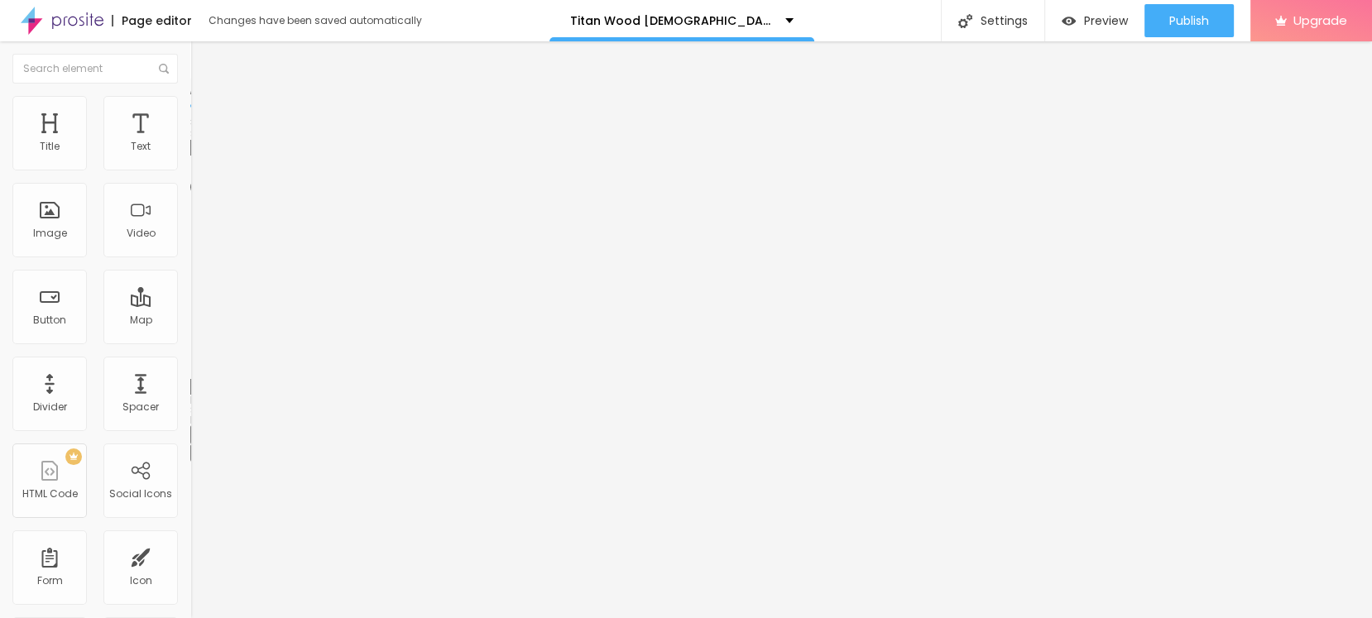
type input "55"
type input "60"
type input "55"
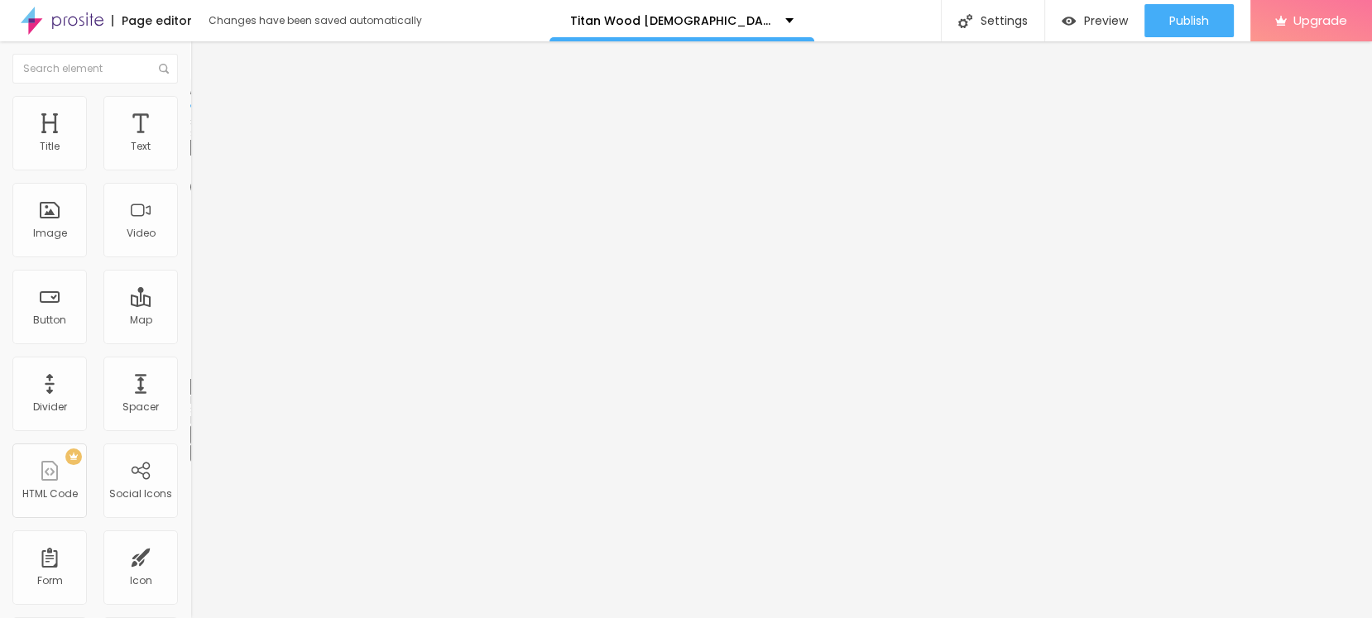
click at [190, 170] on input "range" at bounding box center [243, 162] width 107 height 13
click at [190, 316] on div "Edit Image Content Style Advanced Size 55 px % 134 Border radius Shadow DISABLE…" at bounding box center [285, 329] width 190 height 577
click at [190, 444] on button "button" at bounding box center [201, 452] width 23 height 17
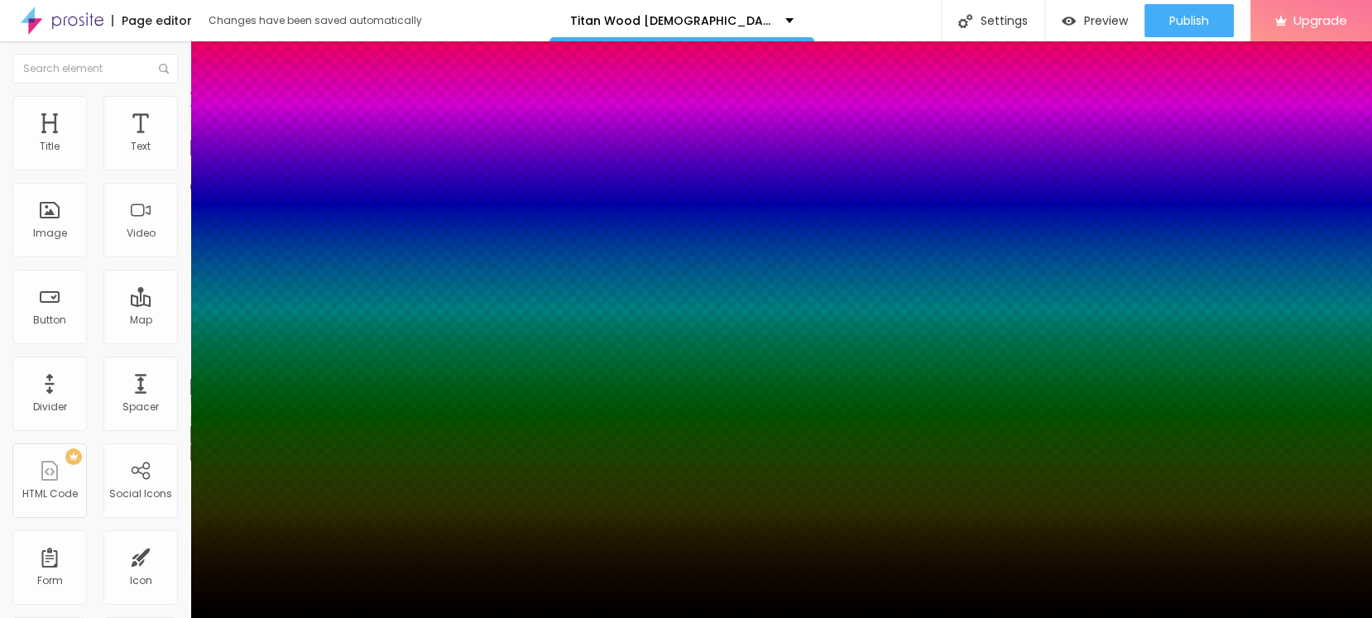
click at [290, 556] on div at bounding box center [686, 628] width 1372 height 0
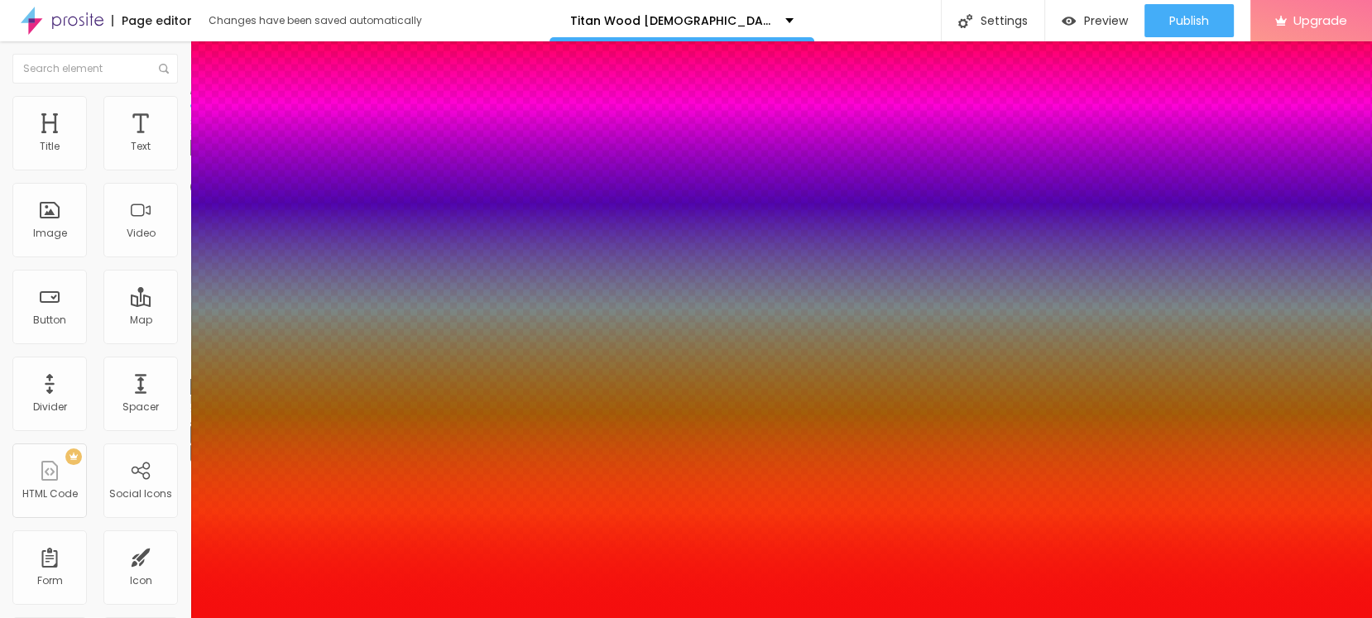
drag, startPoint x: 244, startPoint y: 384, endPoint x: 267, endPoint y: 374, distance: 25.2
click at [267, 374] on div at bounding box center [686, 309] width 1372 height 618
drag, startPoint x: 266, startPoint y: 372, endPoint x: 275, endPoint y: 372, distance: 9.1
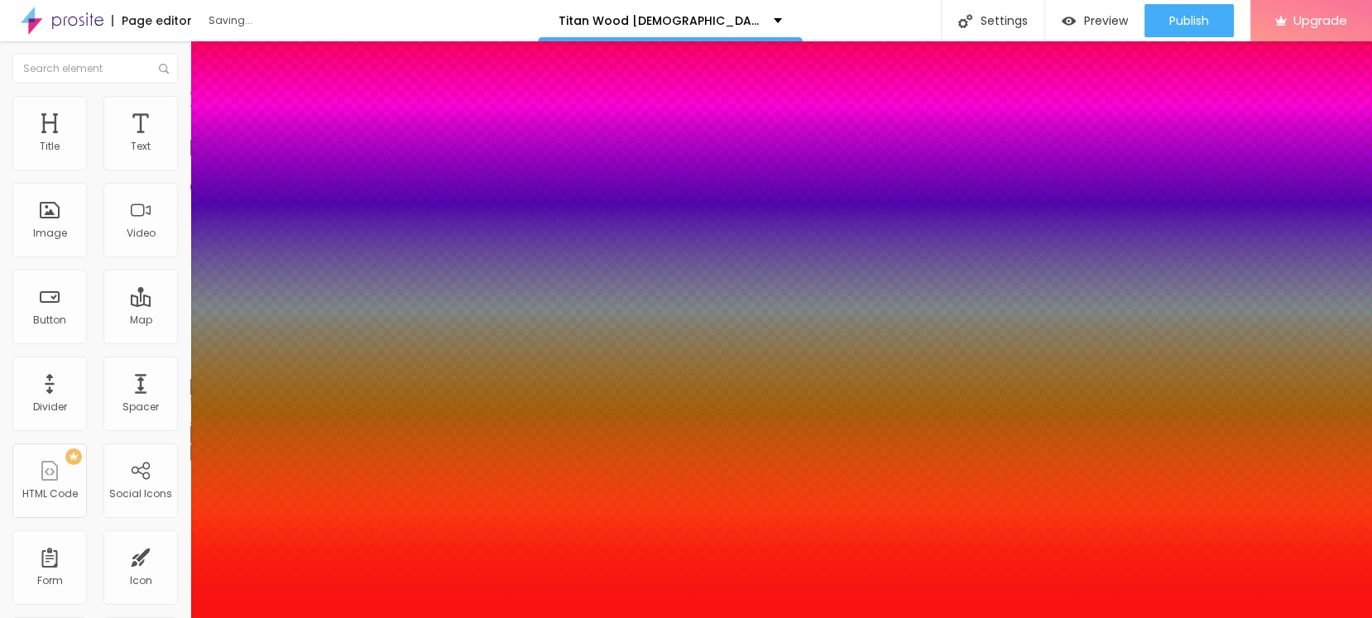
click at [1234, 19] on div at bounding box center [1272, 17] width 3 height 3
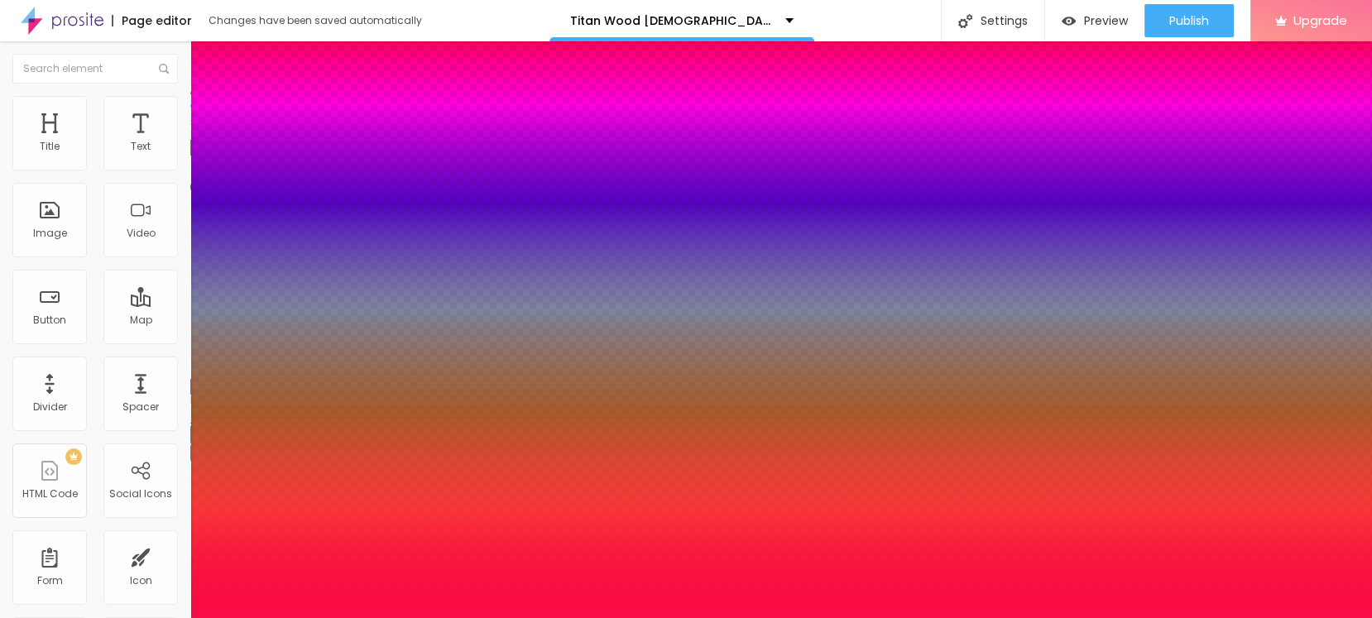
click at [287, 373] on div at bounding box center [686, 309] width 1372 height 618
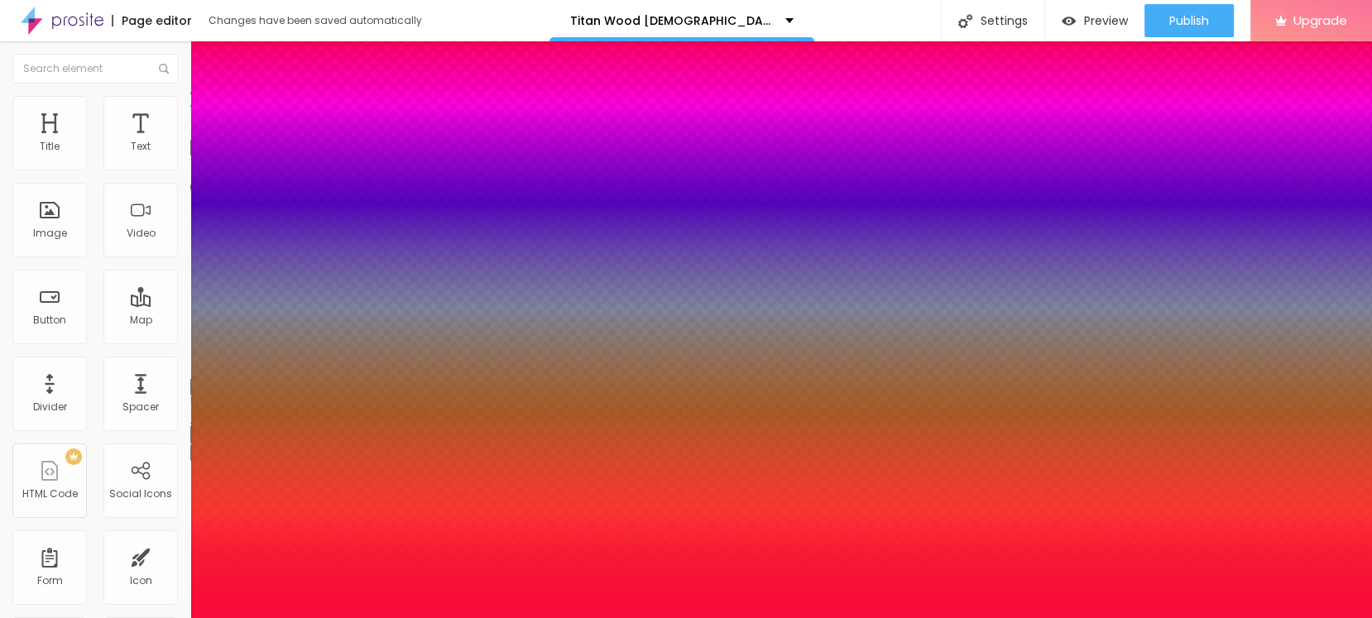
type input "#F80C3B"
drag, startPoint x: 309, startPoint y: 396, endPoint x: 330, endPoint y: 477, distance: 83.1
click at [330, 477] on body "Page editor Changes have been saved automatically Titan Wood Male Enhancement G…" at bounding box center [686, 309] width 1372 height 618
click at [444, 556] on div at bounding box center [686, 618] width 1372 height 0
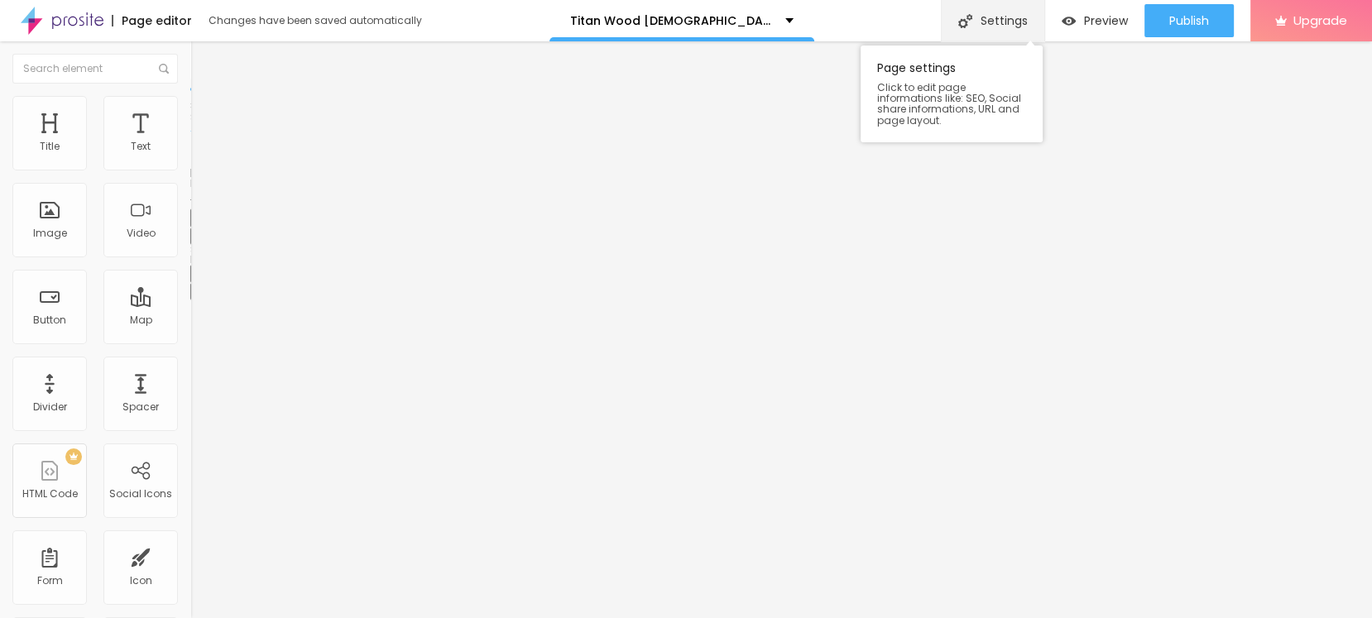
click at [999, 22] on div "Settings" at bounding box center [992, 20] width 103 height 41
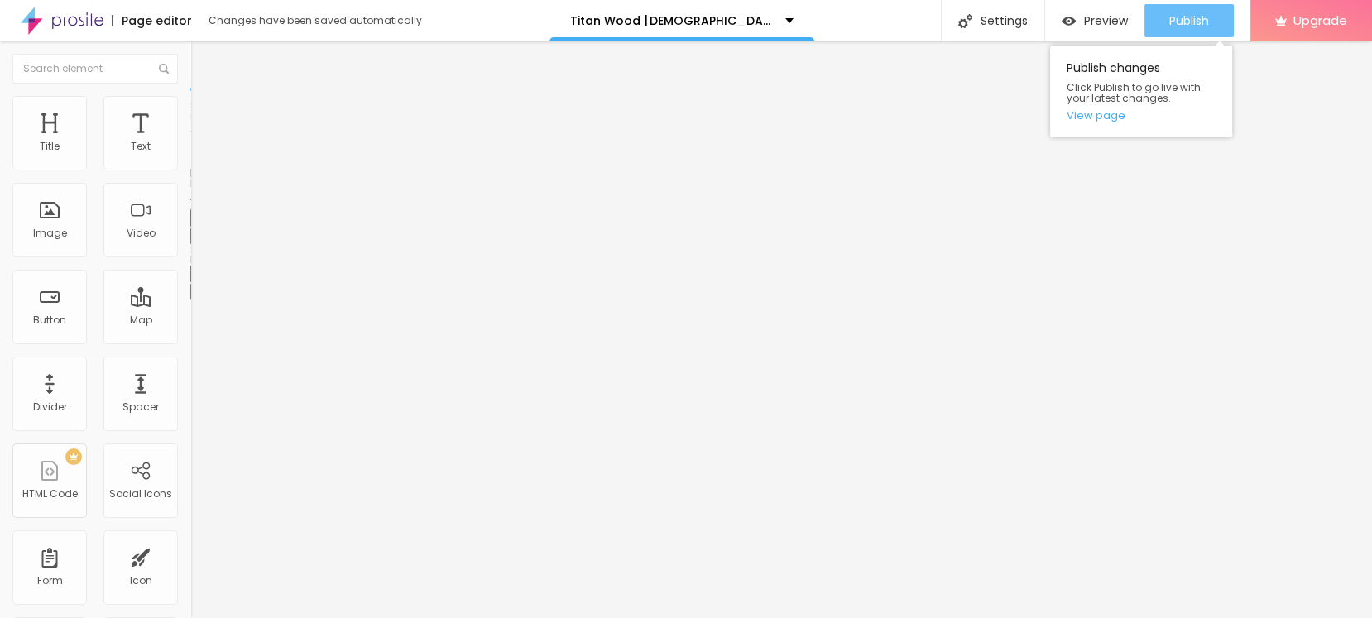
click at [1169, 22] on span "Publish" at bounding box center [1189, 20] width 40 height 13
click at [1094, 118] on link "View page" at bounding box center [1140, 115] width 149 height 11
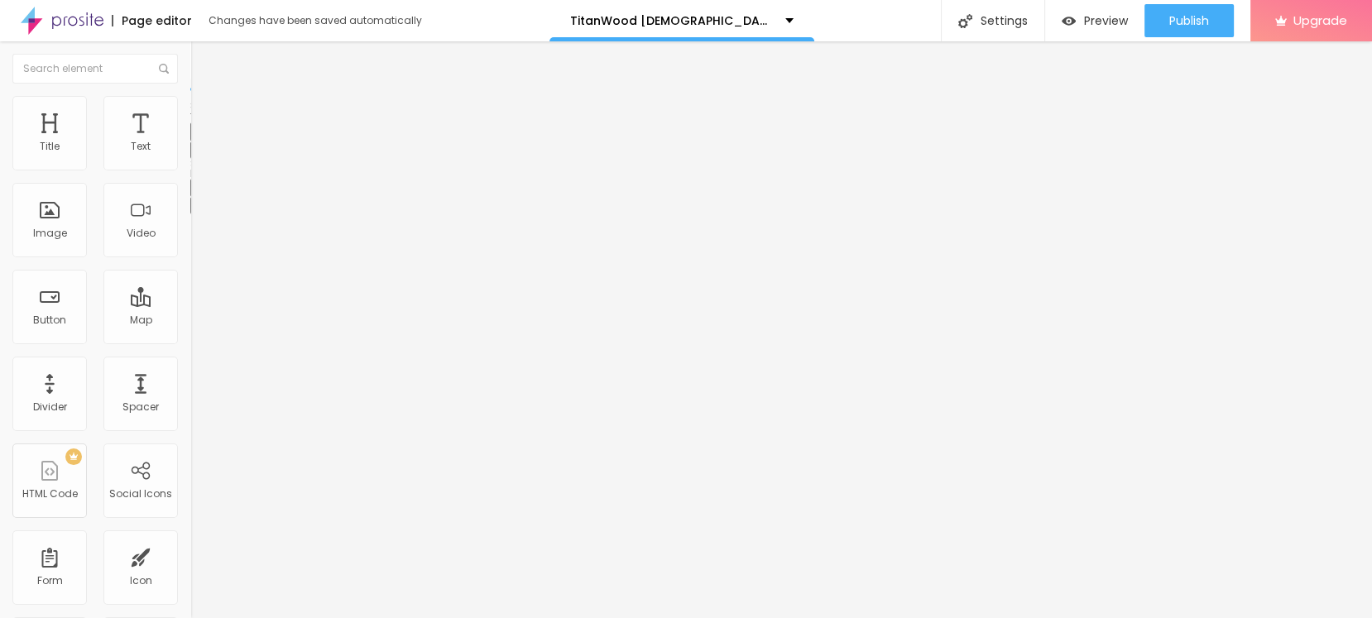
click at [197, 154] on icon "button" at bounding box center [202, 149] width 10 height 10
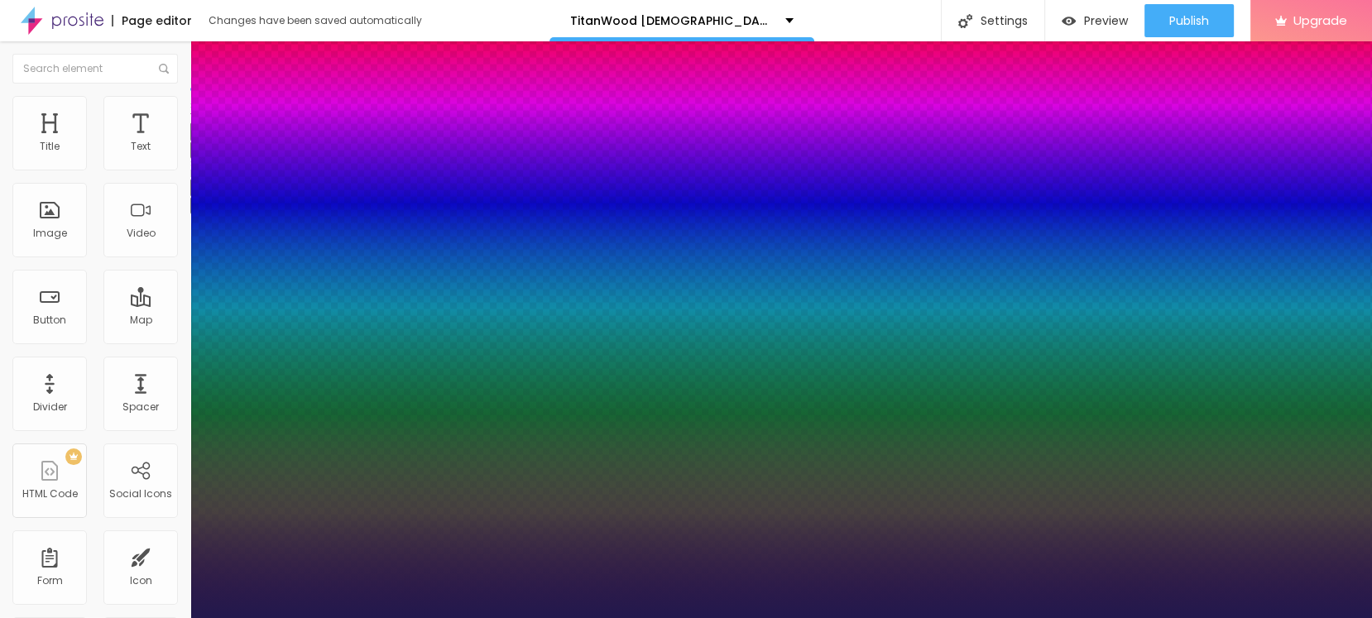
type input "1"
type input "33"
type input "1"
type input "33"
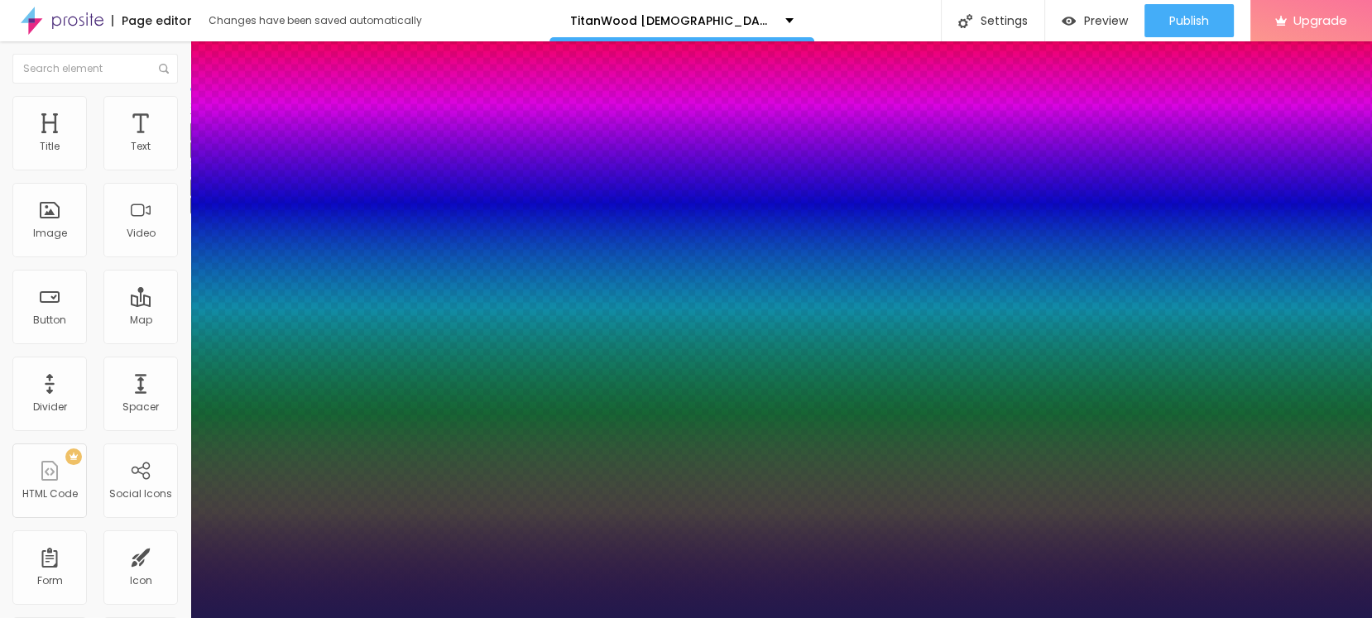
click at [688, 617] on div at bounding box center [686, 618] width 1372 height 0
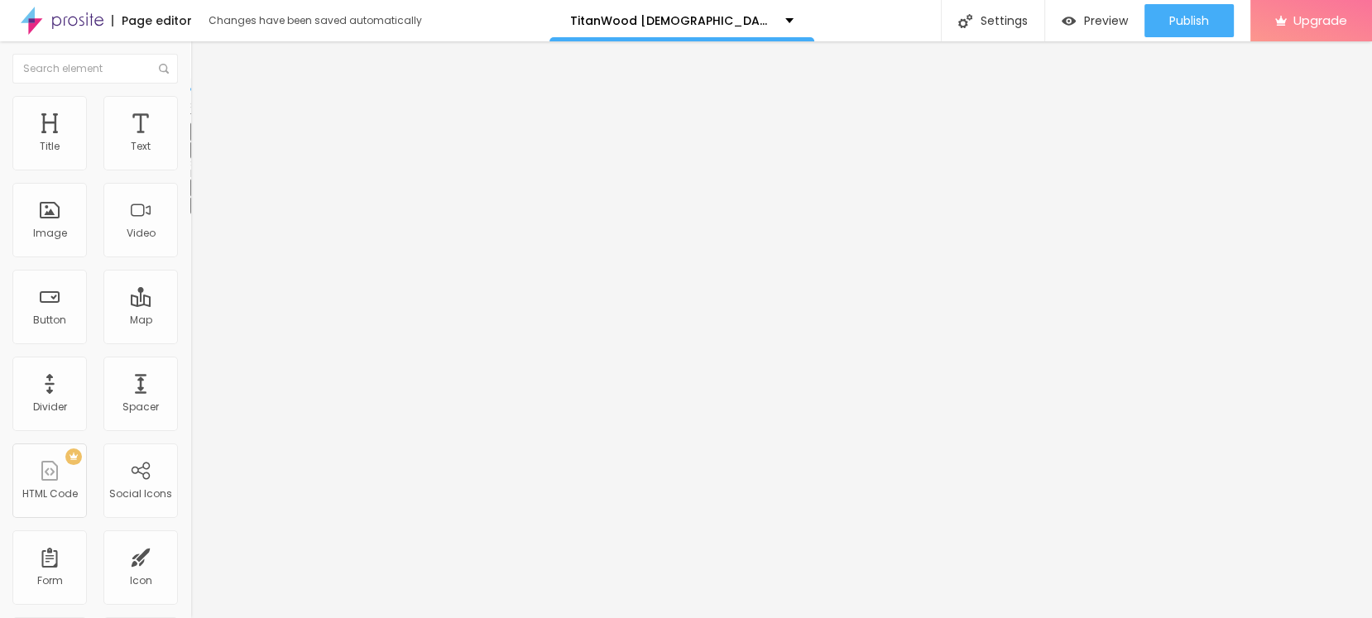
click at [190, 159] on button "button" at bounding box center [201, 149] width 23 height 17
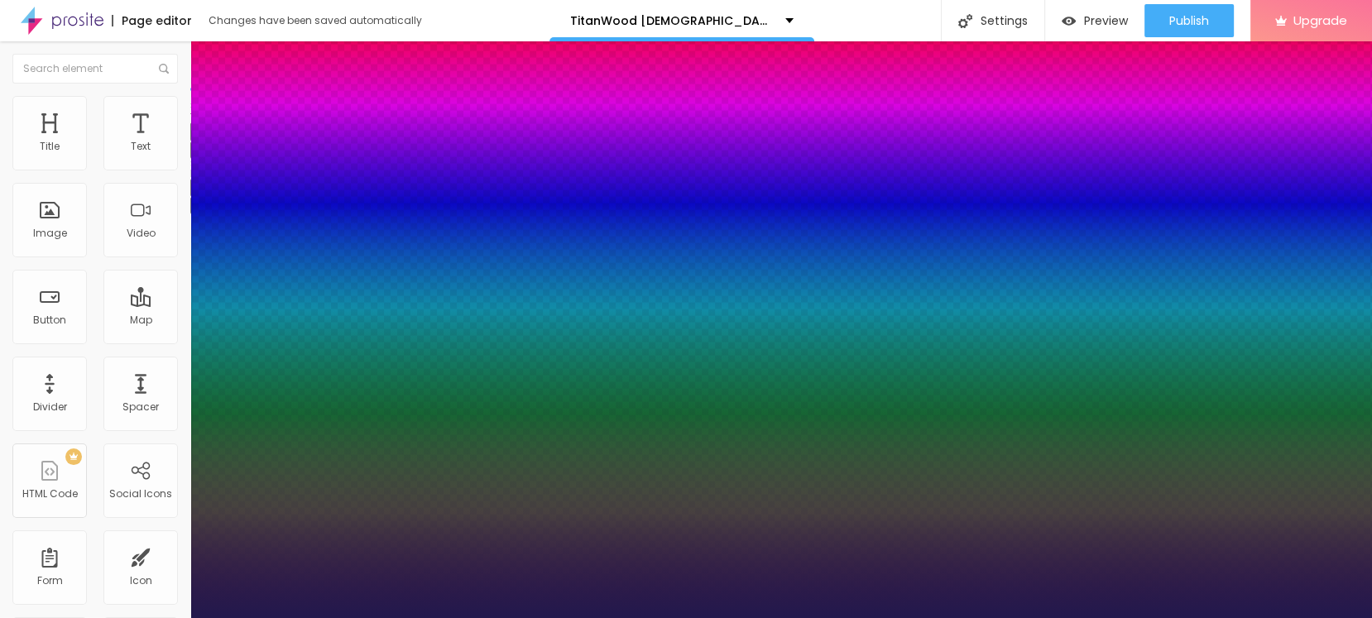
type input "1"
click at [237, 617] on div at bounding box center [686, 618] width 1372 height 0
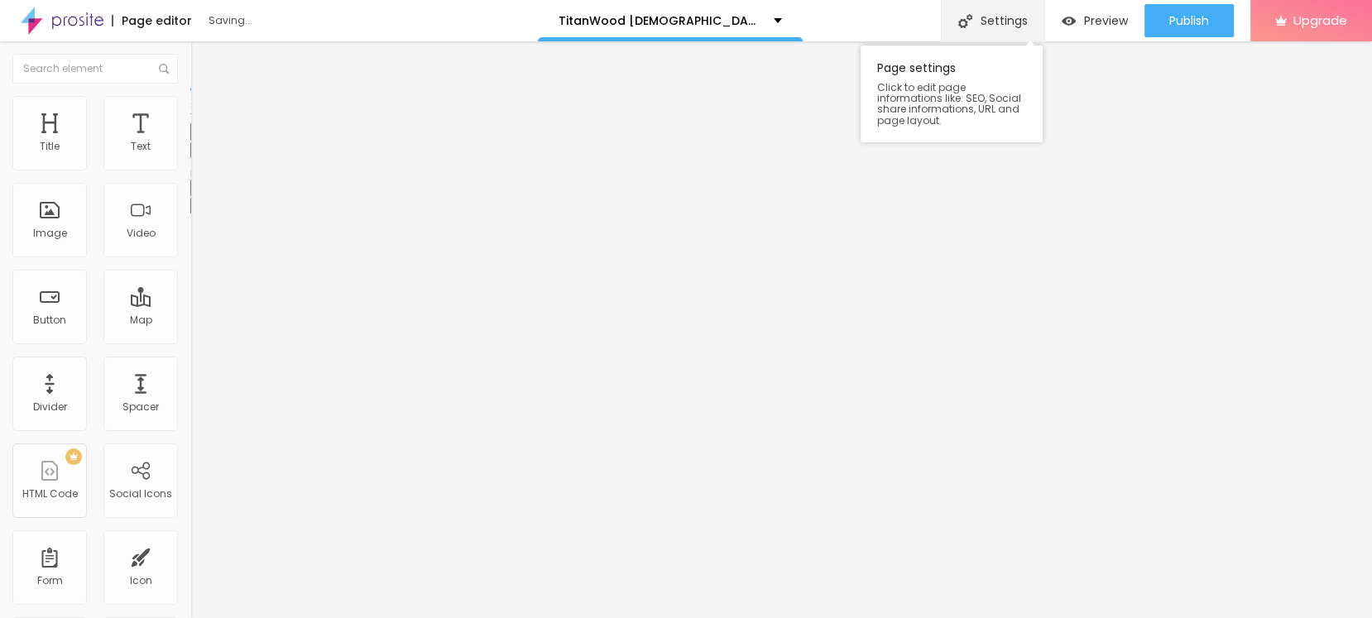
click at [1016, 36] on div "Settings" at bounding box center [992, 20] width 103 height 41
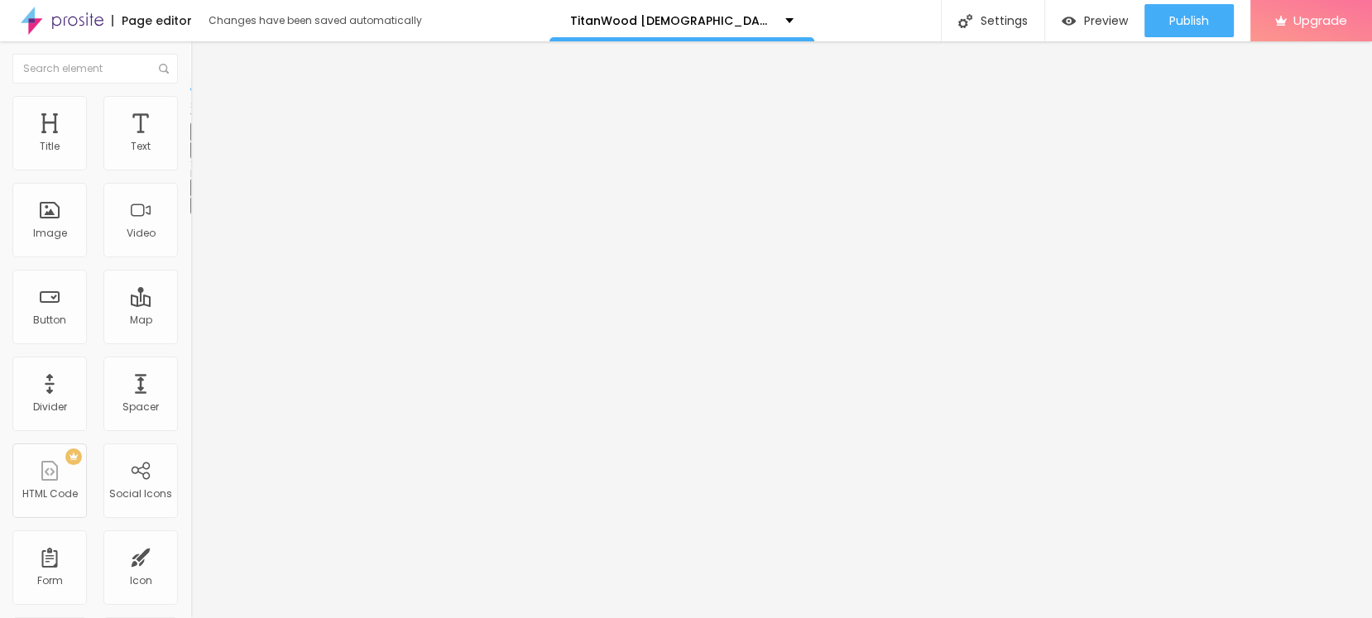
type input "TitanWood [DEMOGRAPHIC_DATA][MEDICAL_DATA] gummies"
